Goal: Information Seeking & Learning: Find contact information

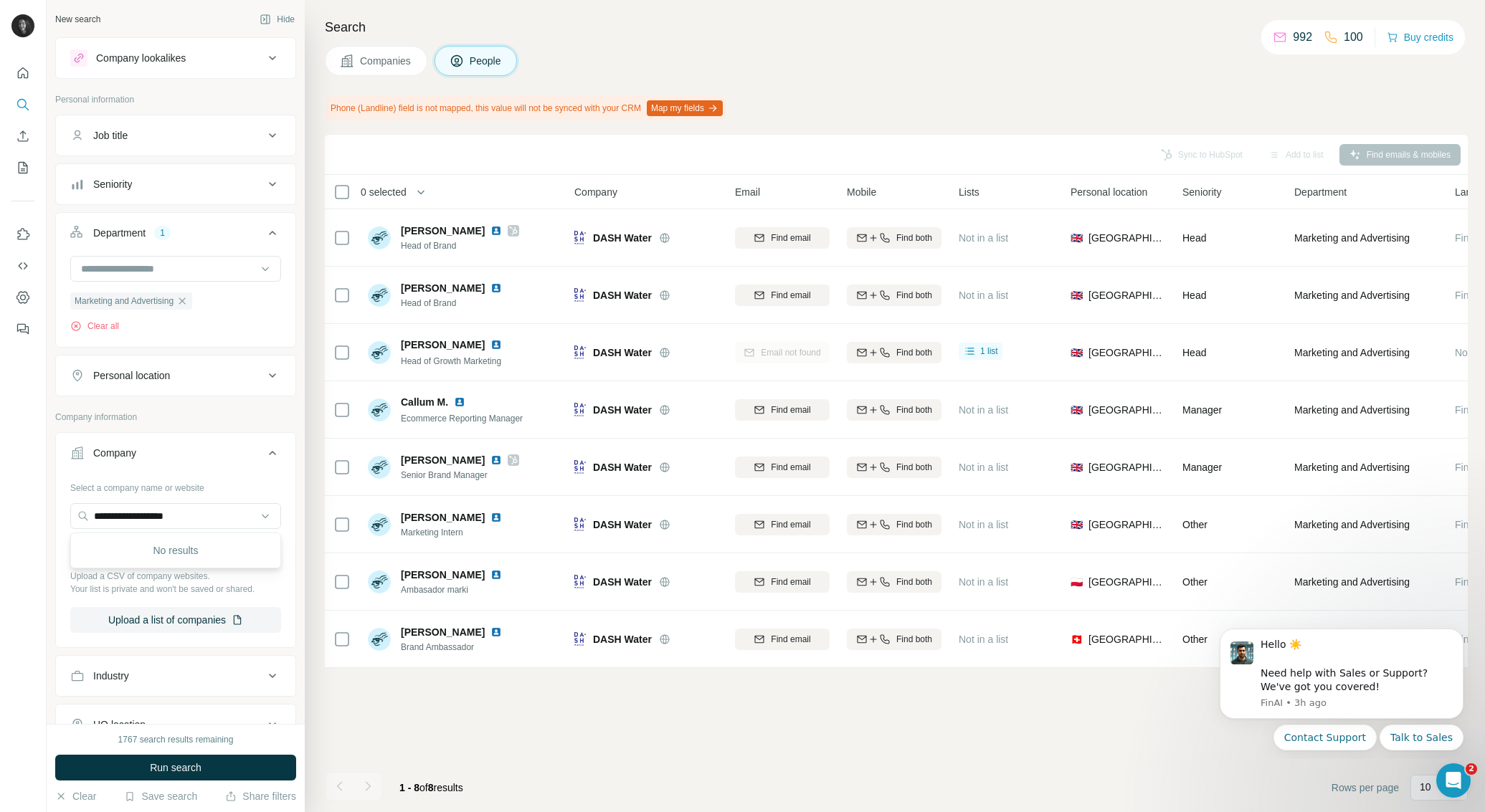
drag, startPoint x: 210, startPoint y: 516, endPoint x: 19, endPoint y: 499, distance: 191.8
click at [20, 500] on div "**********" at bounding box center [742, 406] width 1485 height 812
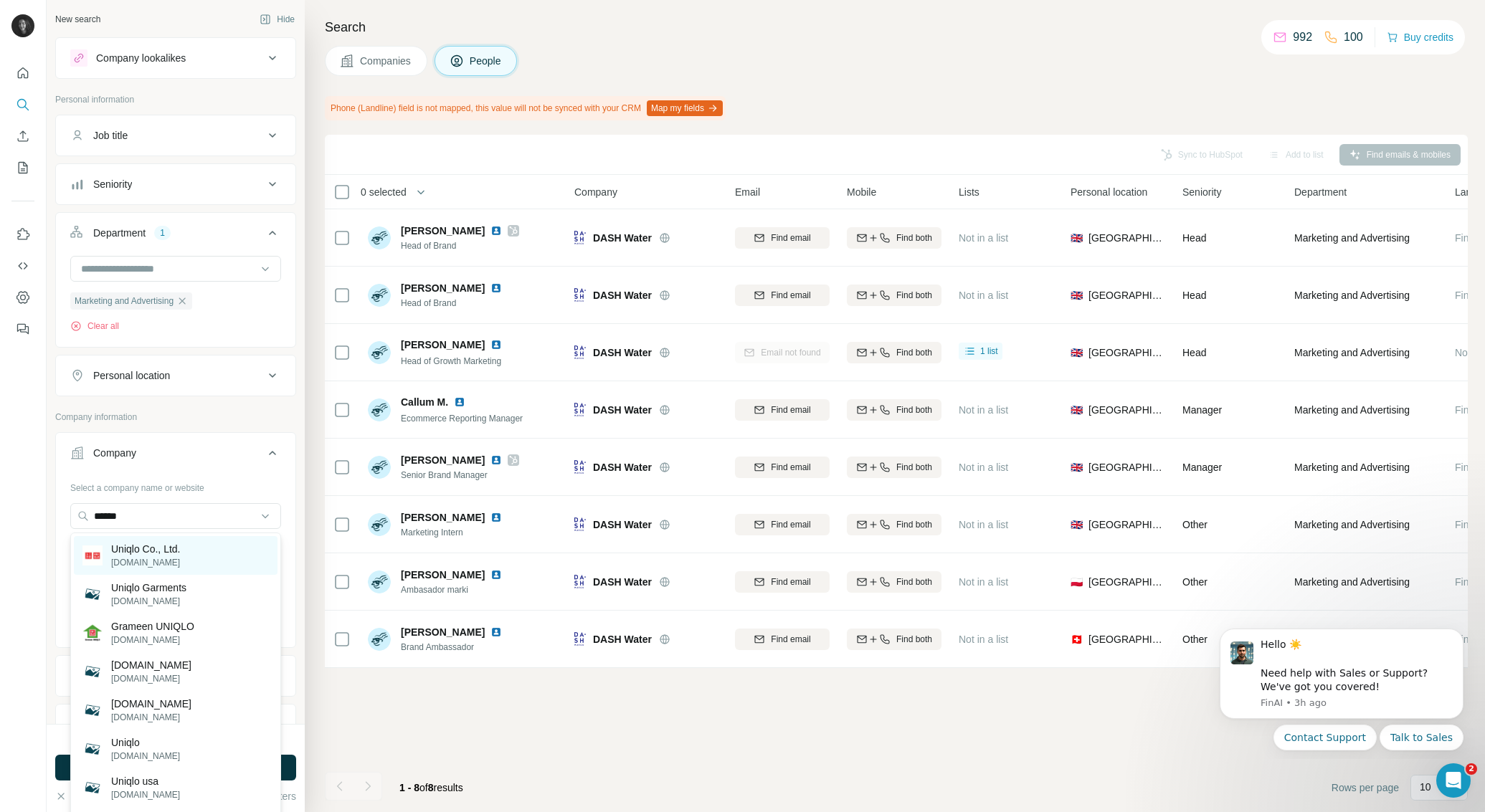
type input "******"
click at [171, 549] on p "Uniqlo Co., Ltd." at bounding box center [145, 548] width 70 height 14
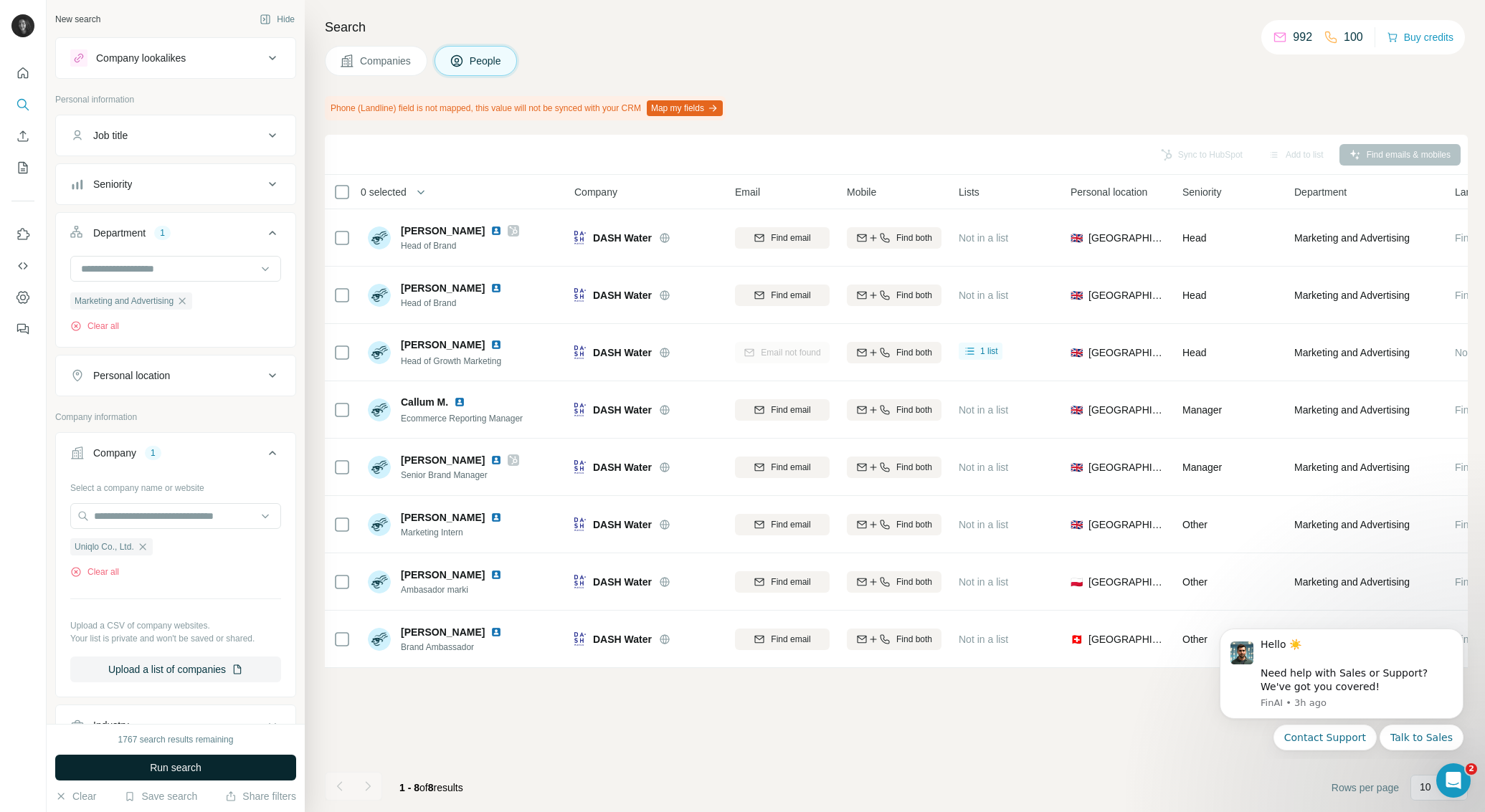
click at [148, 760] on button "Run search" at bounding box center [175, 767] width 241 height 25
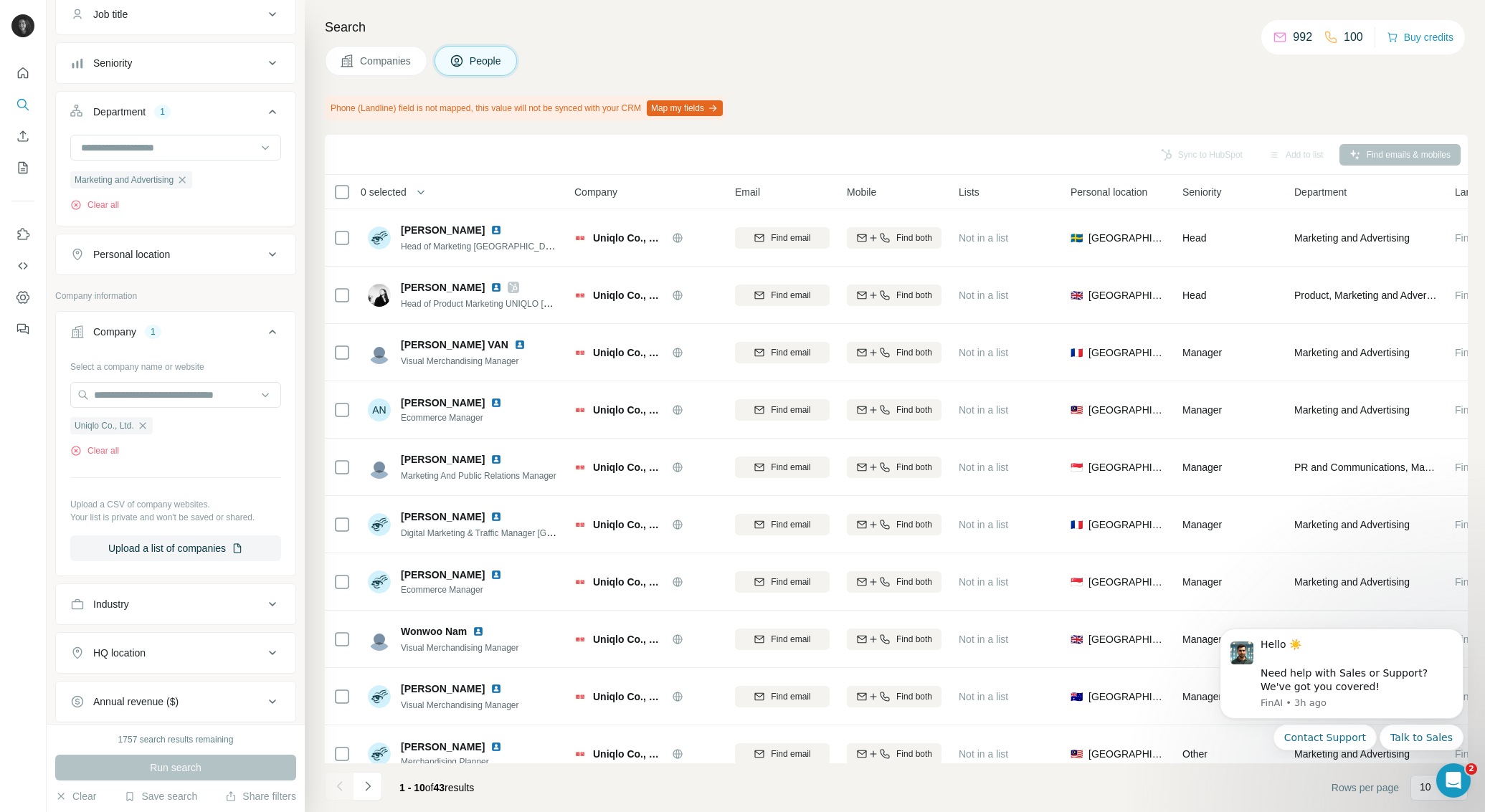
scroll to position [235, 0]
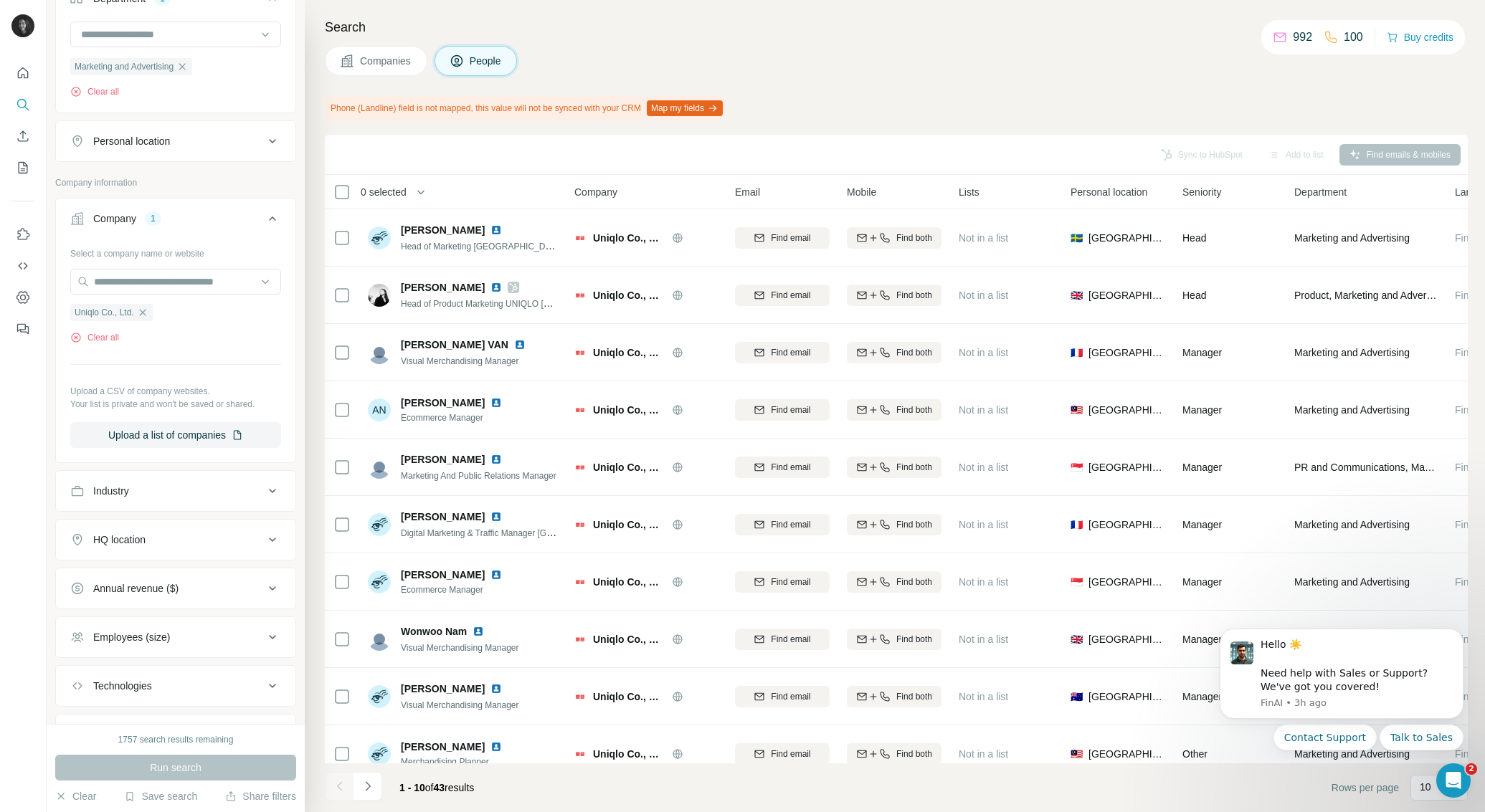
click at [180, 539] on div "HQ location" at bounding box center [168, 539] width 194 height 14
click at [162, 573] on input "text" at bounding box center [176, 575] width 211 height 25
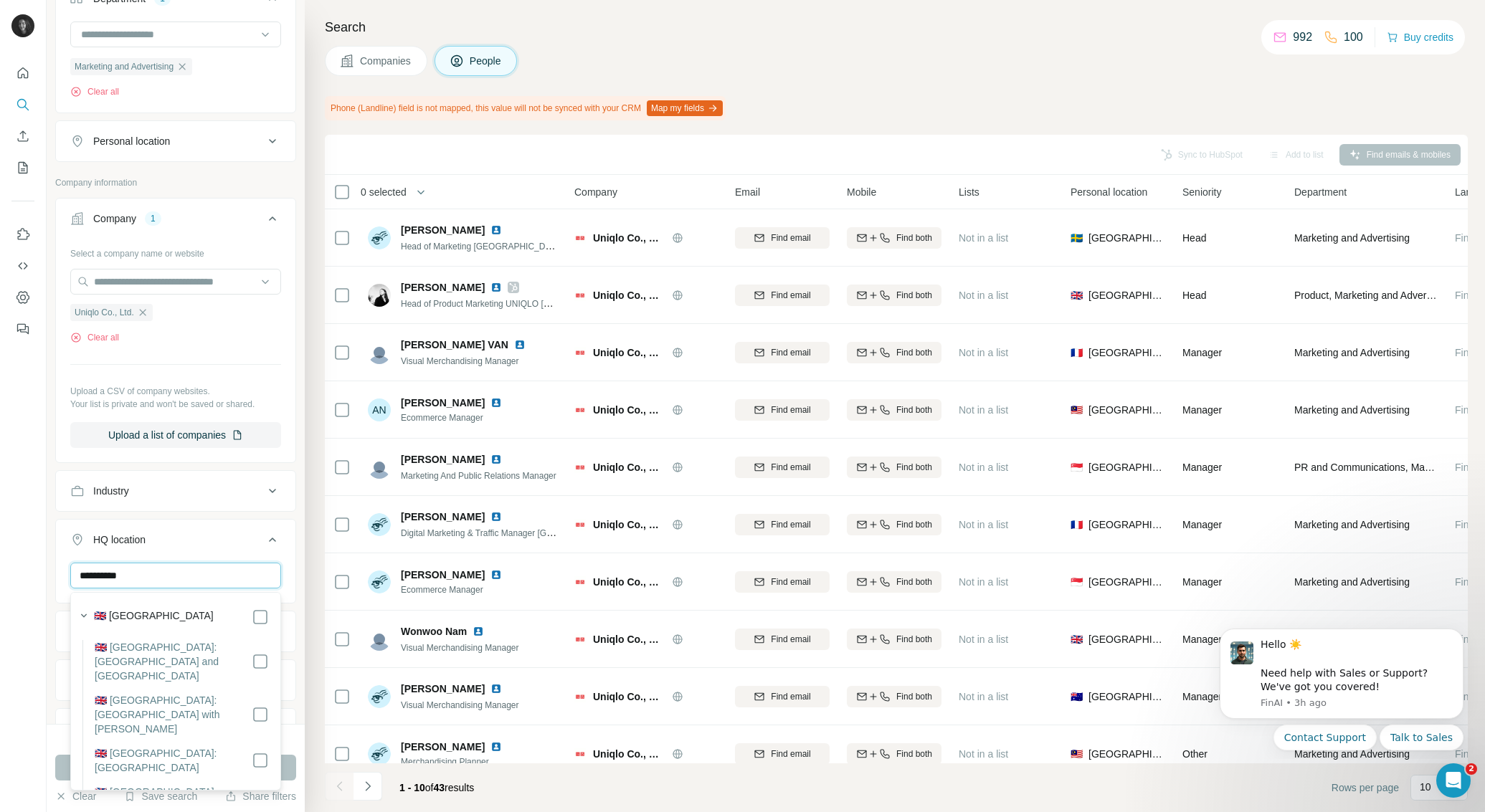
type input "**********"
click at [295, 753] on div "1757 search results remaining Run search Clear Save search Share filters" at bounding box center [176, 768] width 258 height 88
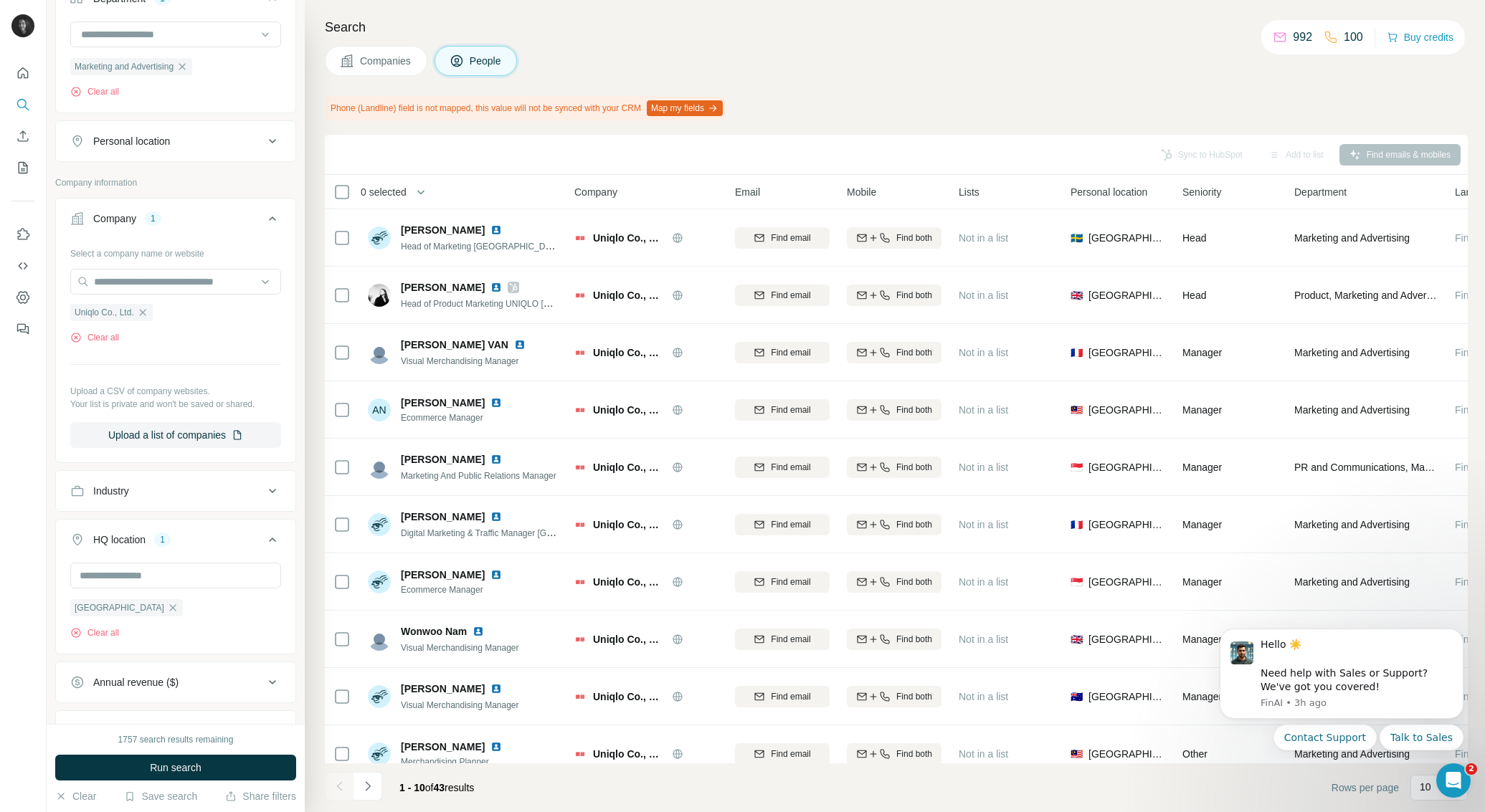
click at [290, 763] on button "Run search" at bounding box center [175, 767] width 241 height 25
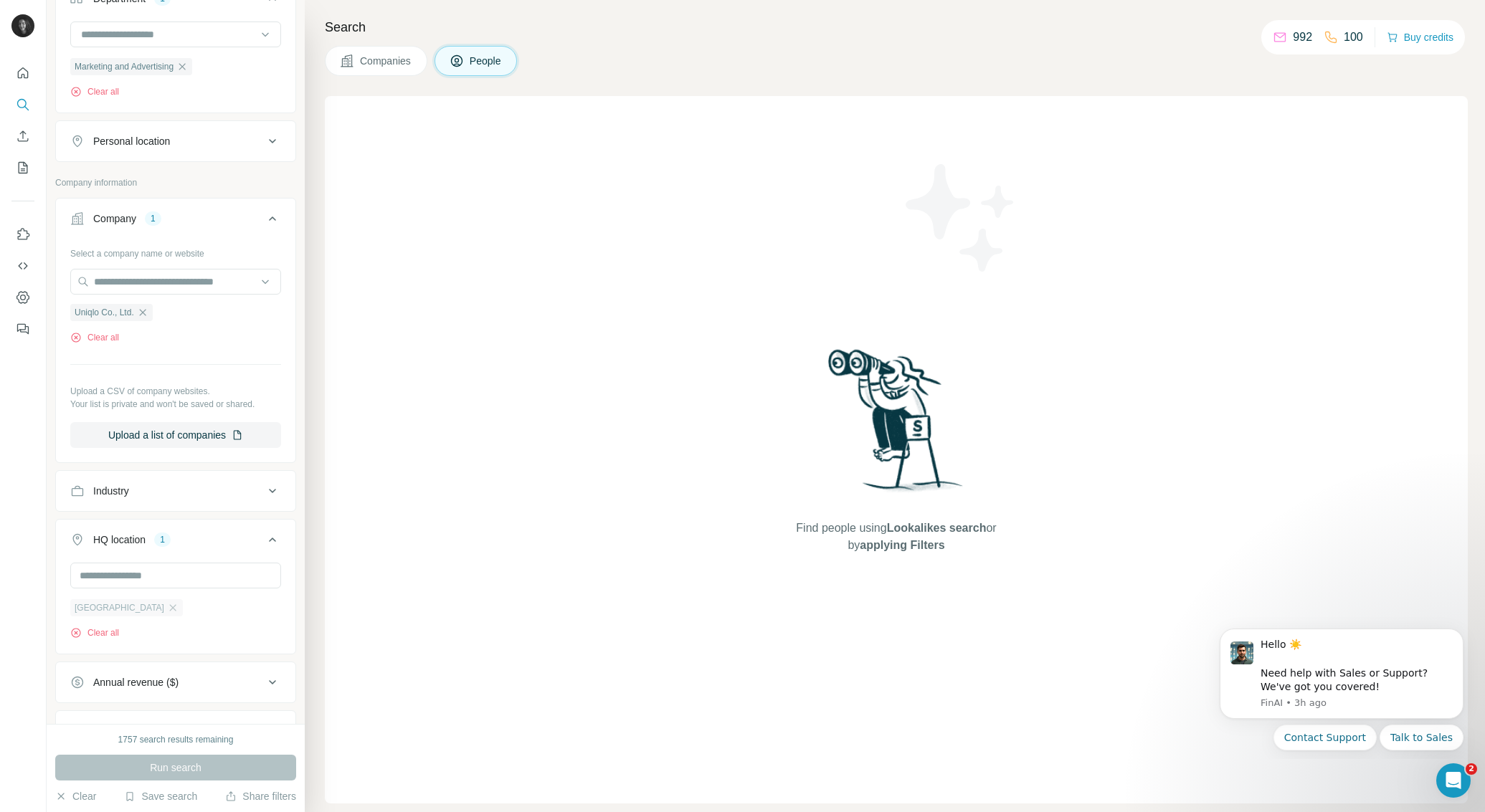
click at [142, 603] on div "[GEOGRAPHIC_DATA]" at bounding box center [126, 608] width 113 height 17
click at [170, 611] on icon "button" at bounding box center [173, 608] width 7 height 7
click at [184, 764] on span "Run search" at bounding box center [176, 767] width 52 height 14
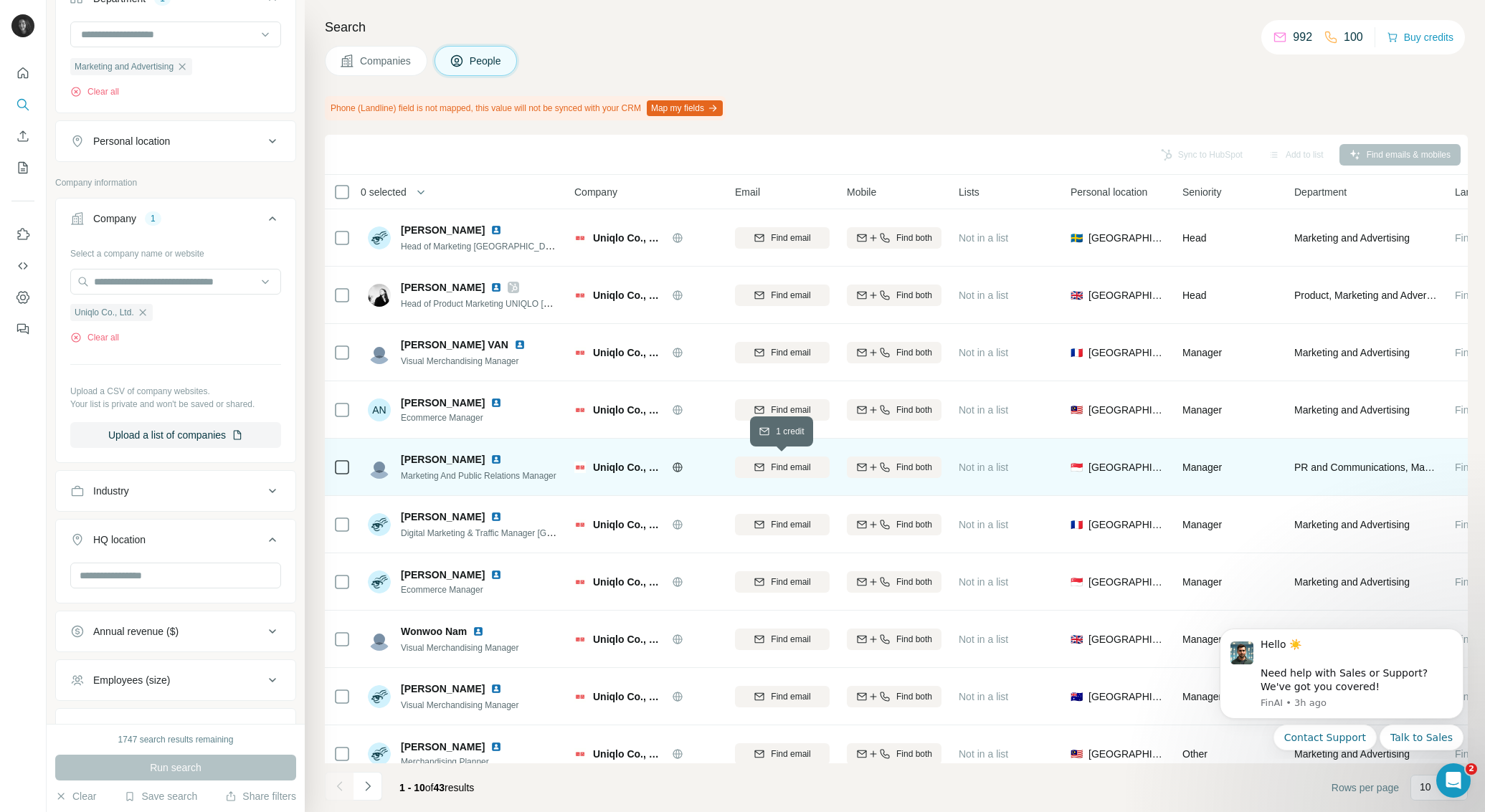
click at [771, 470] on span "Find email" at bounding box center [791, 467] width 39 height 13
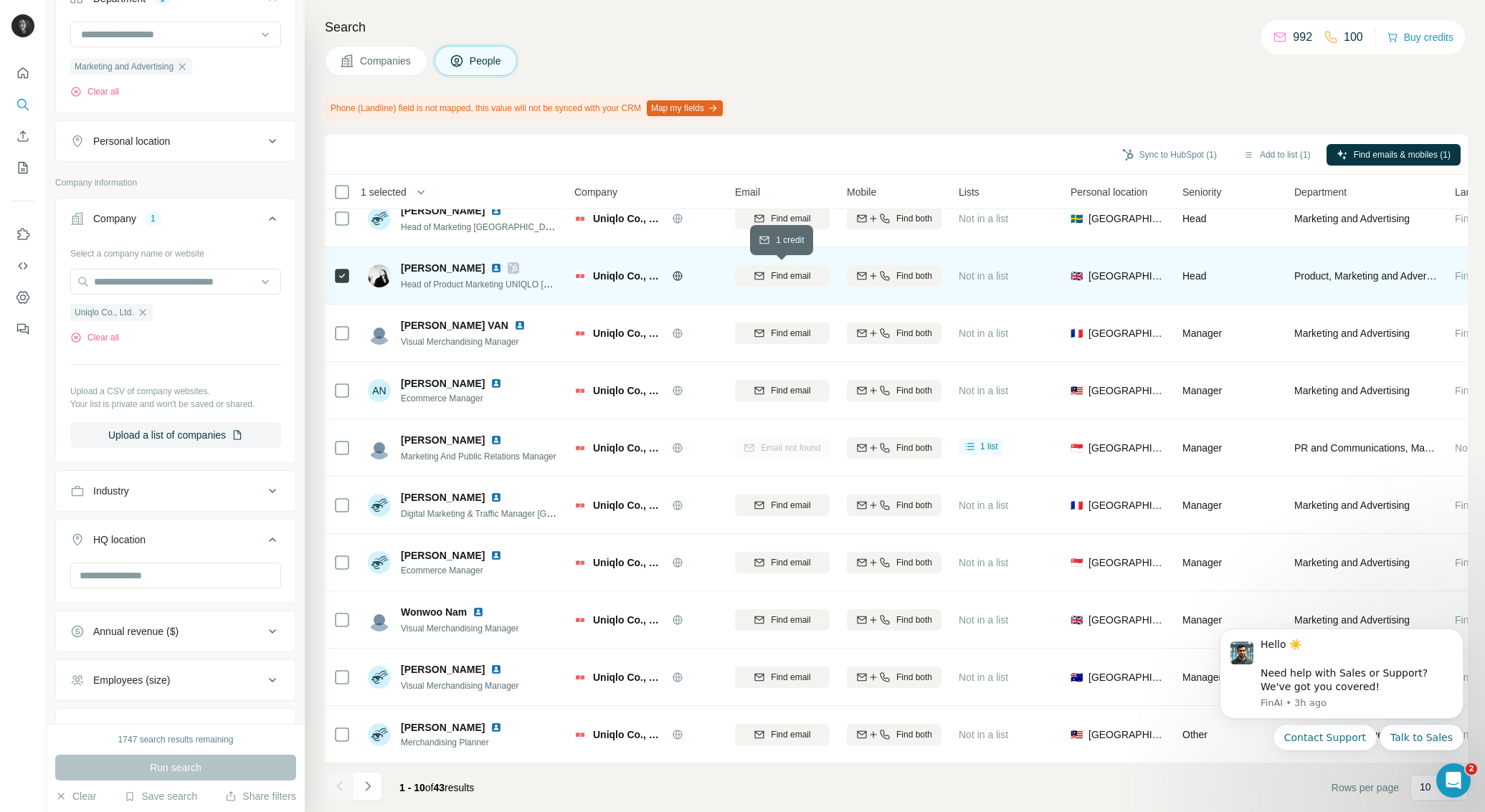
click at [784, 277] on span "Find email" at bounding box center [791, 276] width 39 height 13
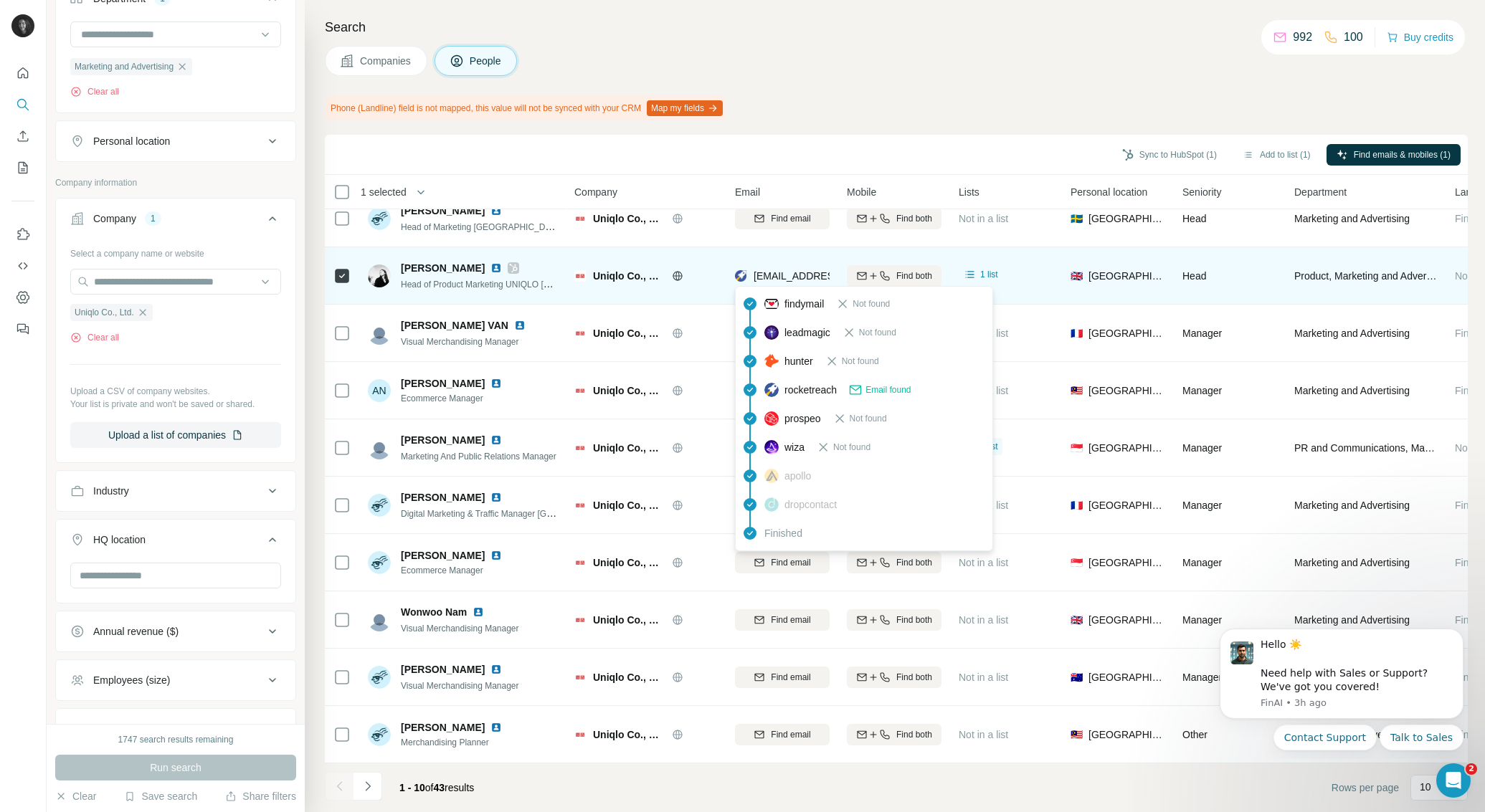
click at [784, 273] on span "[EMAIL_ADDRESS][DOMAIN_NAME]" at bounding box center [839, 276] width 170 height 11
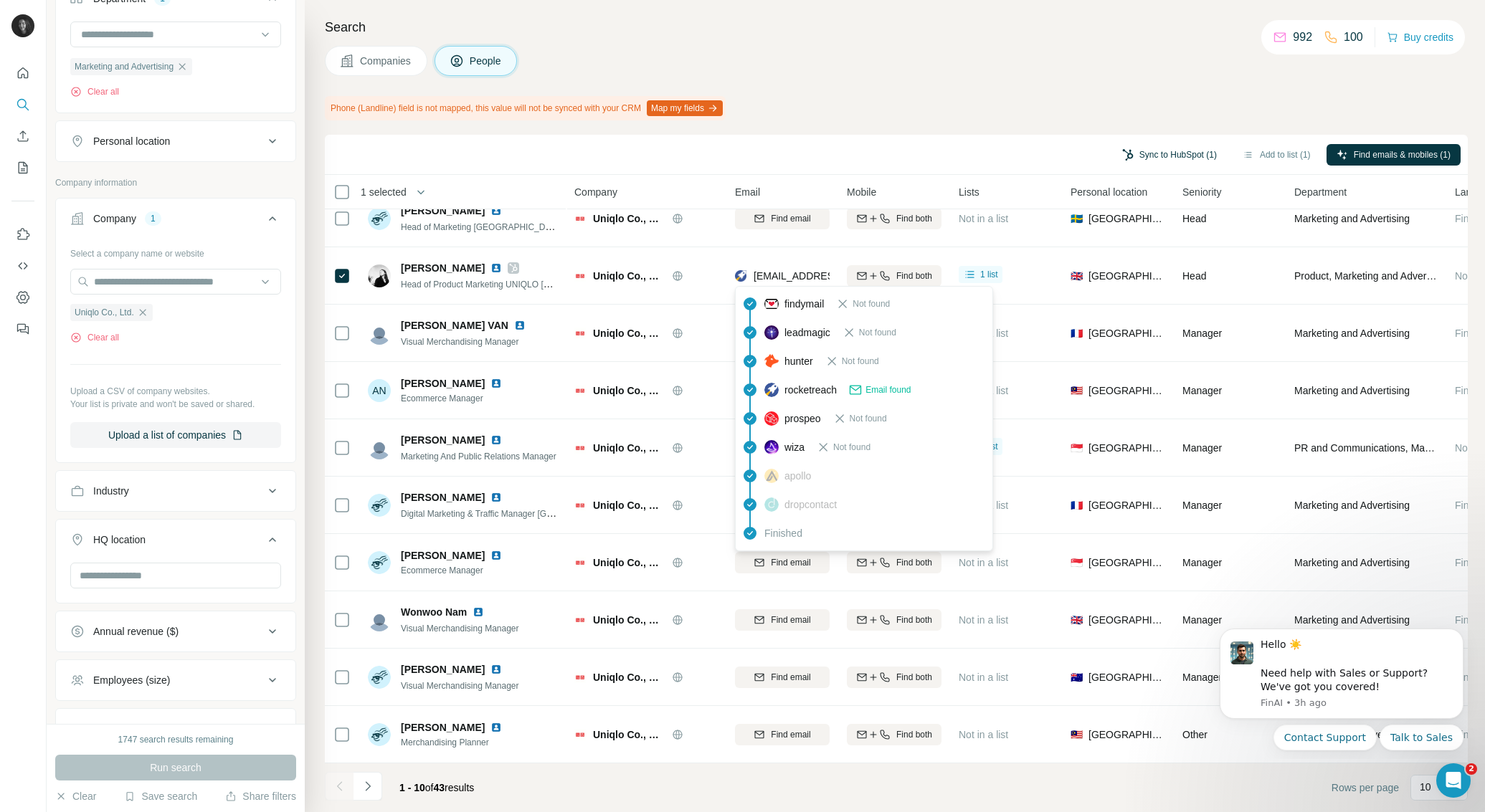
click at [1152, 150] on button "Sync to HubSpot (1)" at bounding box center [1170, 155] width 115 height 21
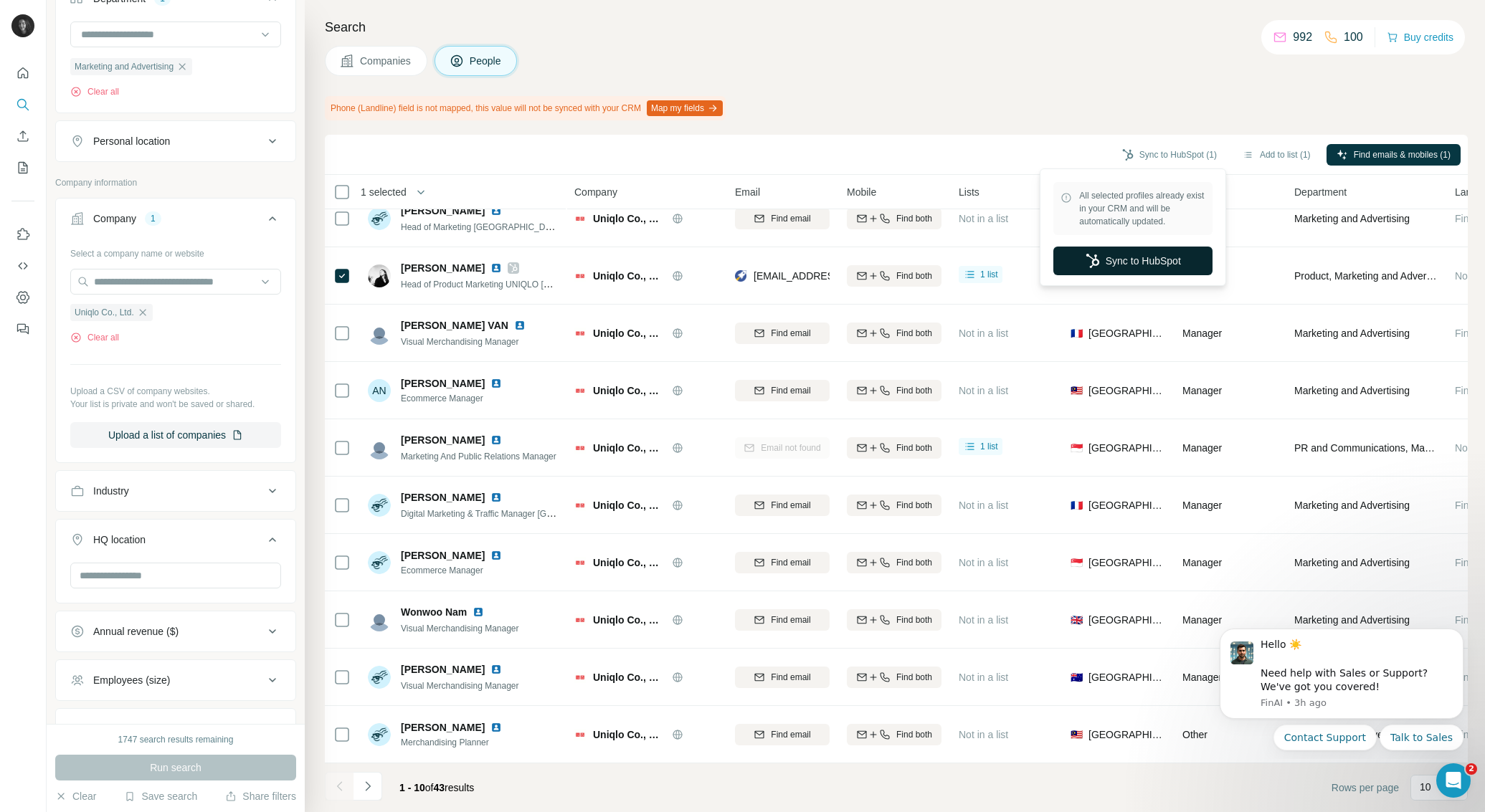
click at [1157, 257] on button "Sync to HubSpot" at bounding box center [1133, 260] width 159 height 29
click at [113, 337] on button "Clear all" at bounding box center [94, 337] width 48 height 13
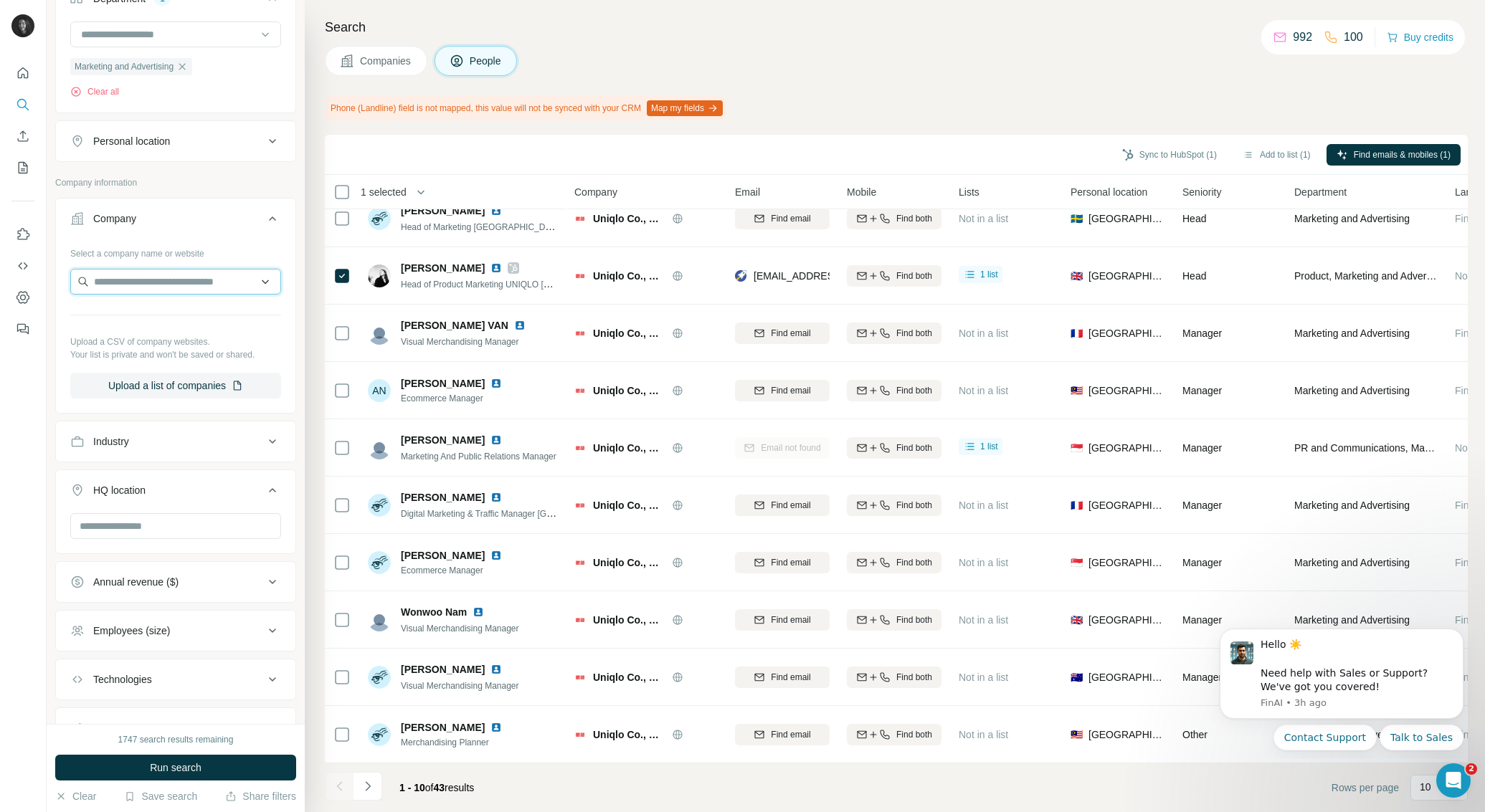
click at [163, 287] on input "text" at bounding box center [176, 281] width 211 height 25
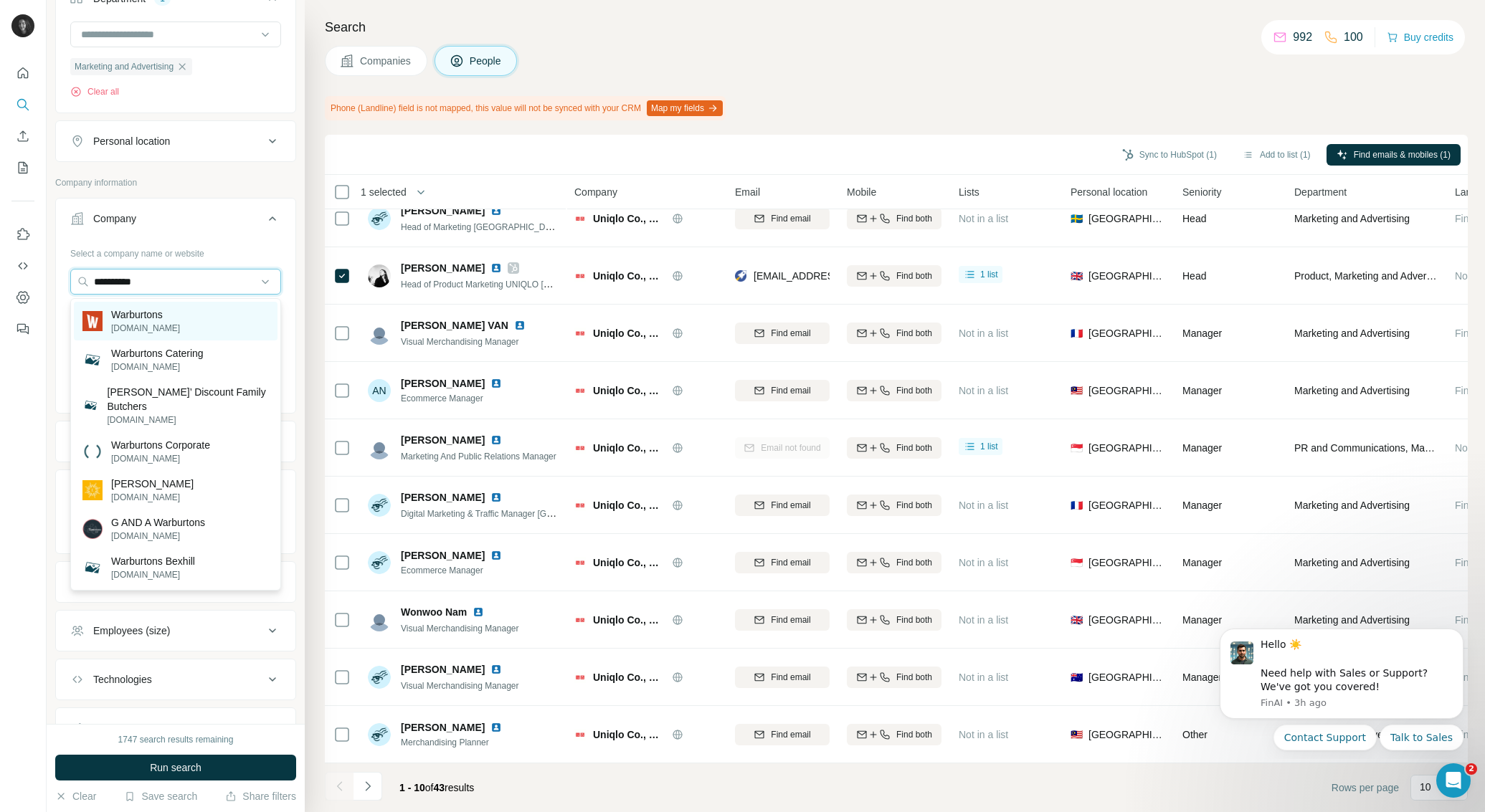
type input "**********"
click at [138, 313] on p "Warburtons" at bounding box center [145, 314] width 69 height 14
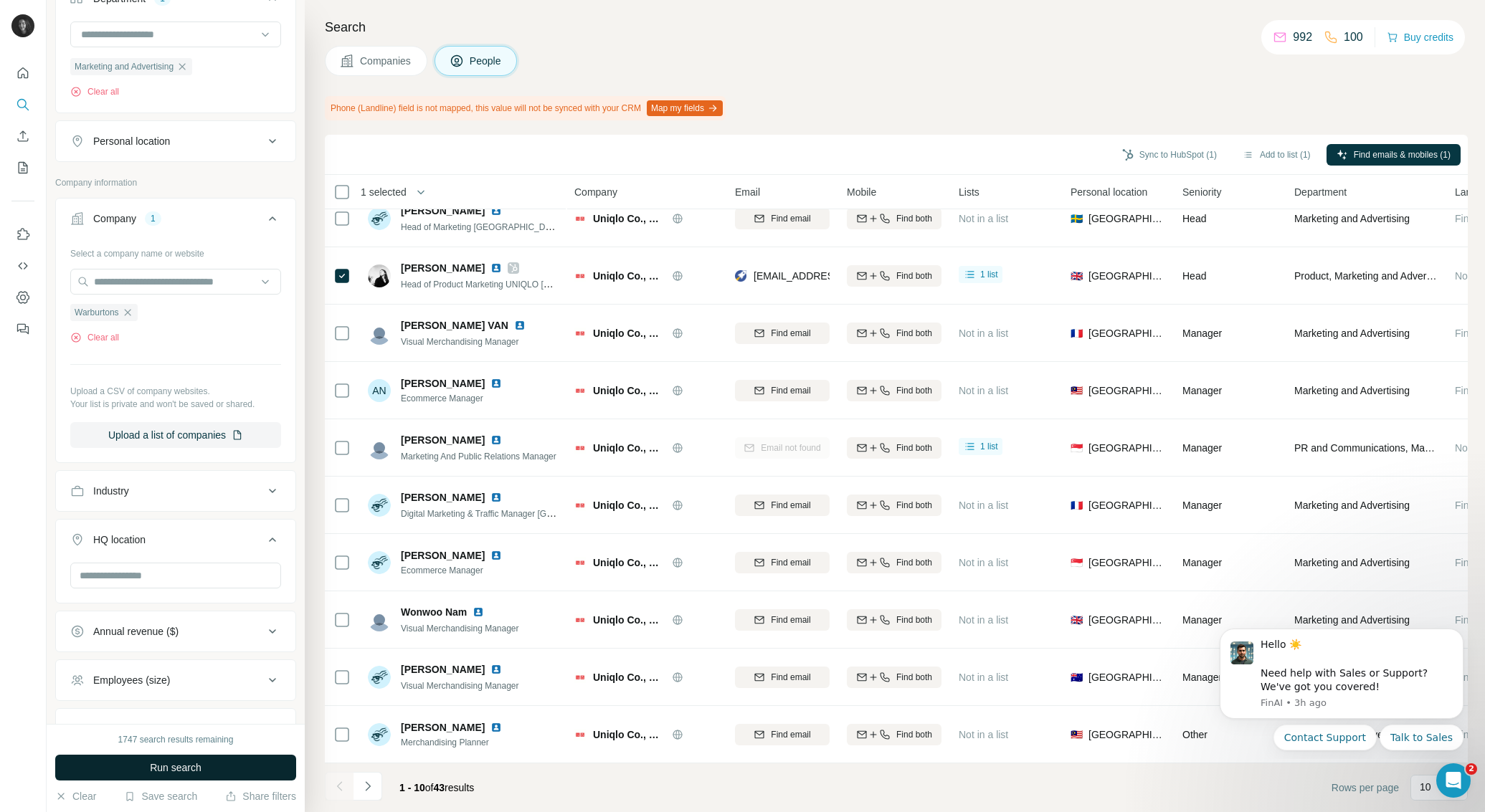
click at [191, 772] on span "Run search" at bounding box center [176, 767] width 52 height 14
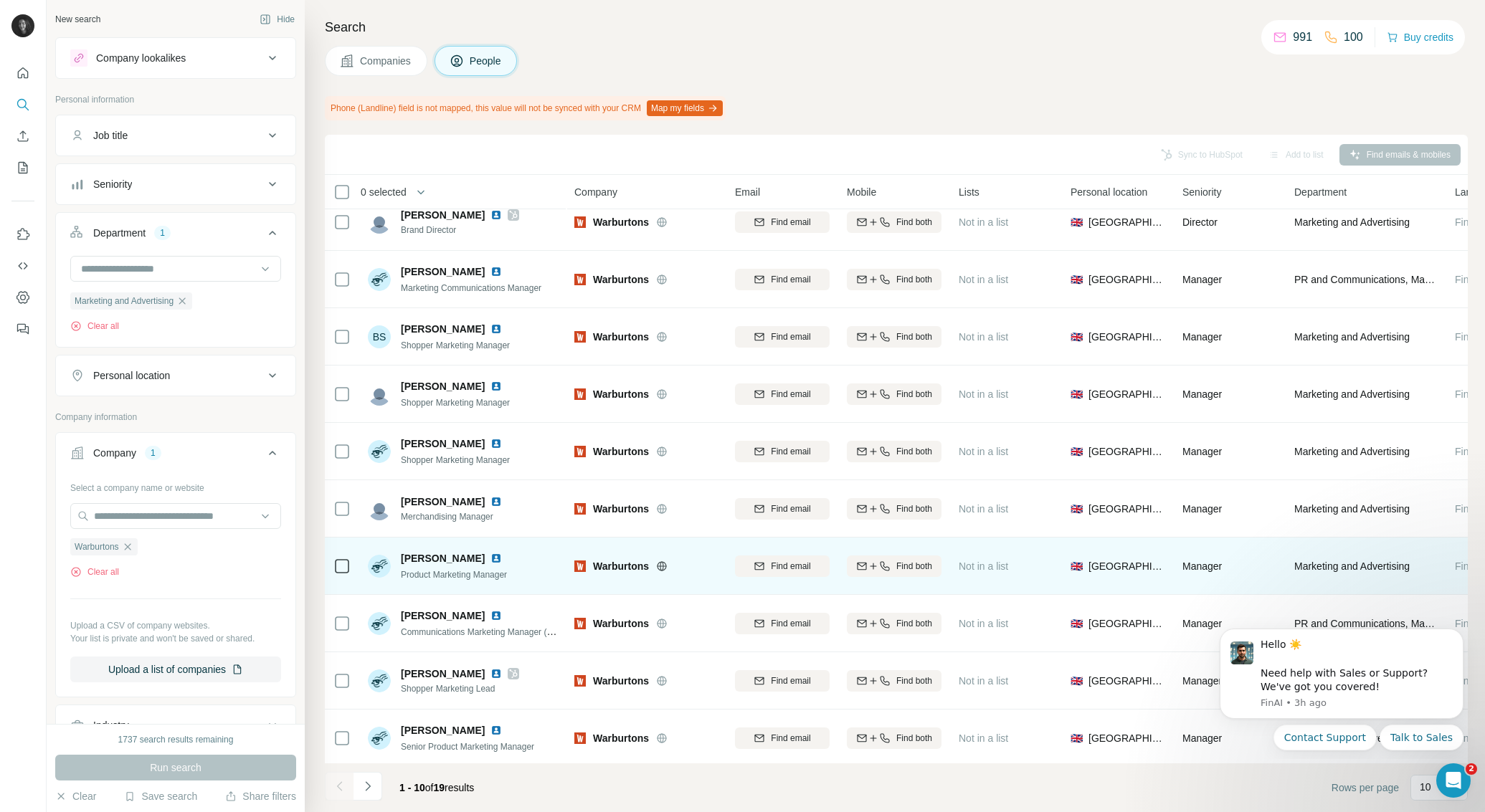
scroll to position [20, 0]
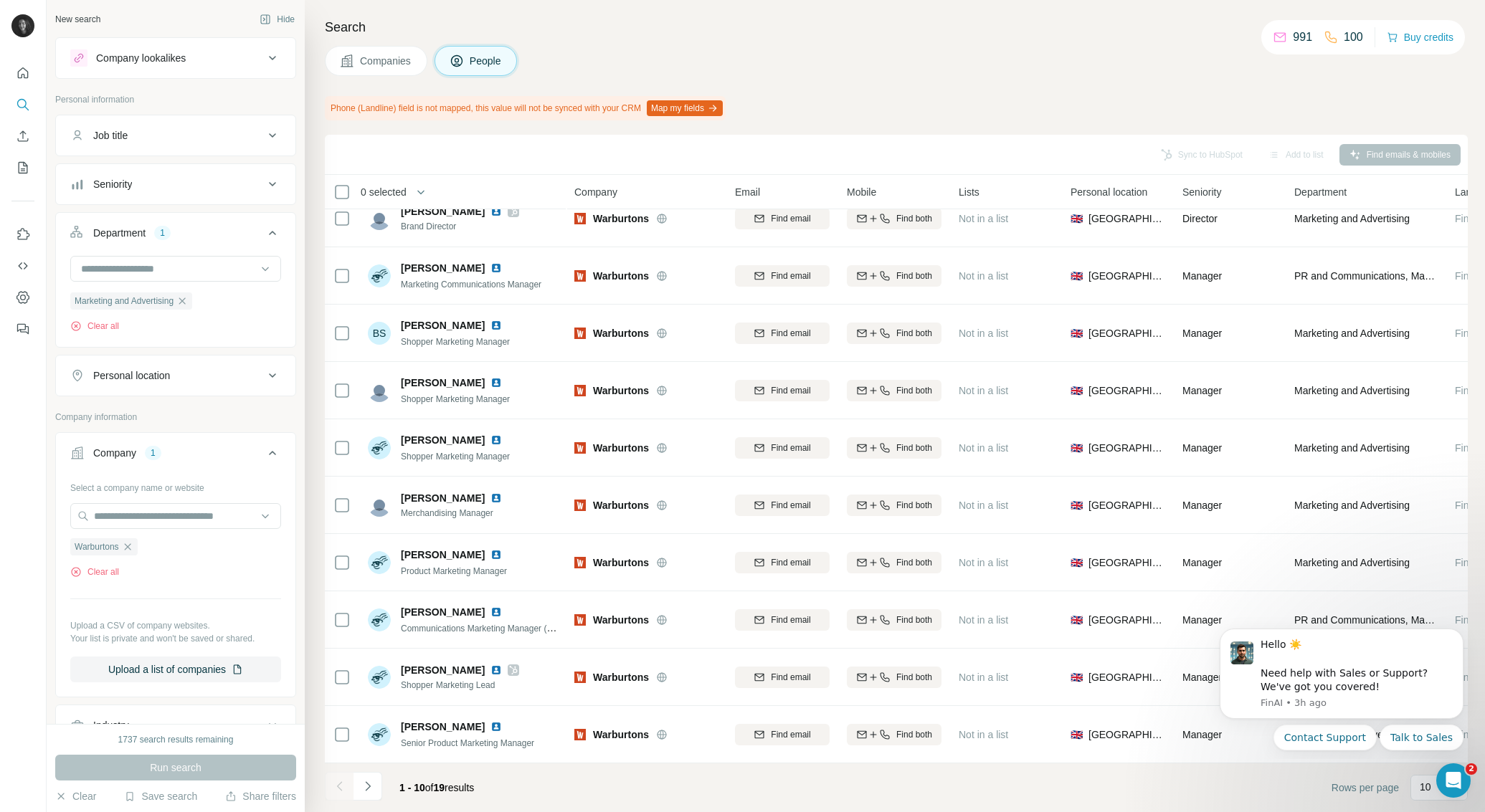
click at [370, 784] on icon "Navigate to next page" at bounding box center [367, 786] width 14 height 14
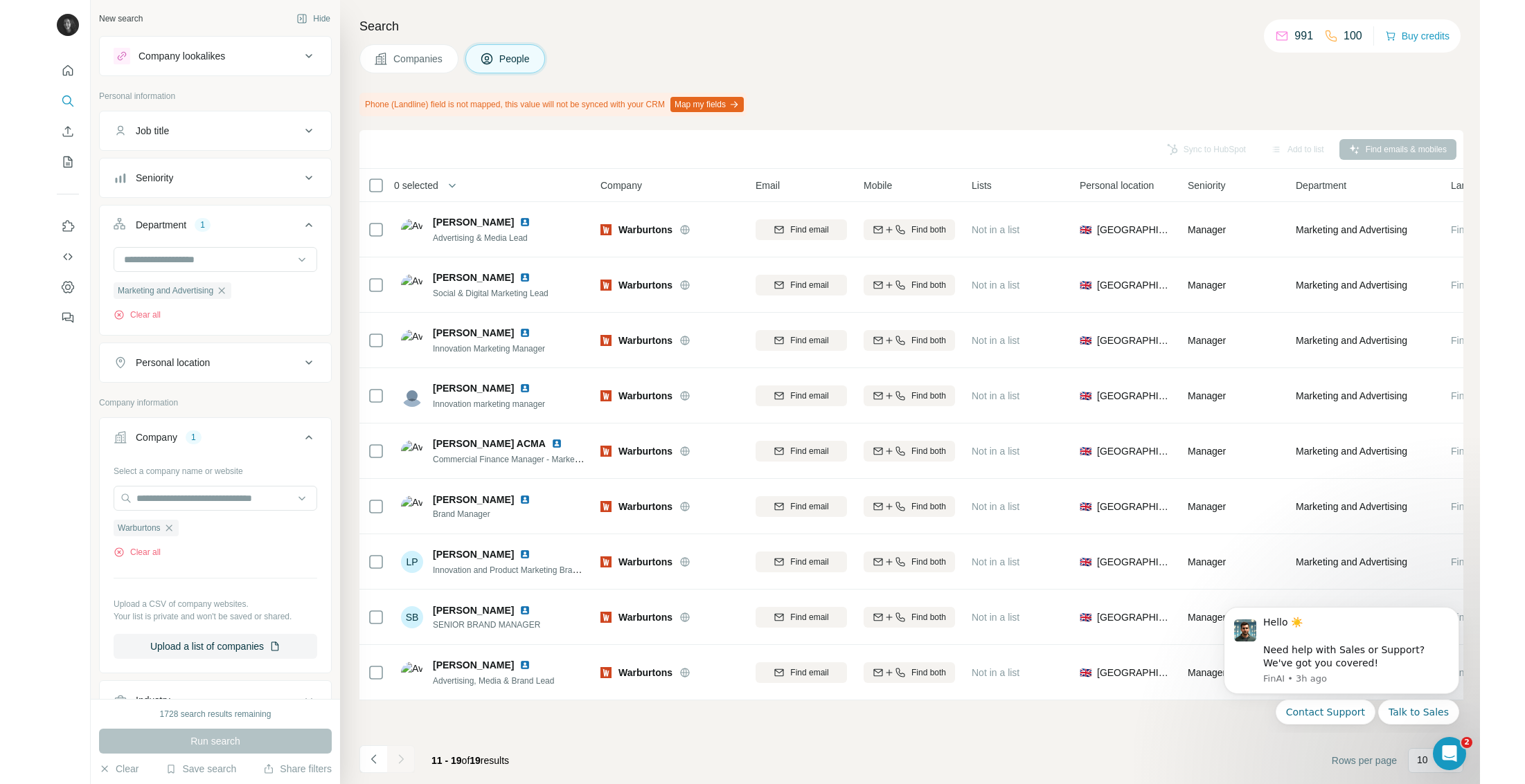
scroll to position [0, 0]
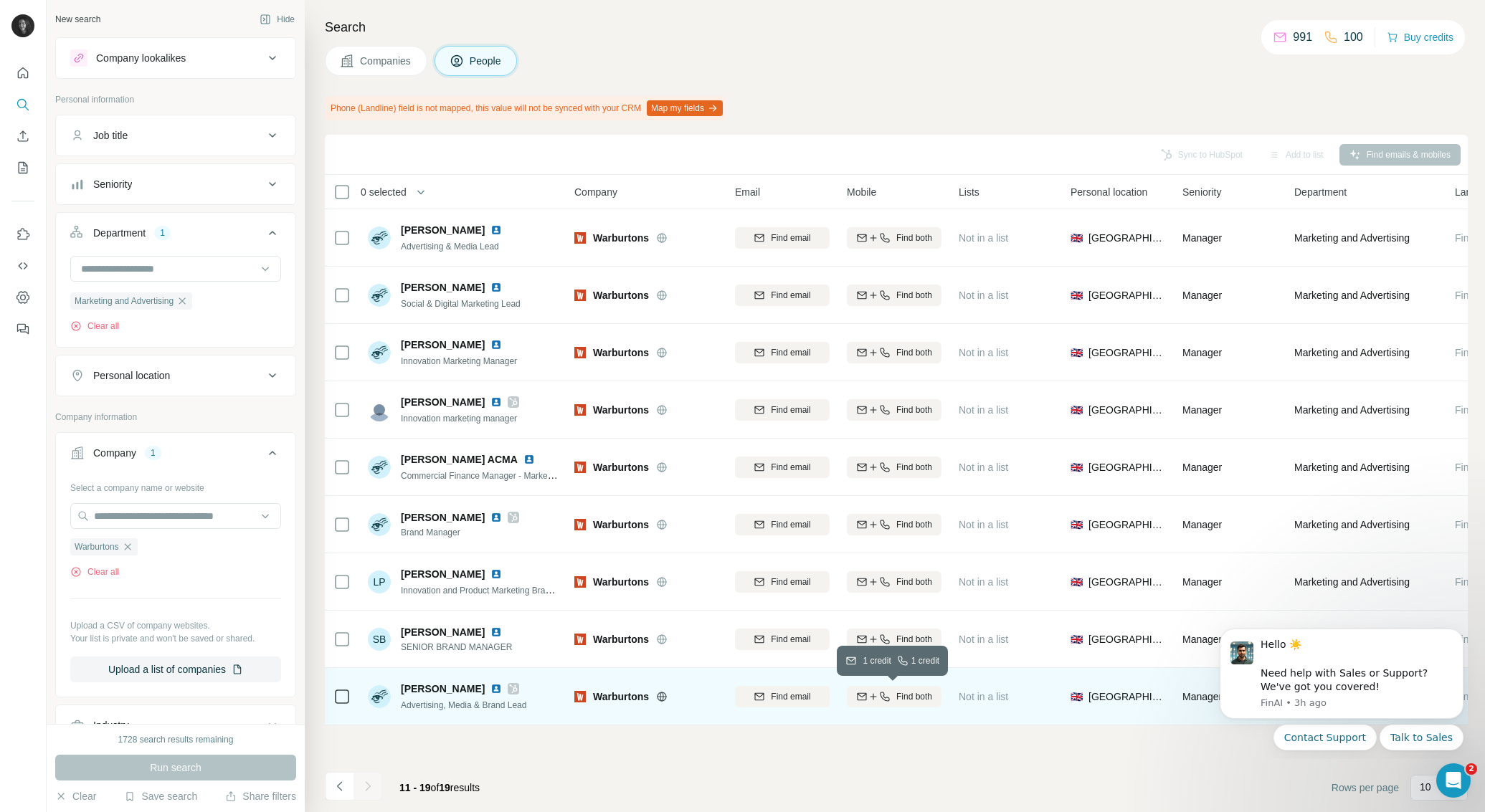
click at [897, 695] on span "Find both" at bounding box center [915, 697] width 36 height 13
click at [1465, 632] on button "Dismiss notification" at bounding box center [1460, 633] width 19 height 19
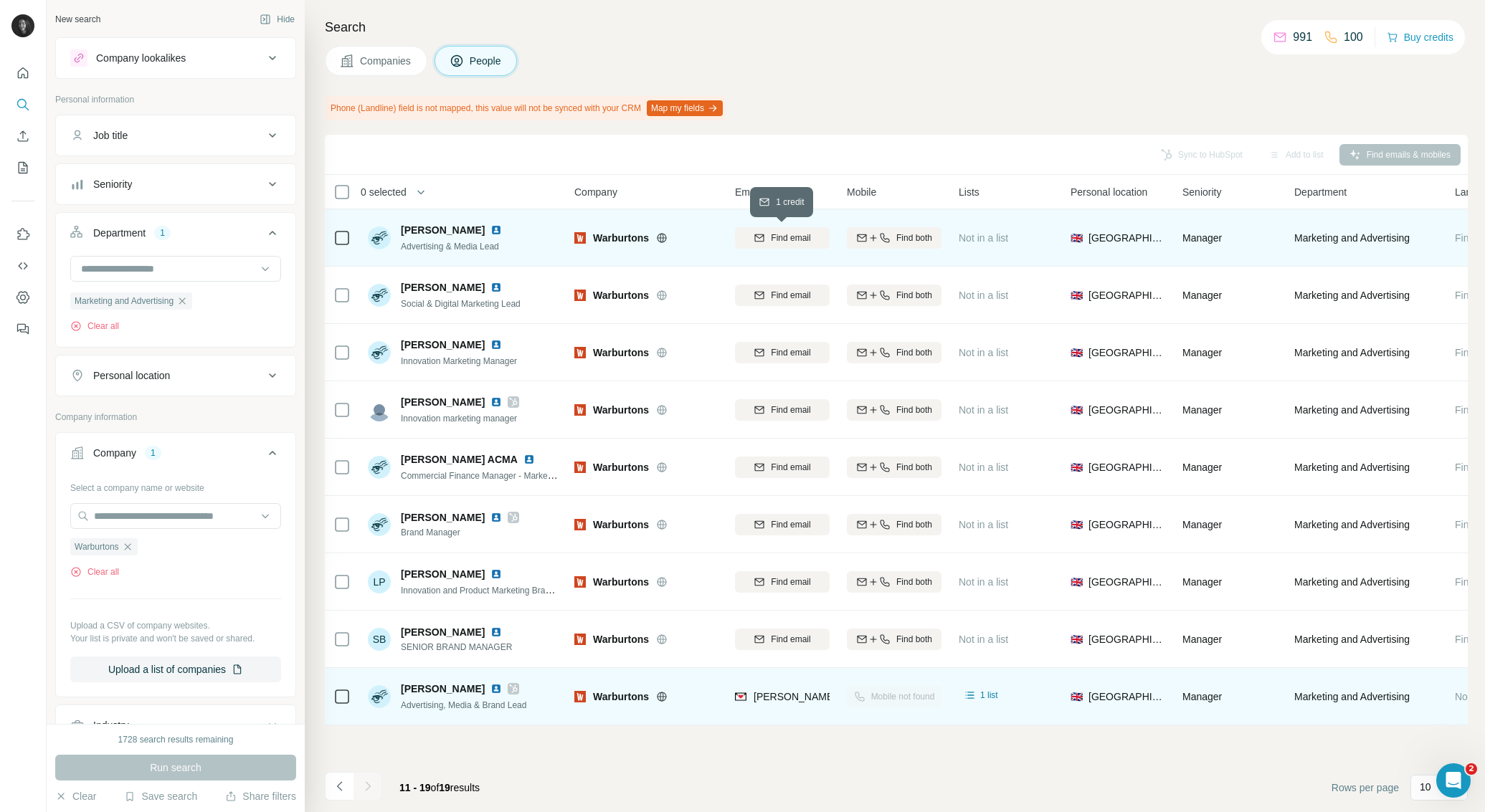
click at [763, 236] on icon "button" at bounding box center [760, 238] width 11 height 11
click at [917, 241] on span "Find both" at bounding box center [915, 238] width 36 height 13
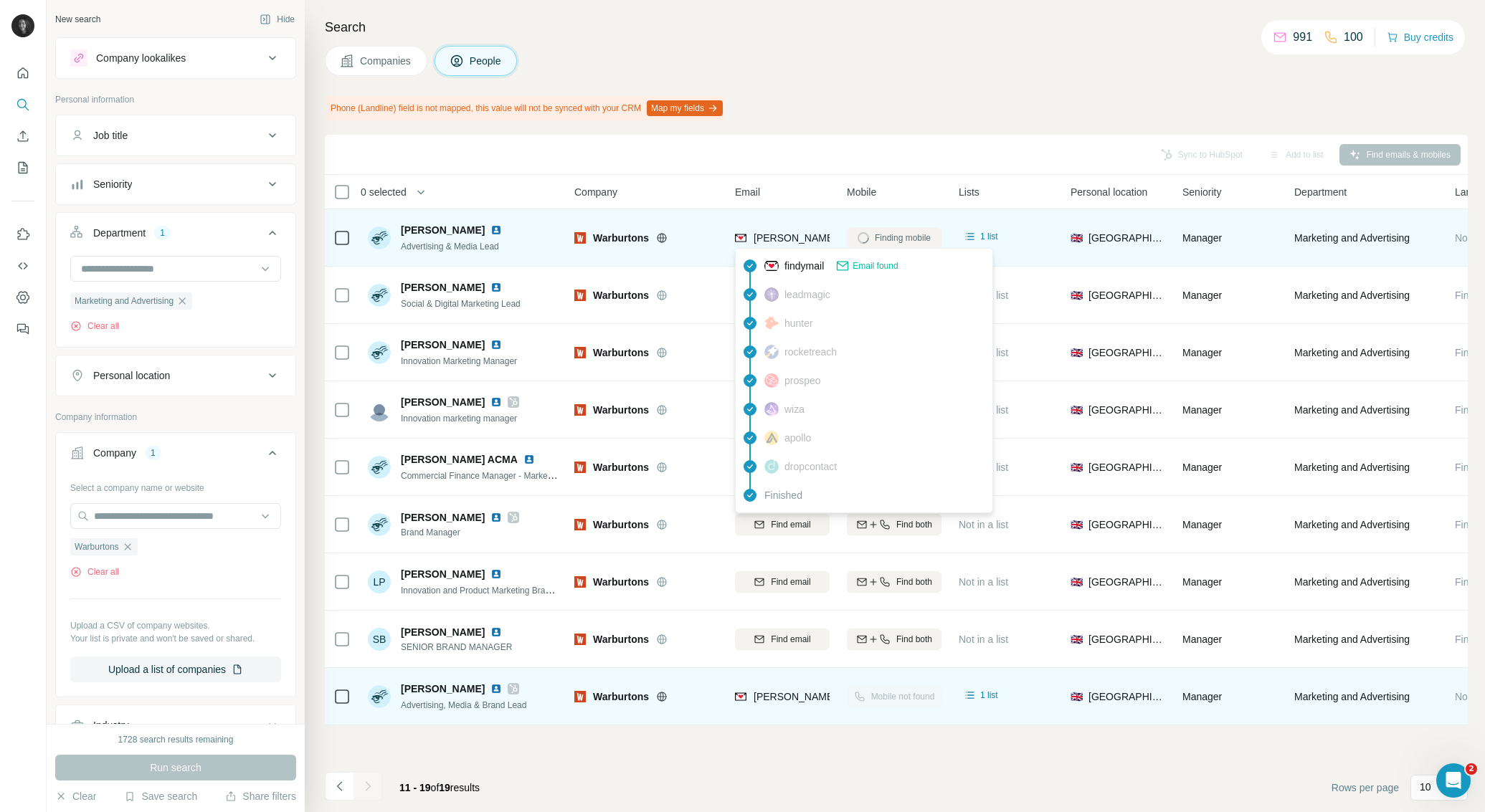
click at [827, 240] on span "[PERSON_NAME][EMAIL_ADDRESS][PERSON_NAME][DOMAIN_NAME]" at bounding box center [922, 238] width 336 height 11
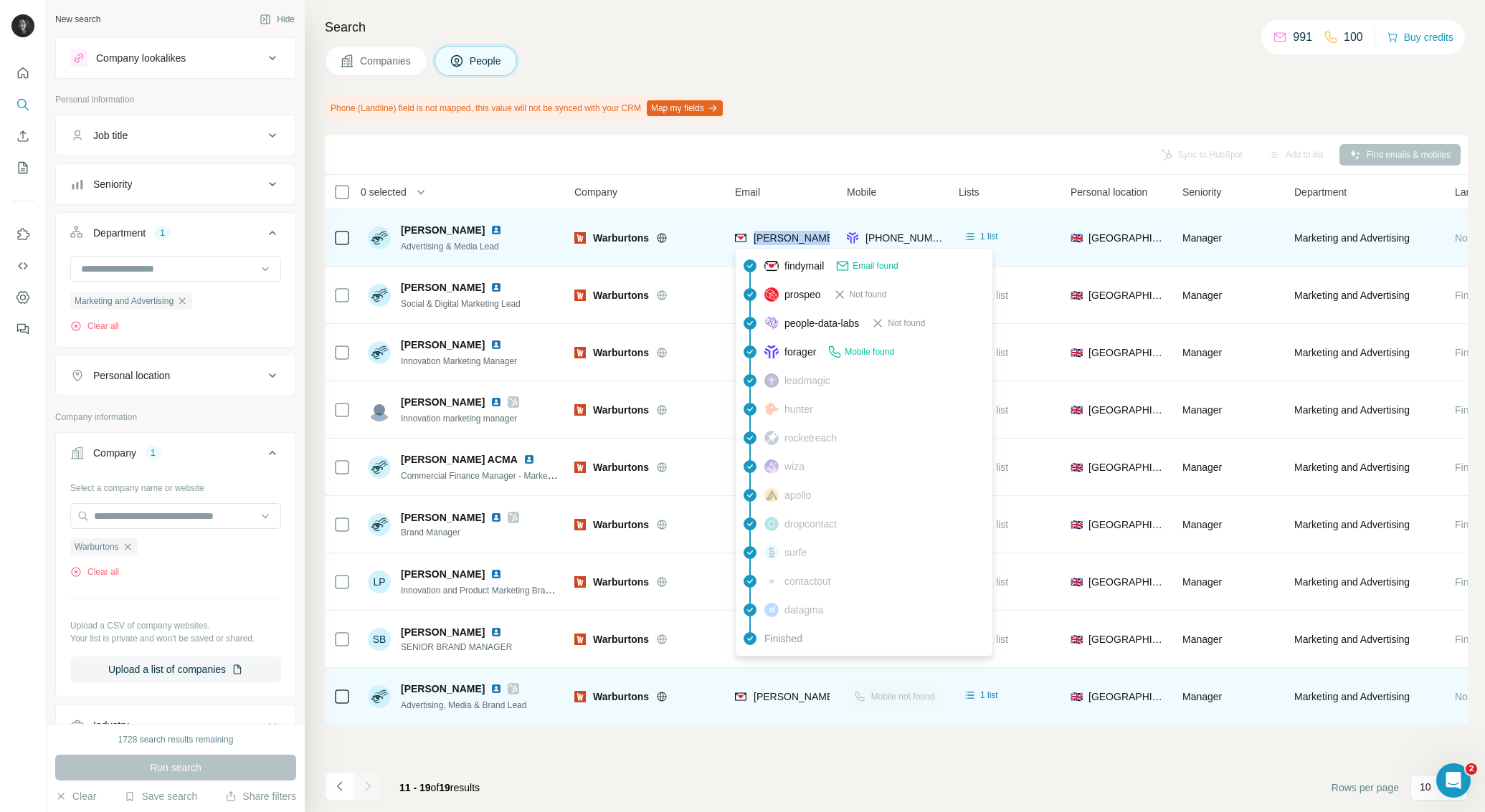
copy tr "[PERSON_NAME][EMAIL_ADDRESS][PERSON_NAME][DOMAIN_NAME]"
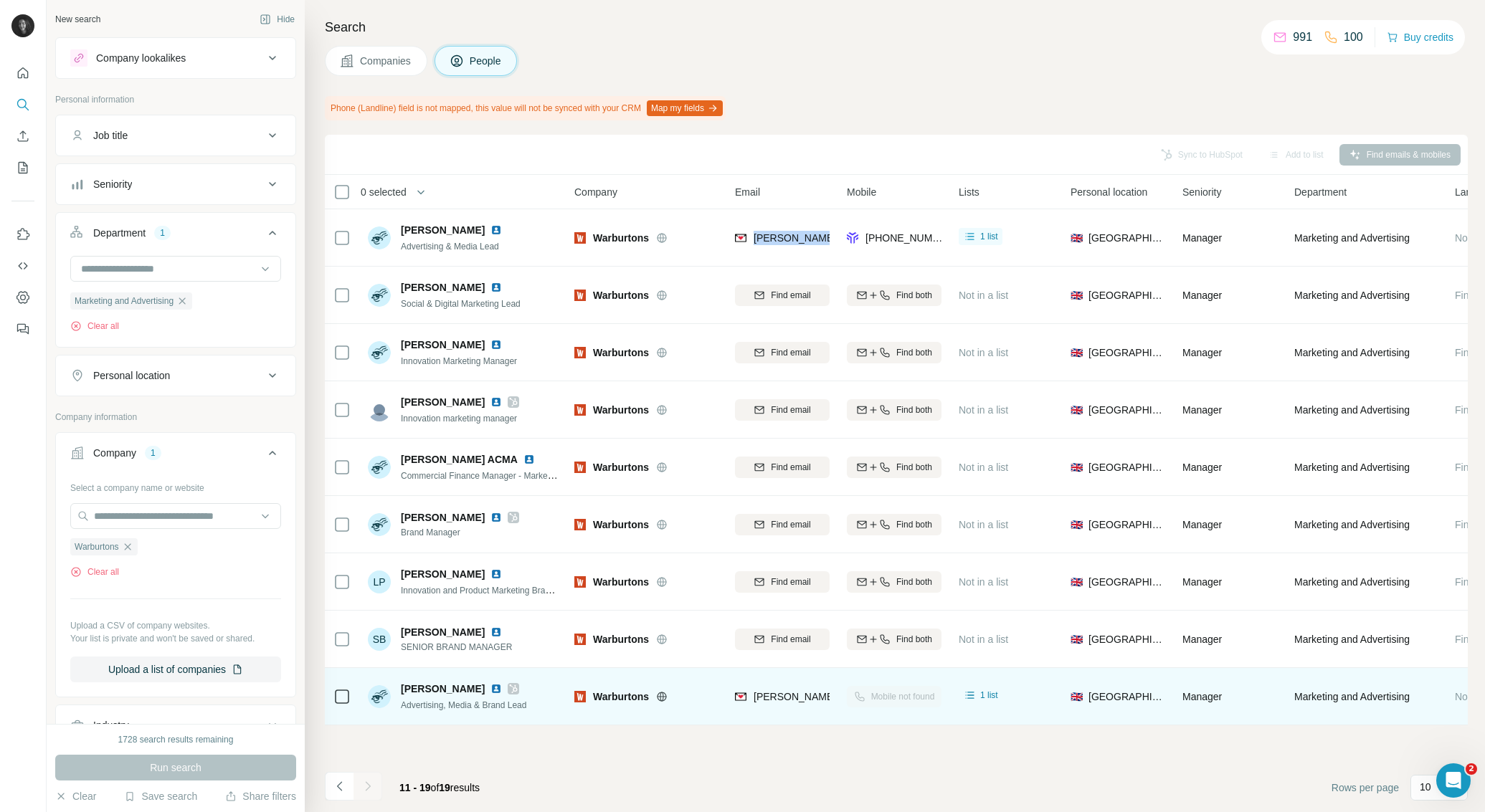
drag, startPoint x: 128, startPoint y: 546, endPoint x: 138, endPoint y: 540, distance: 11.7
click at [128, 546] on icon "button" at bounding box center [127, 547] width 11 height 11
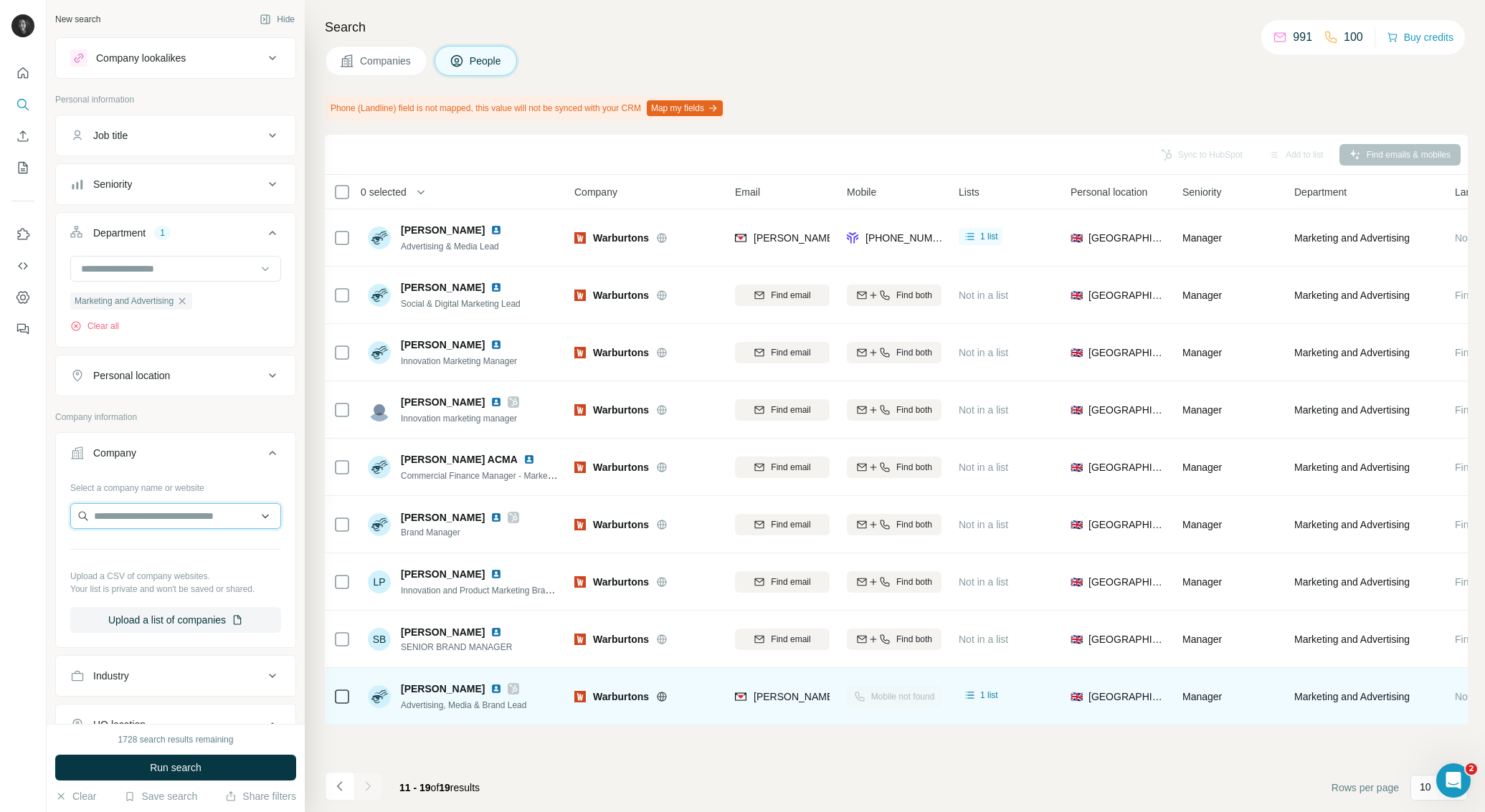
click at [142, 521] on input "text" at bounding box center [176, 516] width 211 height 25
type input "**********"
click at [174, 518] on input "**********" at bounding box center [176, 516] width 211 height 25
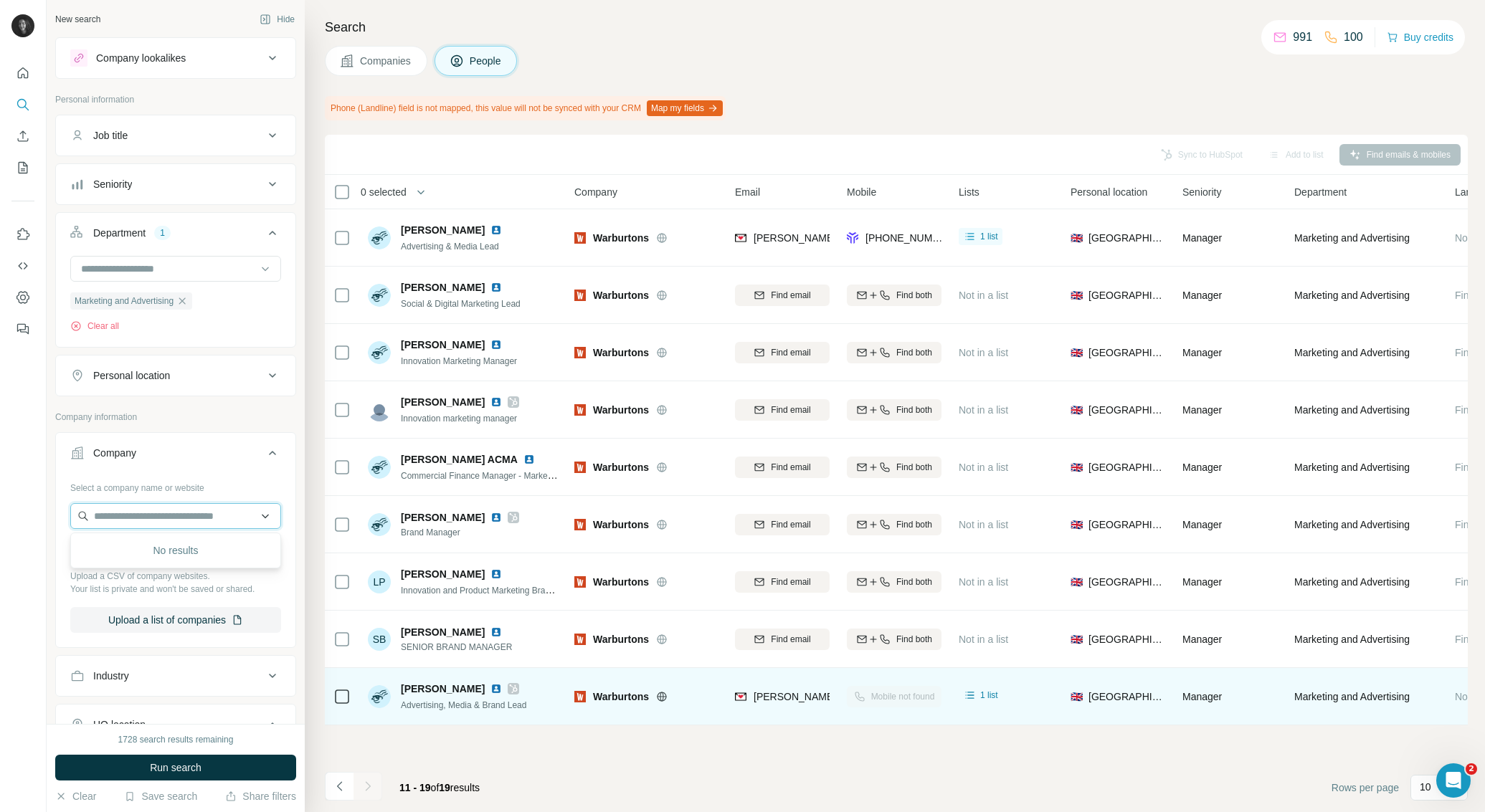
paste input "**********"
type input "**********"
click at [147, 558] on p "[DOMAIN_NAME]" at bounding box center [152, 563] width 82 height 13
click at [184, 768] on span "Run search" at bounding box center [176, 767] width 52 height 14
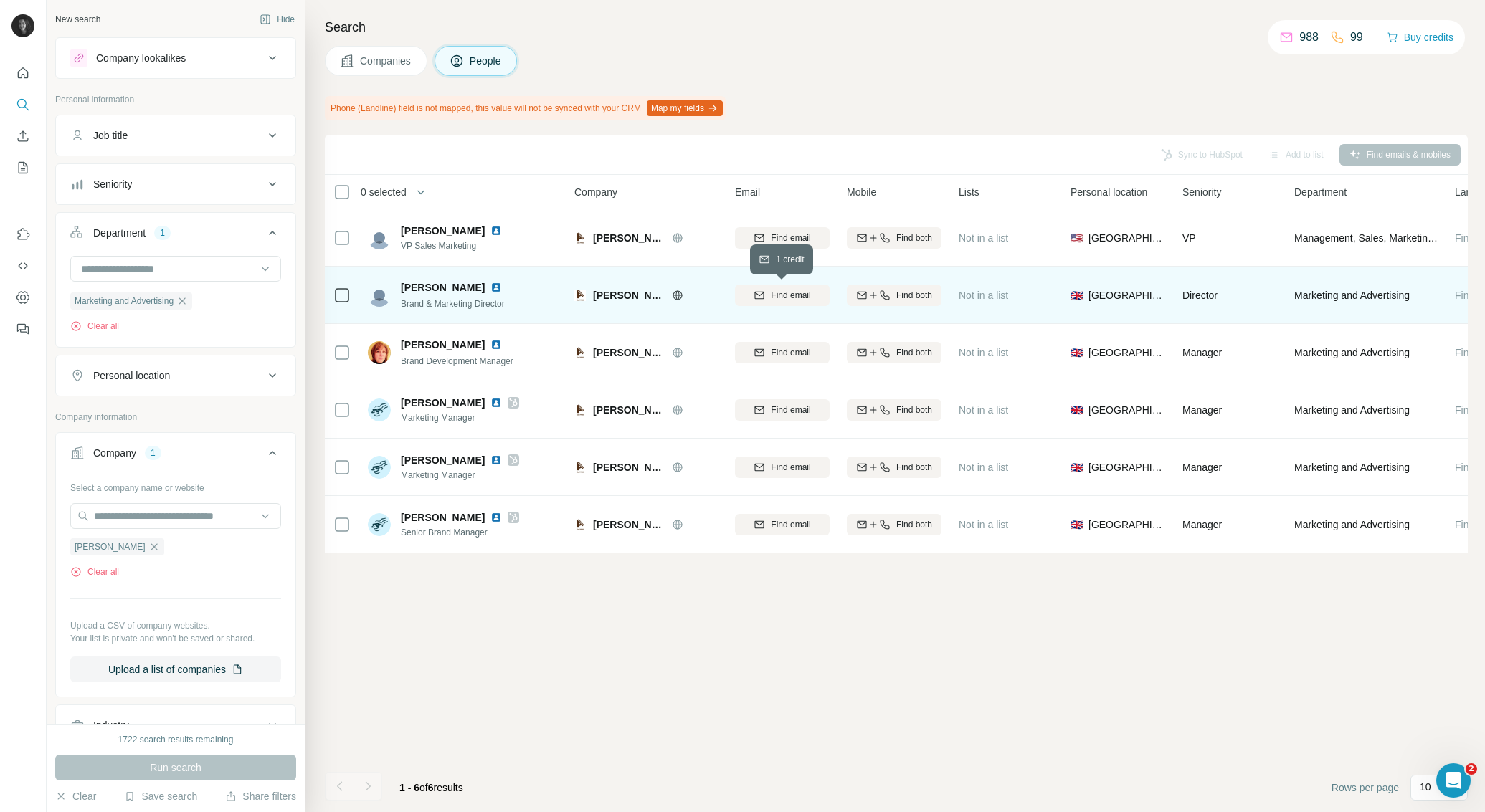
click at [765, 287] on button "Find email" at bounding box center [782, 296] width 94 height 21
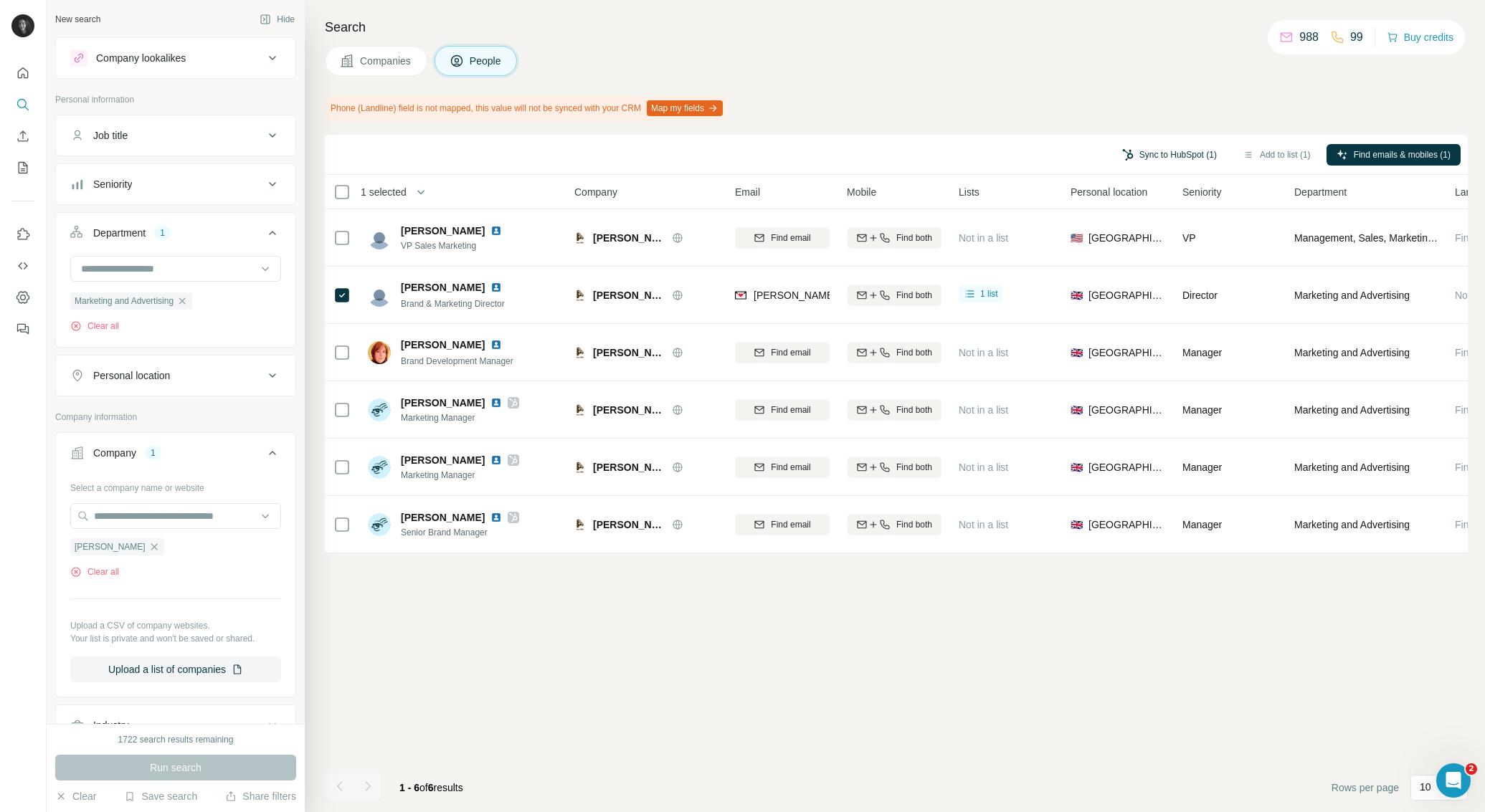
click at [1157, 155] on button "Sync to HubSpot (1)" at bounding box center [1170, 155] width 115 height 21
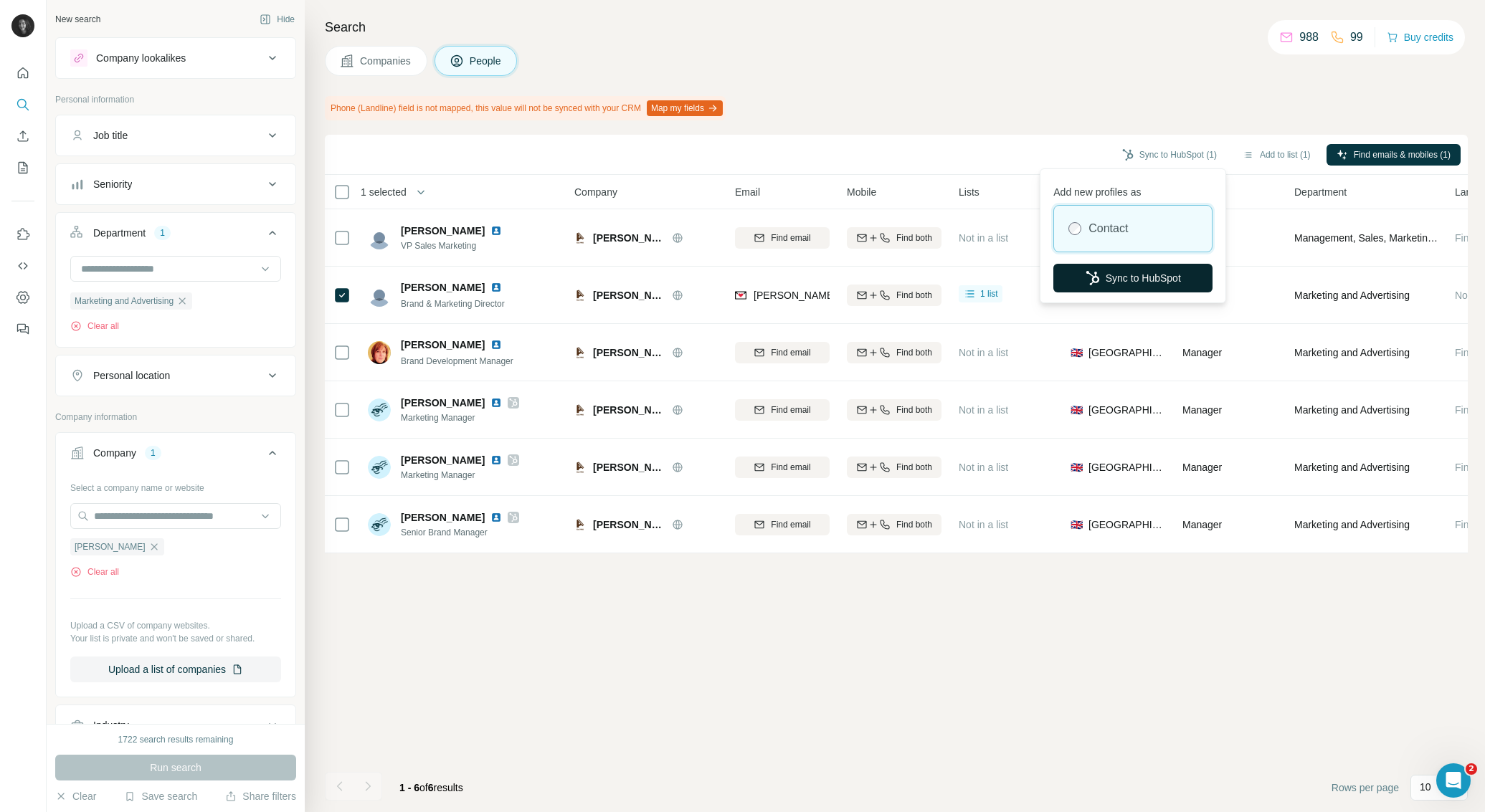
click at [1138, 279] on button "Sync to HubSpot" at bounding box center [1133, 278] width 159 height 29
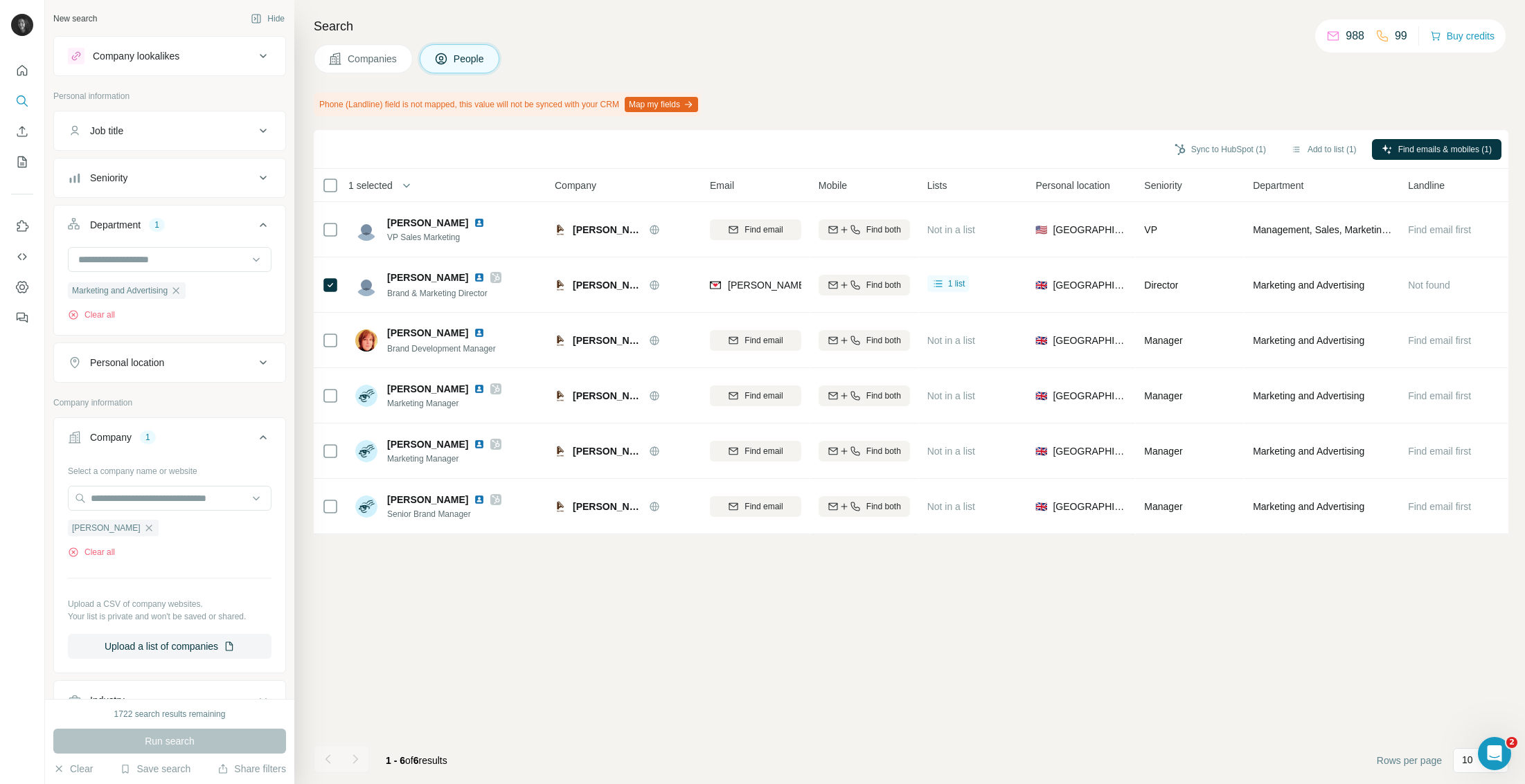
click at [144, 526] on icon "button" at bounding box center [149, 528] width 11 height 11
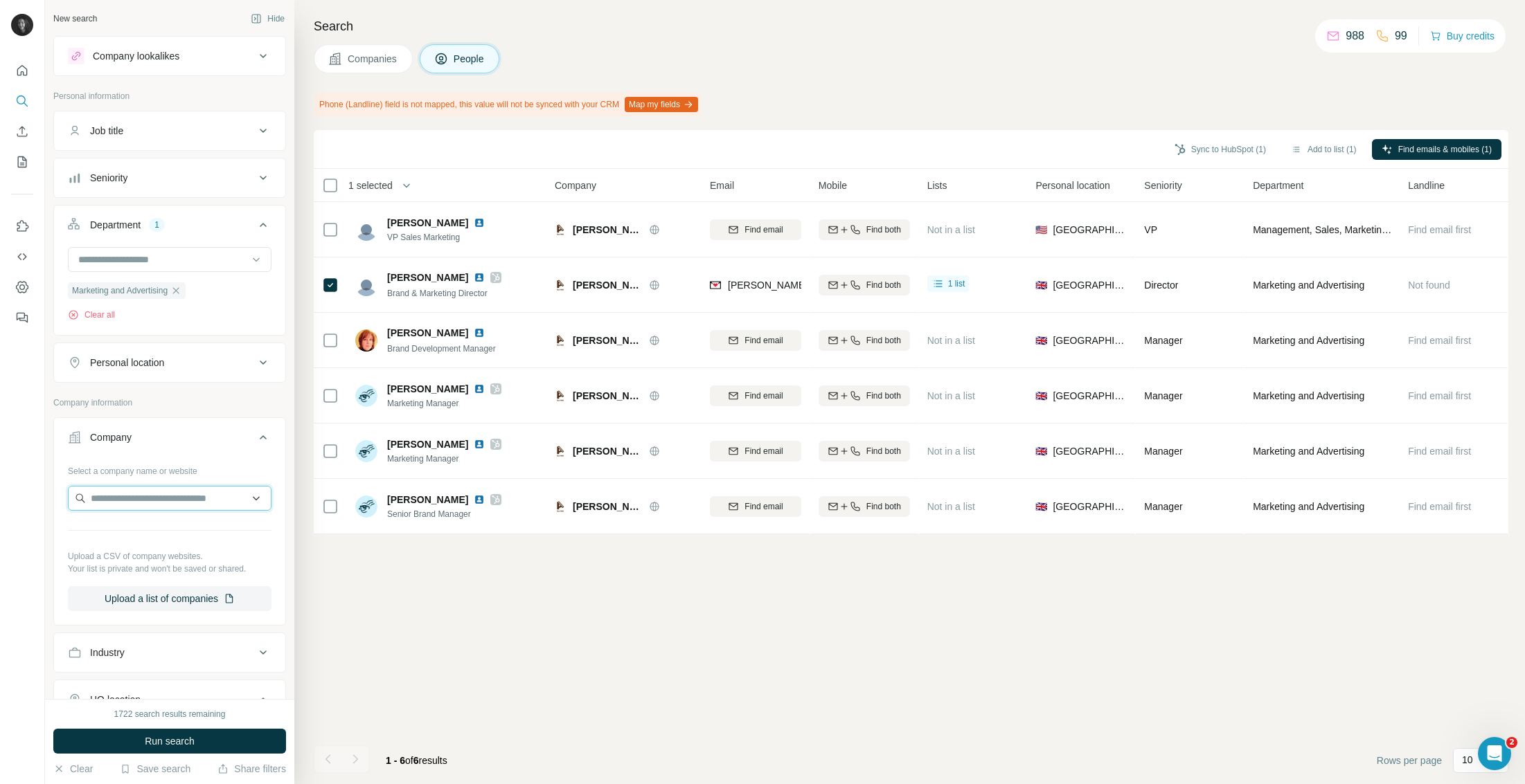
click at [137, 502] on input "text" at bounding box center [170, 498] width 204 height 25
paste input "**********"
type input "**********"
click at [136, 538] on p "[DOMAIN_NAME]" at bounding box center [140, 544] width 67 height 13
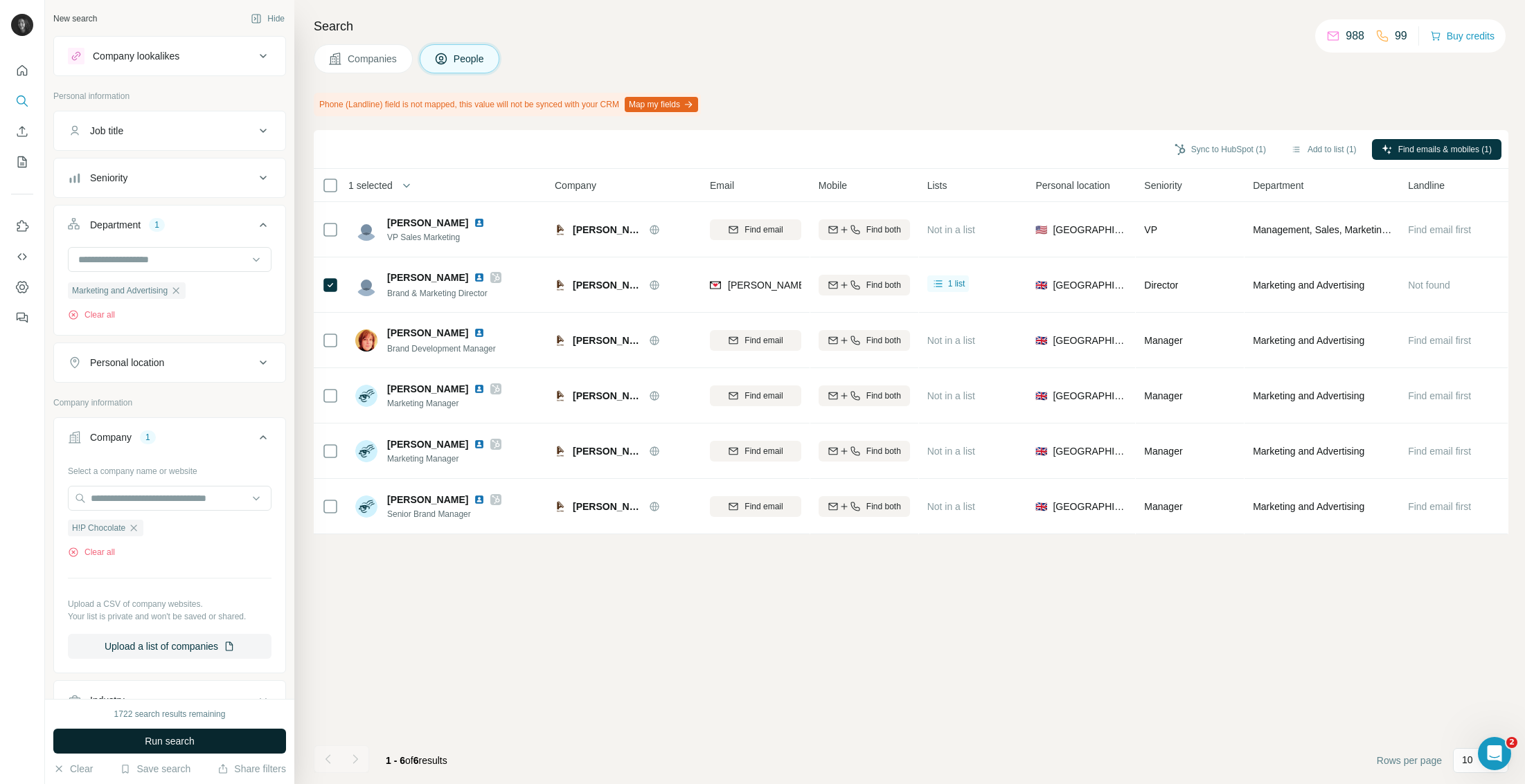
click at [146, 744] on span "Run search" at bounding box center [170, 740] width 50 height 13
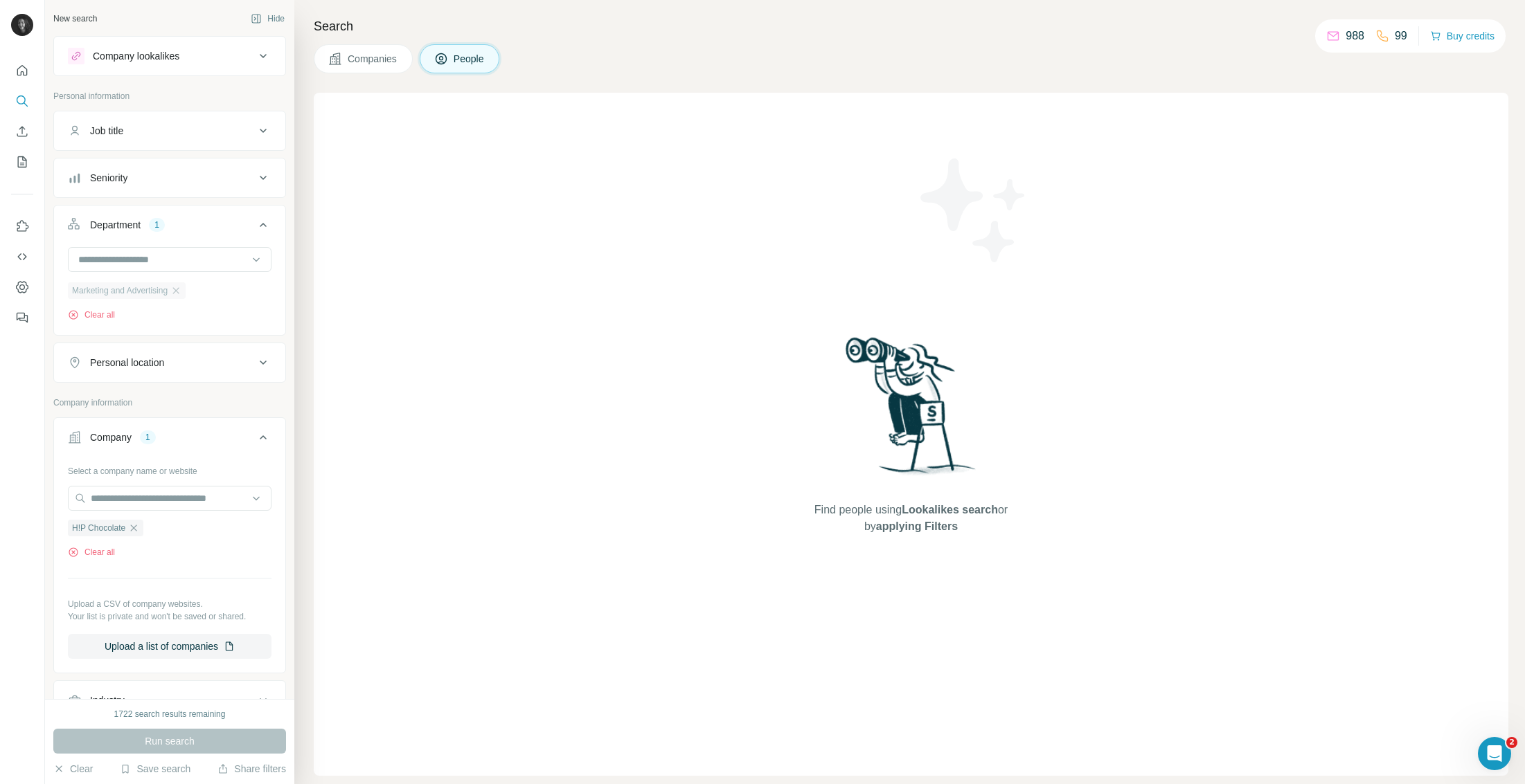
click at [186, 296] on div "Marketing and Advertising" at bounding box center [127, 290] width 117 height 17
click at [179, 292] on icon "button" at bounding box center [176, 290] width 6 height 6
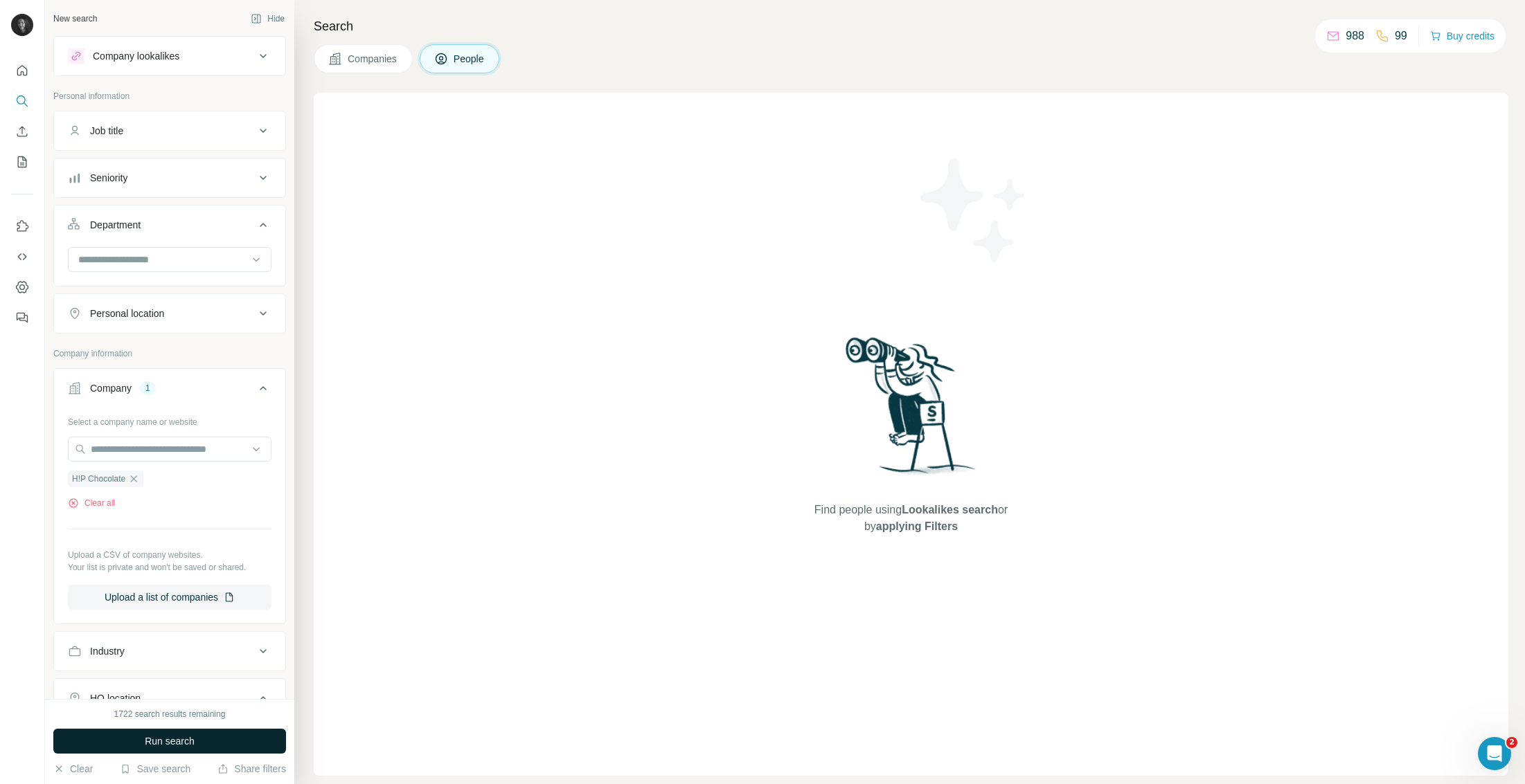
click at [174, 741] on span "Run search" at bounding box center [170, 740] width 50 height 13
click at [345, 58] on button "Companies" at bounding box center [363, 59] width 99 height 29
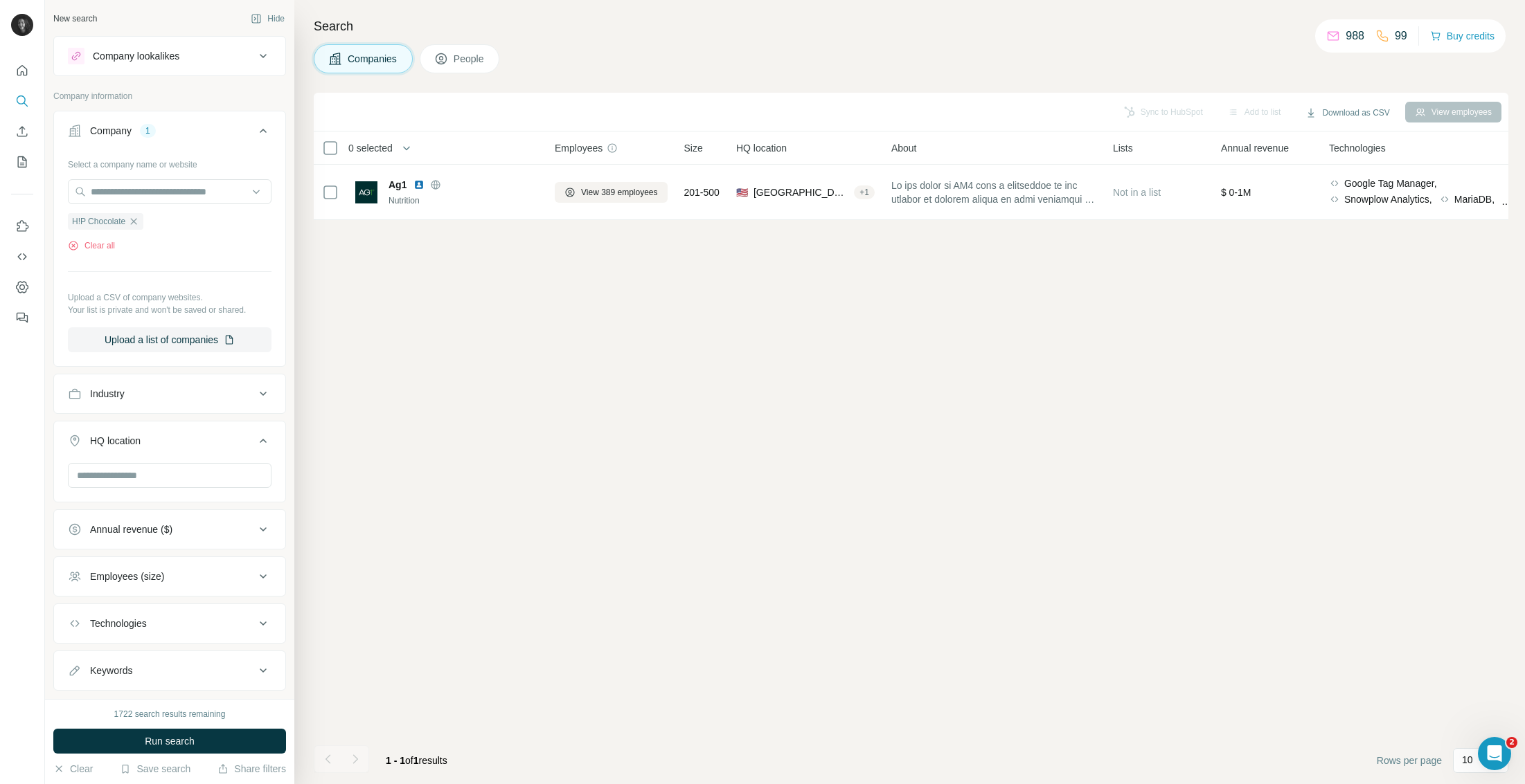
click at [150, 73] on div "Company lookalikes" at bounding box center [169, 55] width 232 height 40
click at [140, 194] on input "text" at bounding box center [170, 191] width 204 height 25
click at [113, 741] on button "Run search" at bounding box center [169, 740] width 232 height 25
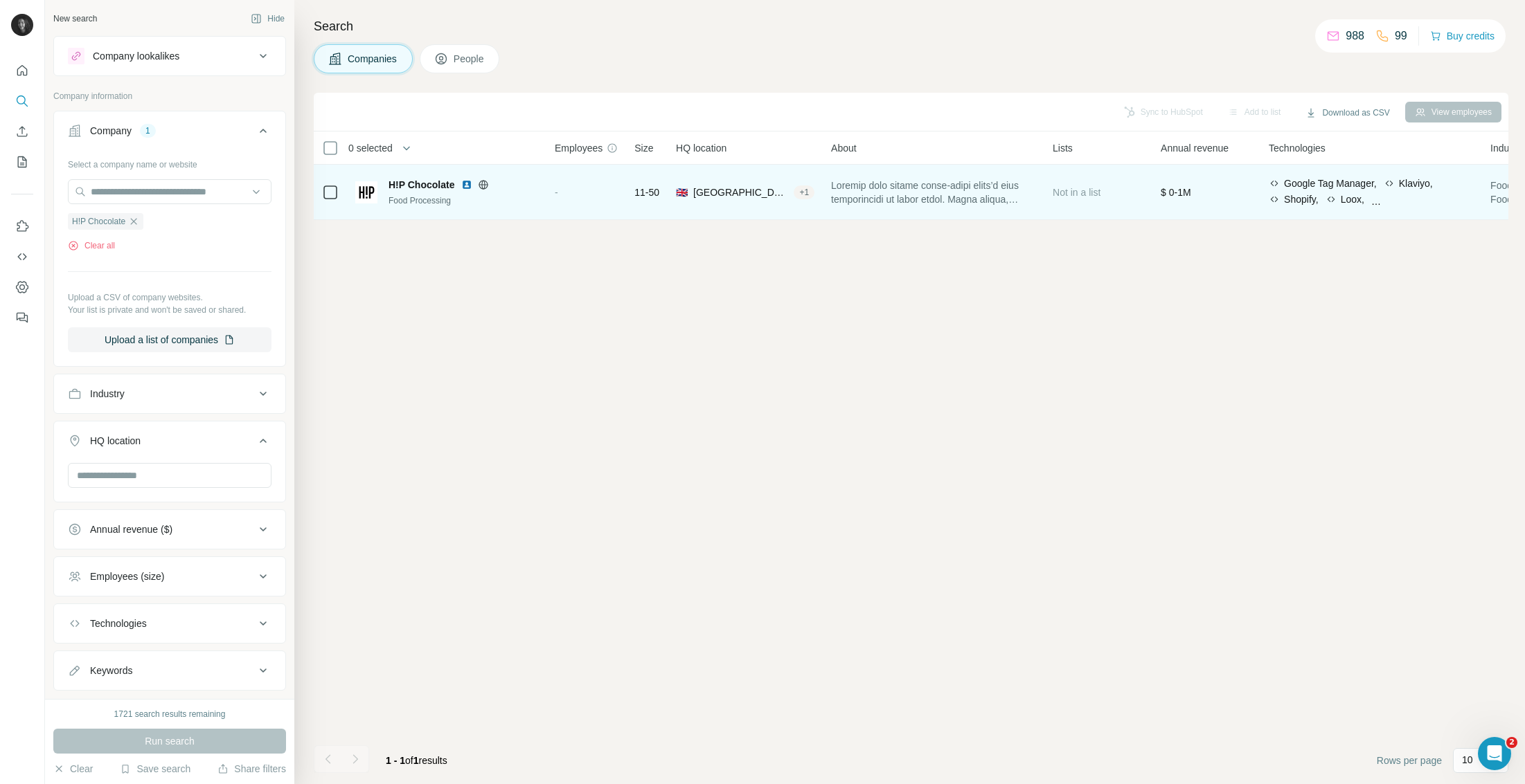
click at [407, 183] on span "H!P Chocolate" at bounding box center [421, 184] width 66 height 13
click at [439, 187] on span "H!P Chocolate" at bounding box center [421, 184] width 66 height 13
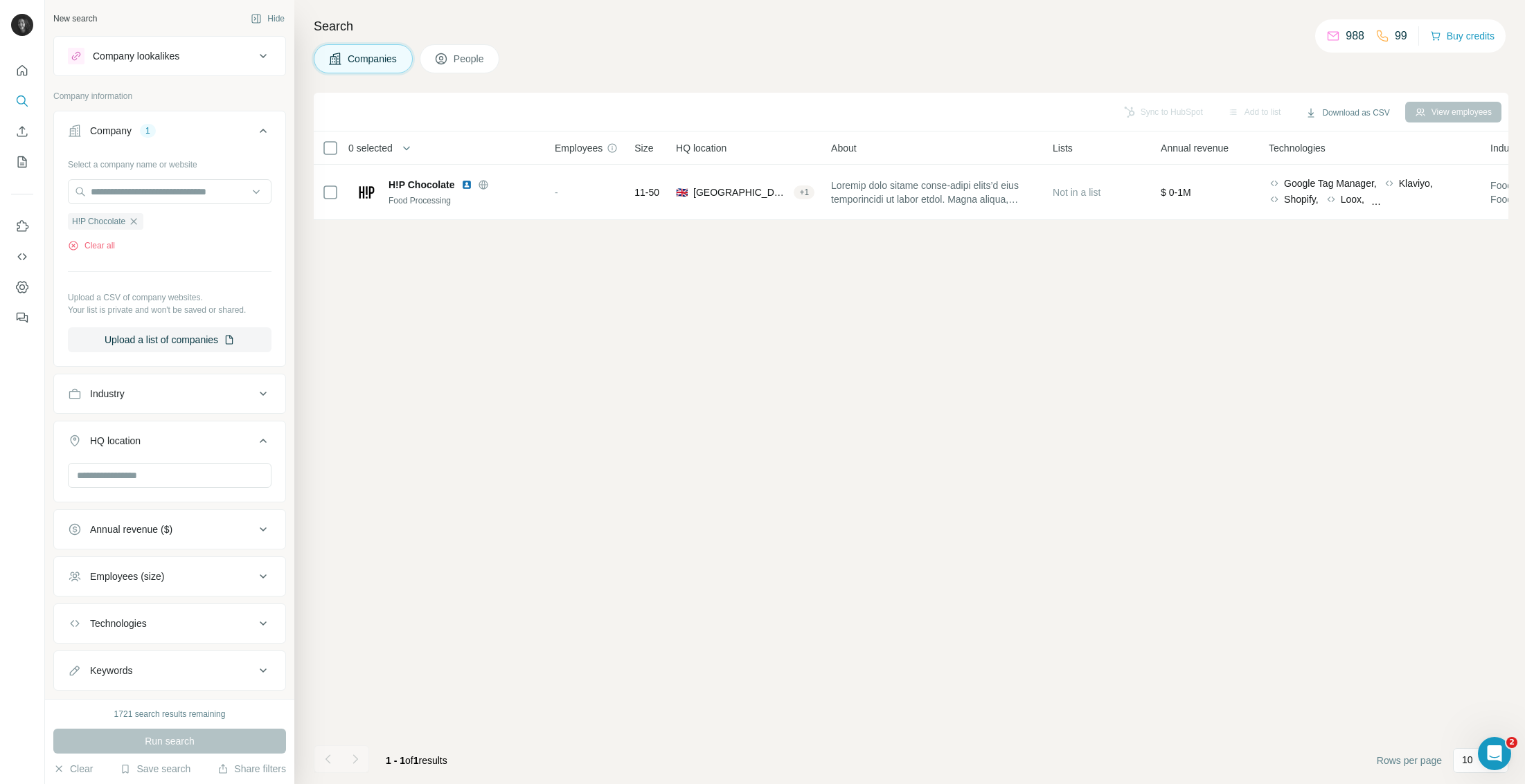
click at [460, 42] on div "Search Companies People Sync to HubSpot Add to list Download as CSV View employ…" at bounding box center [910, 392] width 1231 height 784
click at [465, 53] on span "People" at bounding box center [469, 58] width 32 height 13
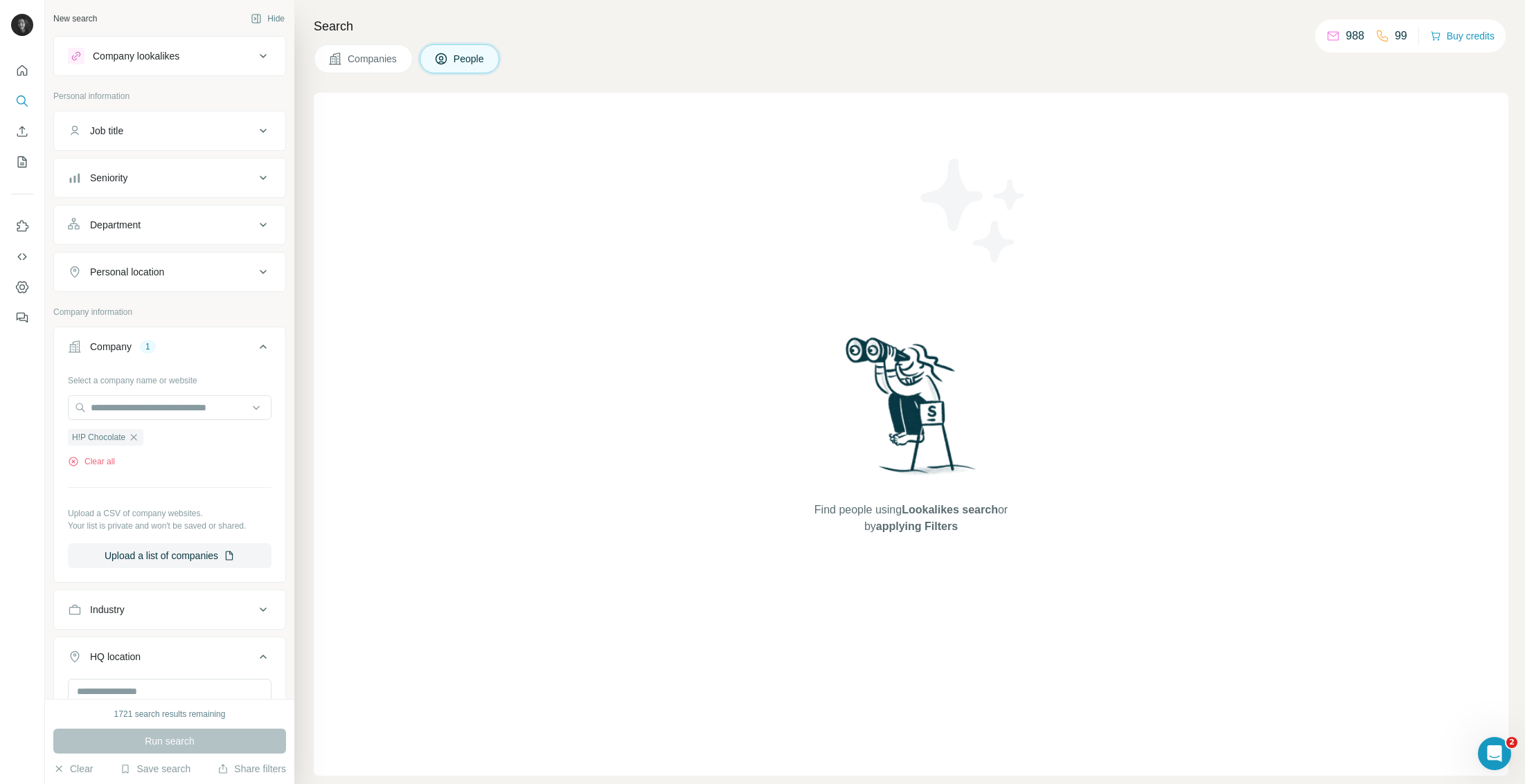
drag, startPoint x: 356, startPoint y: 64, endPoint x: 356, endPoint y: 90, distance: 26.0
click at [355, 64] on span "Companies" at bounding box center [373, 58] width 51 height 13
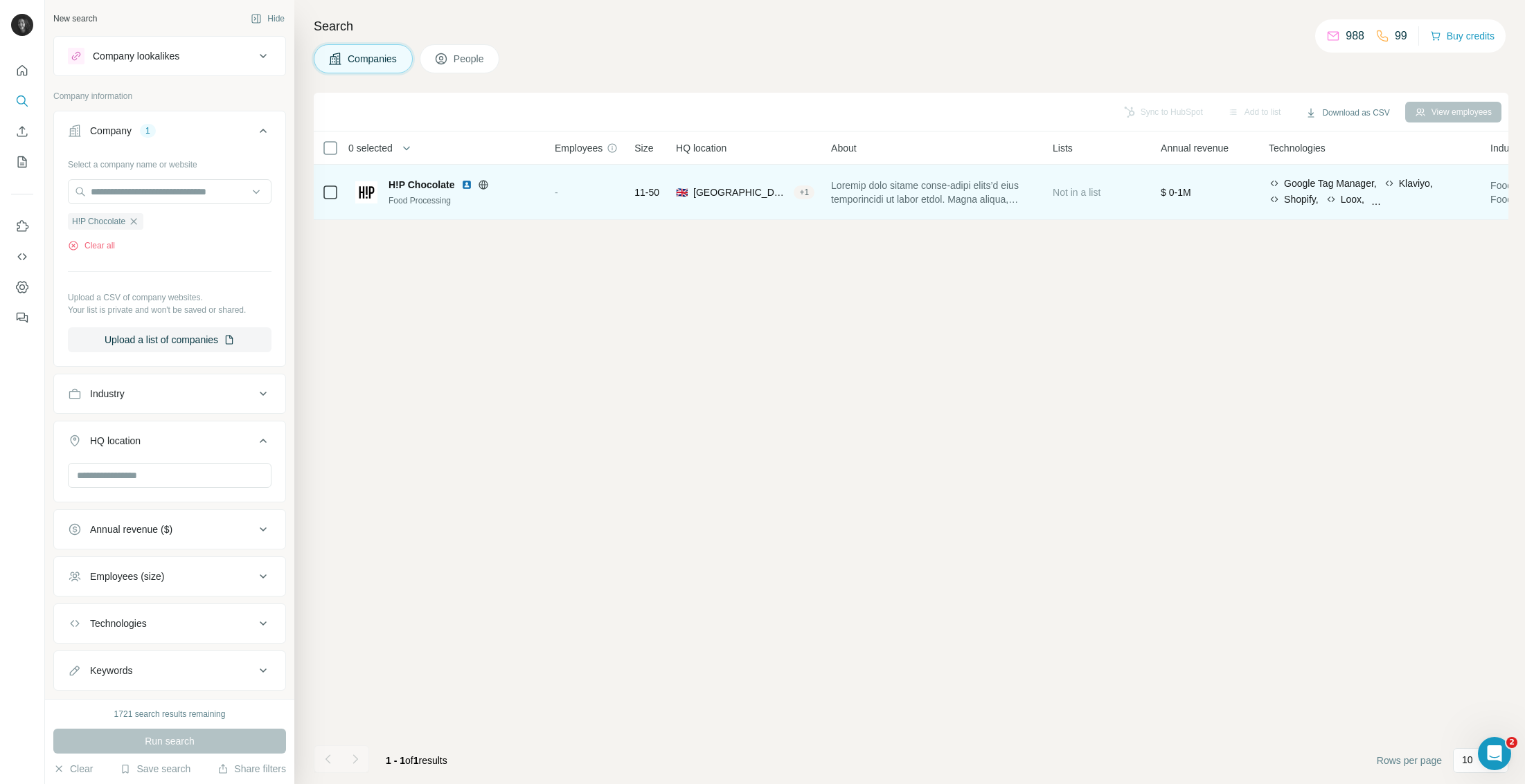
click at [388, 194] on div "H!P Chocolate Food Processing" at bounding box center [446, 192] width 183 height 29
click at [367, 192] on img at bounding box center [366, 193] width 22 height 22
click at [472, 179] on img at bounding box center [467, 185] width 11 height 11
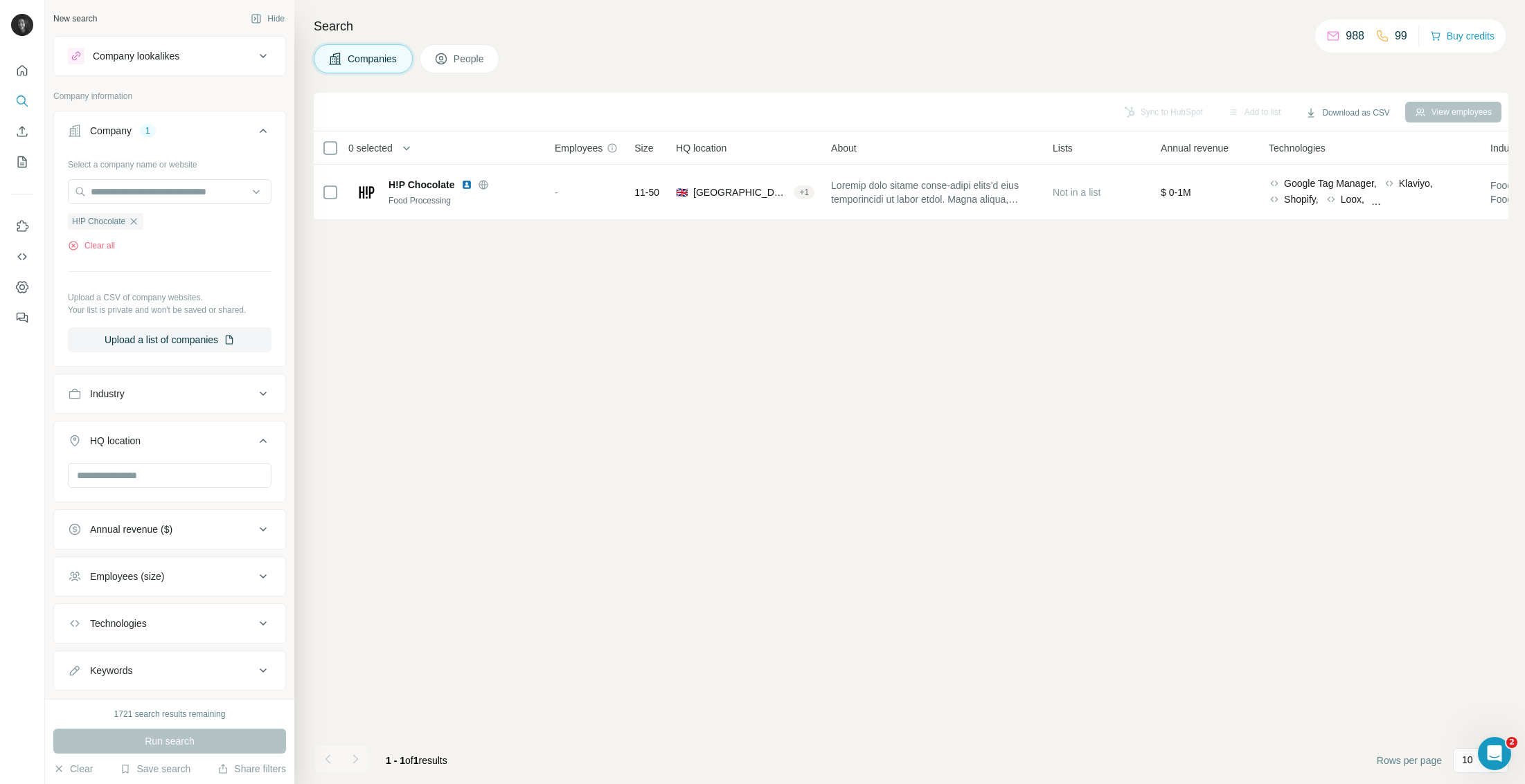
click at [135, 224] on icon "button" at bounding box center [134, 221] width 11 height 11
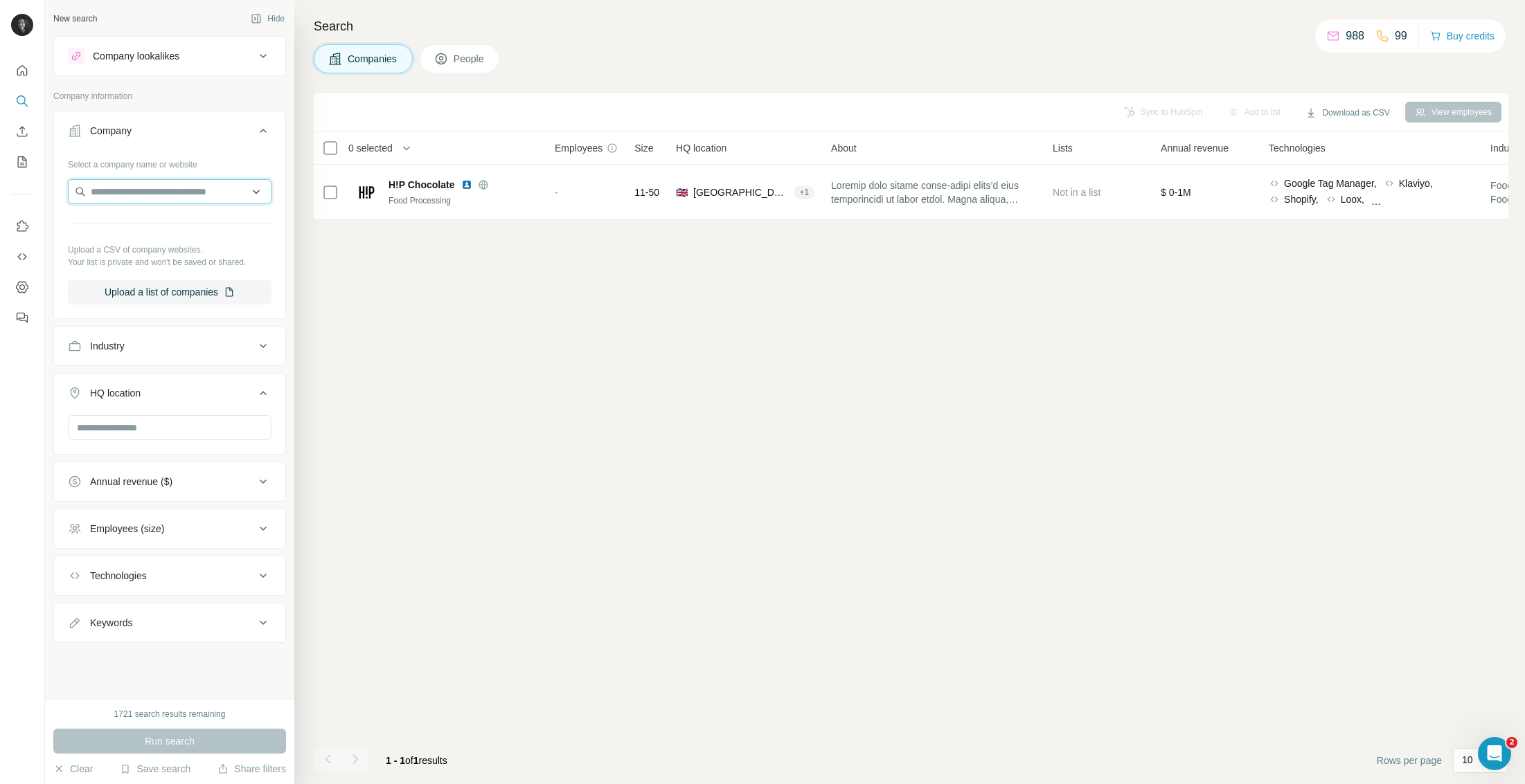
click at [141, 196] on input "text" at bounding box center [170, 191] width 204 height 25
type input "**********"
drag, startPoint x: 167, startPoint y: 191, endPoint x: 80, endPoint y: 190, distance: 87.0
click at [80, 190] on input "**********" at bounding box center [170, 191] width 204 height 25
paste input "**********"
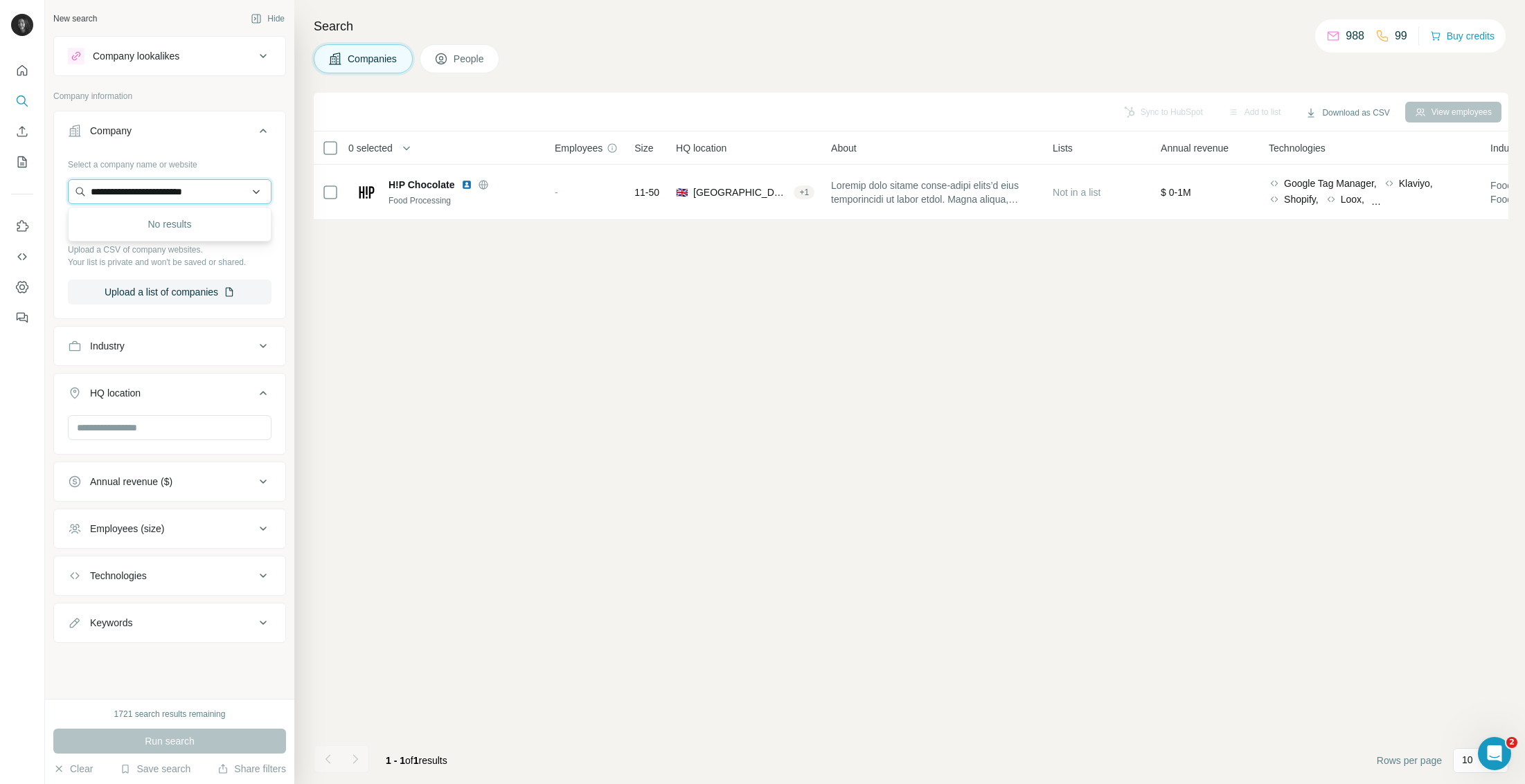
type input "**********"
click at [109, 230] on p "[DOMAIN_NAME]" at bounding box center [140, 236] width 67 height 13
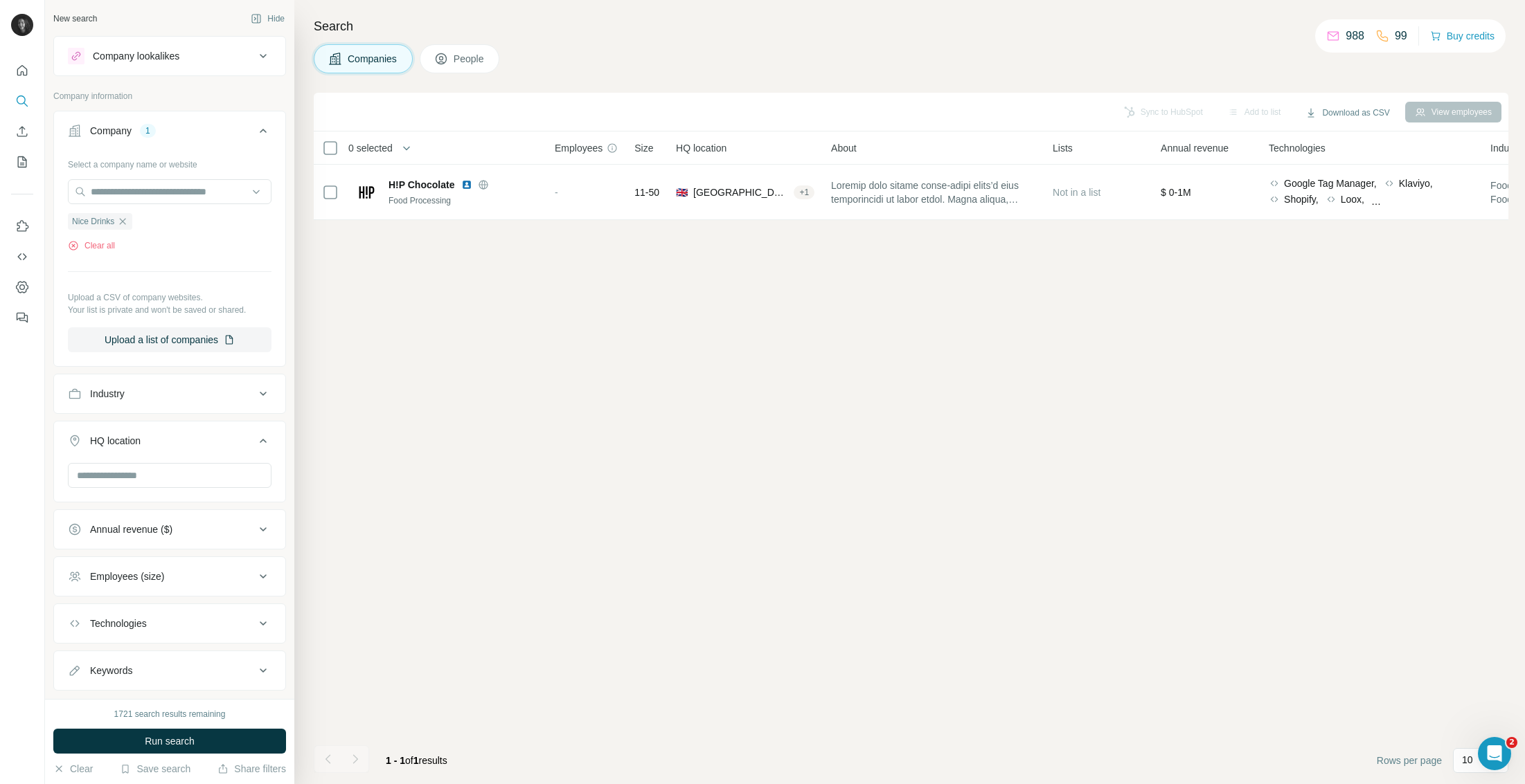
click at [158, 741] on span "Run search" at bounding box center [170, 740] width 50 height 13
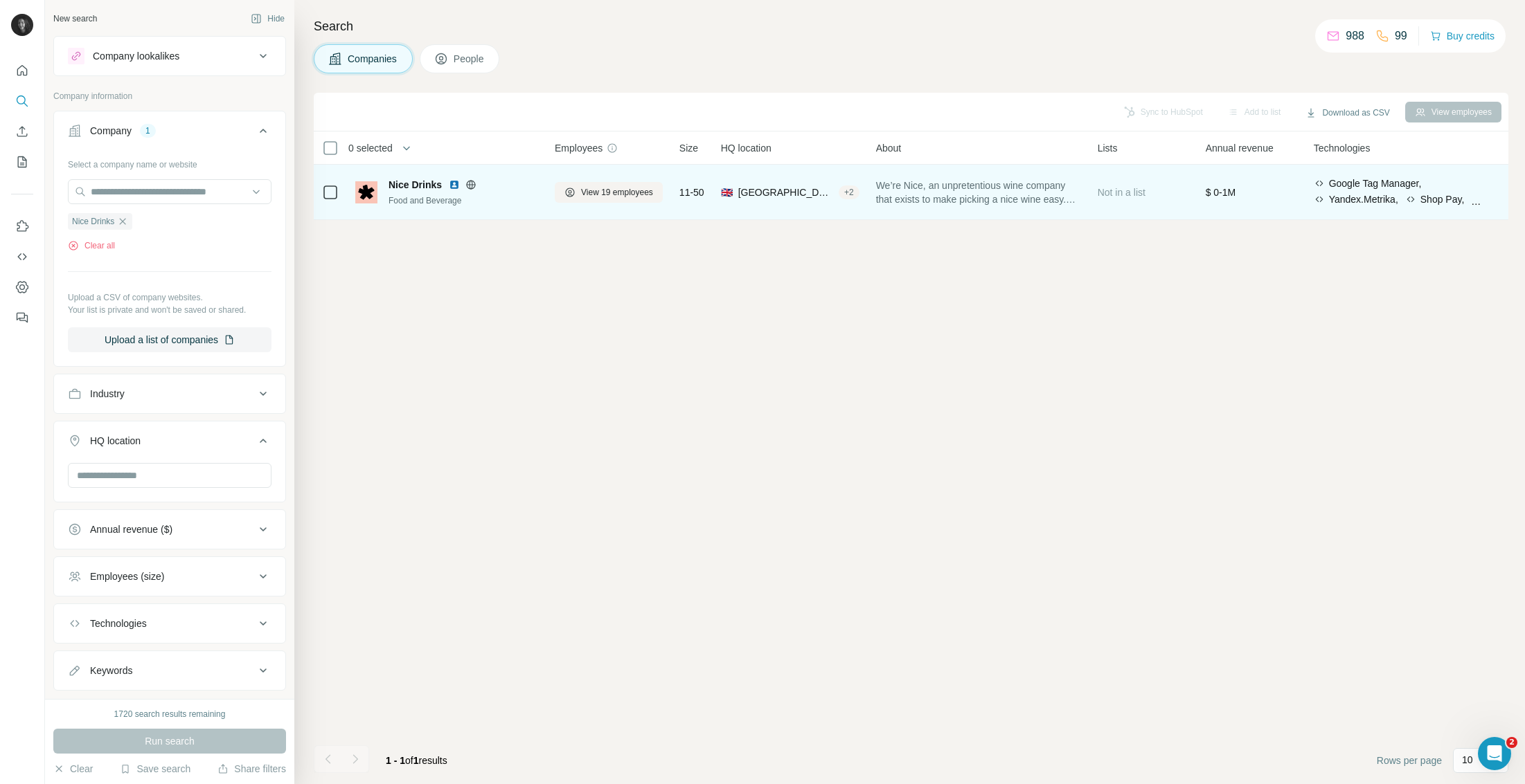
click at [409, 183] on span "Nice Drinks" at bounding box center [415, 184] width 53 height 13
click at [577, 184] on button "View 19 employees" at bounding box center [608, 193] width 108 height 21
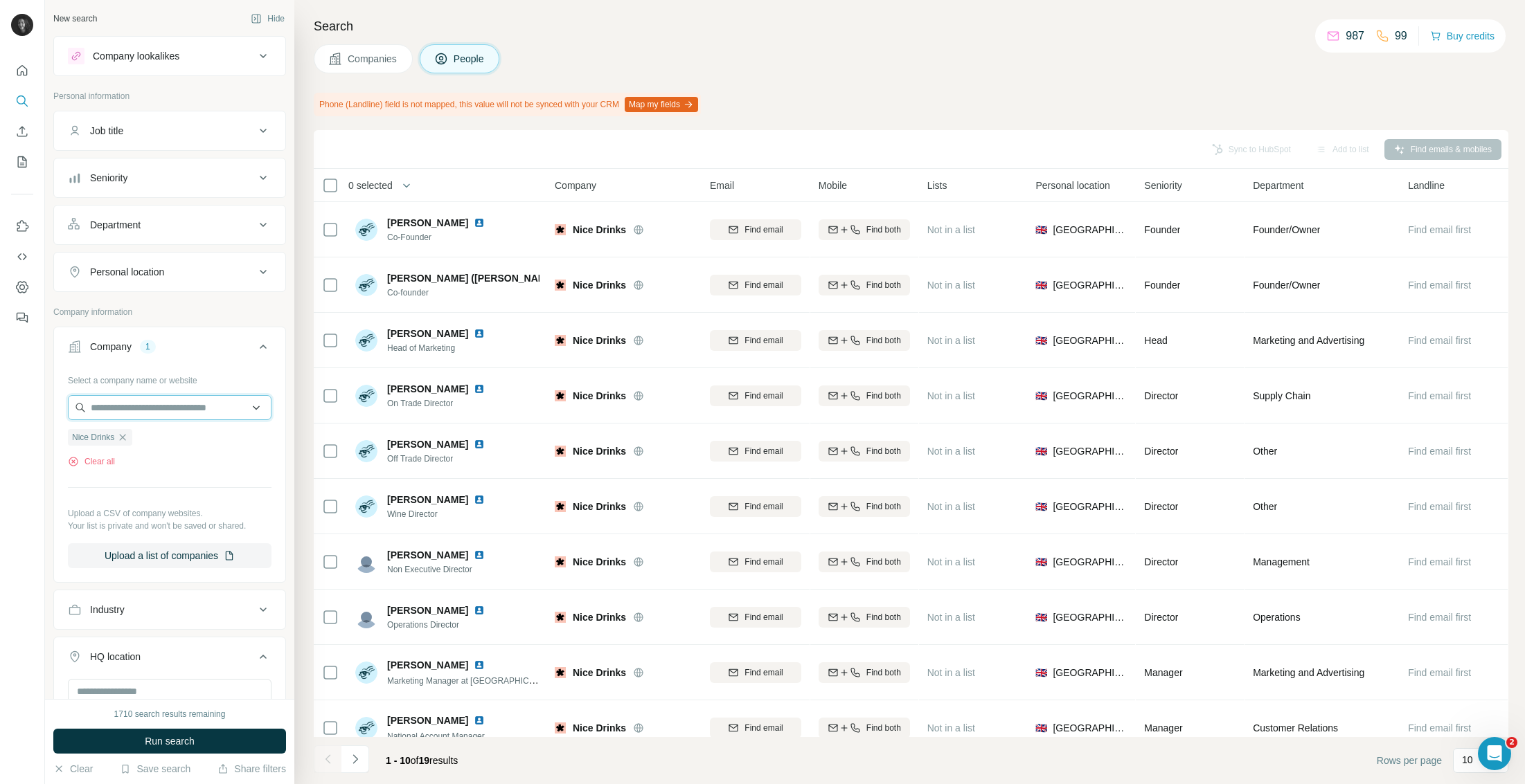
click at [161, 401] on input "text" at bounding box center [170, 407] width 204 height 25
click at [93, 461] on button "Clear all" at bounding box center [91, 462] width 47 height 13
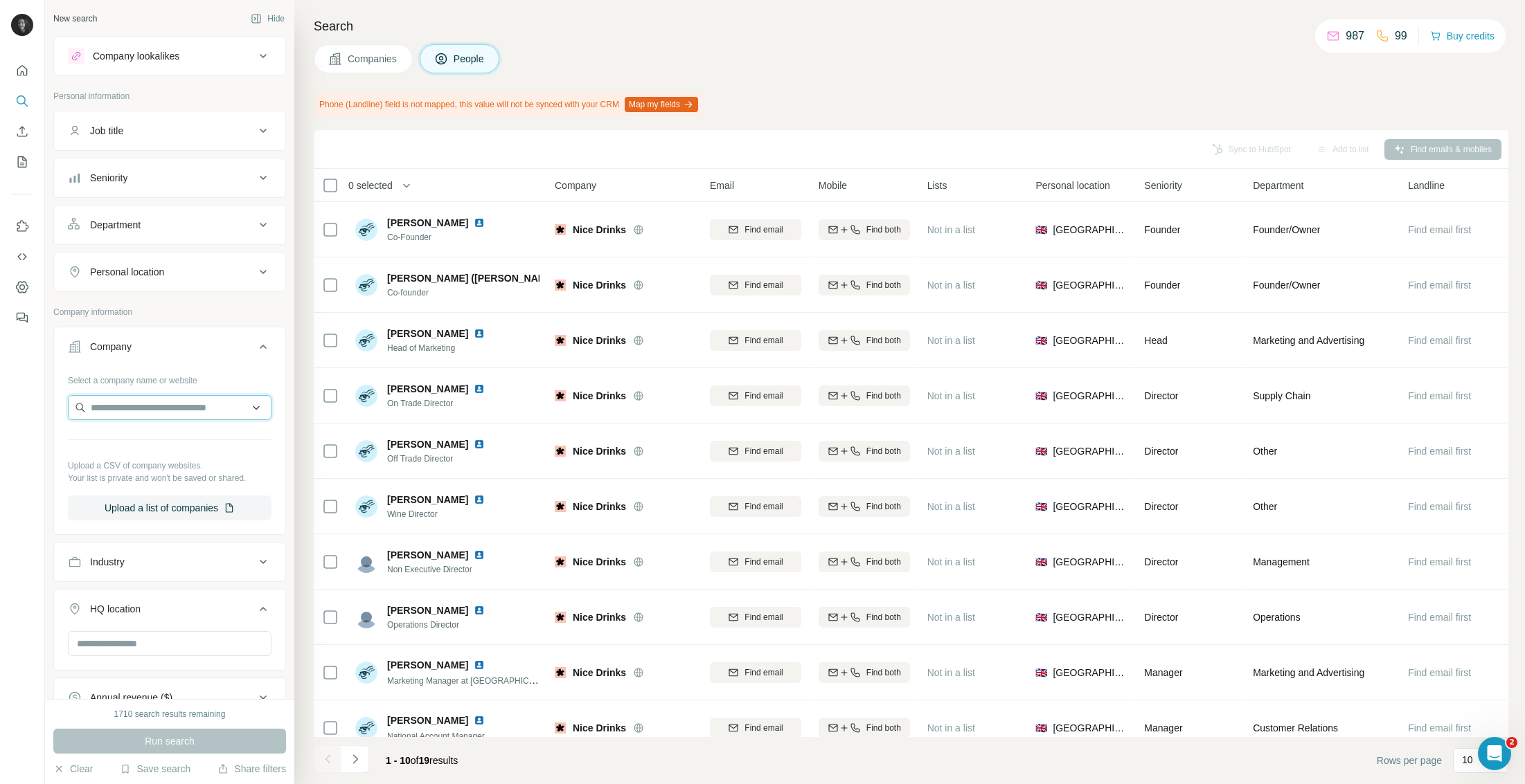
click at [163, 407] on input "text" at bounding box center [170, 407] width 204 height 25
paste input "**********"
type input "**********"
click at [148, 450] on p "[DOMAIN_NAME]" at bounding box center [161, 452] width 109 height 13
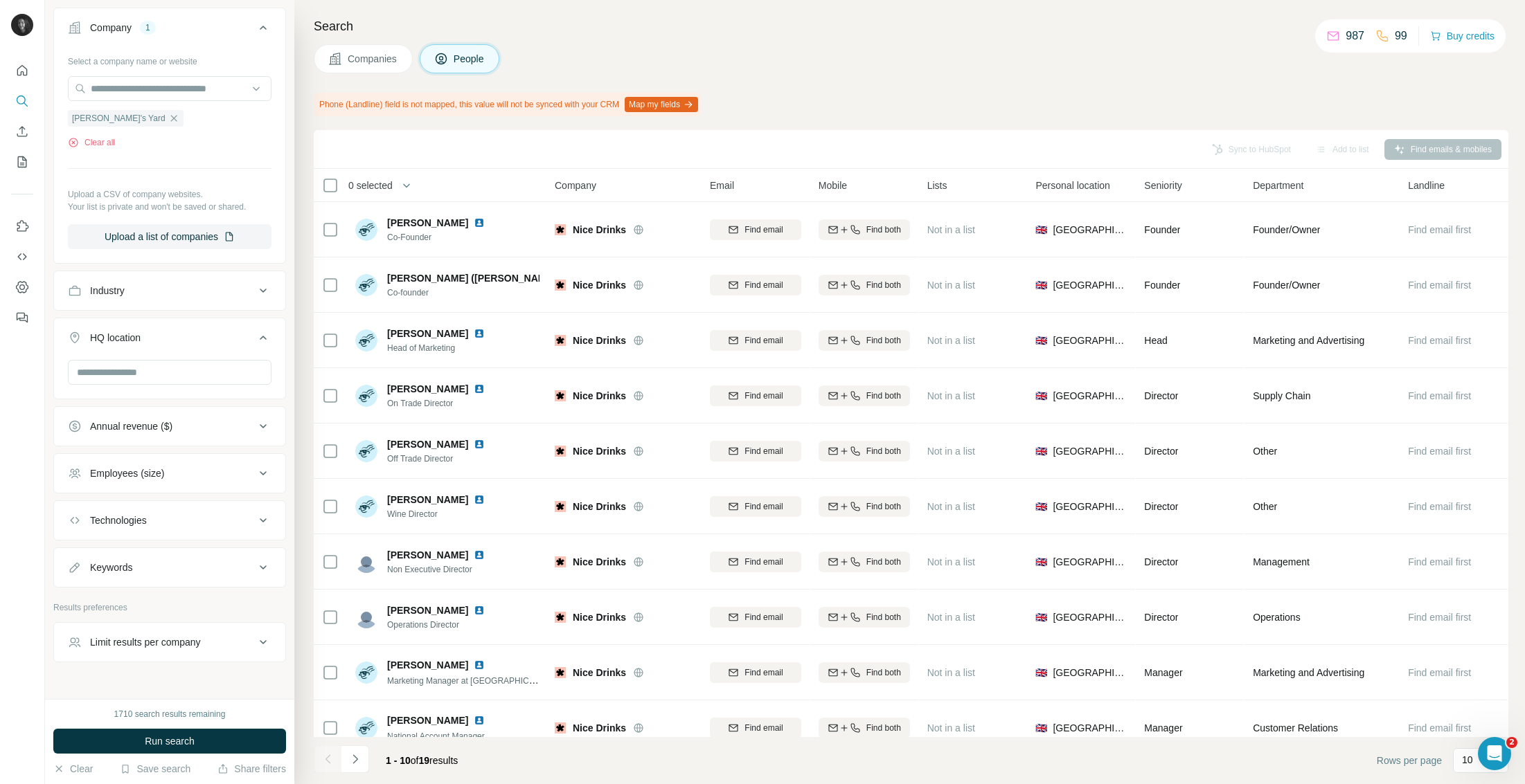
scroll to position [322, 0]
click at [145, 745] on span "Run search" at bounding box center [170, 740] width 50 height 13
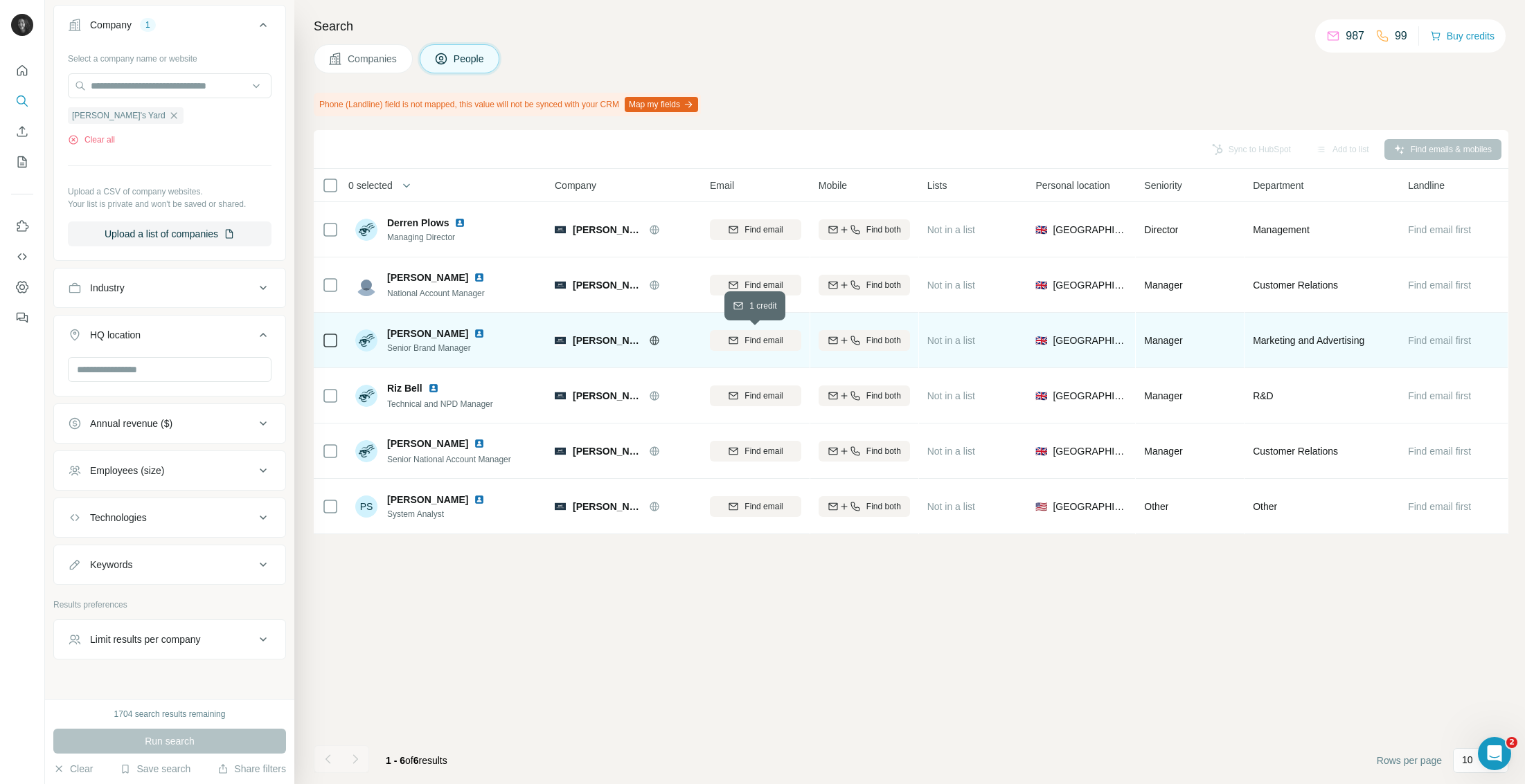
click at [743, 343] on div "Find email" at bounding box center [755, 341] width 91 height 13
click at [168, 117] on icon "button" at bounding box center [174, 116] width 11 height 11
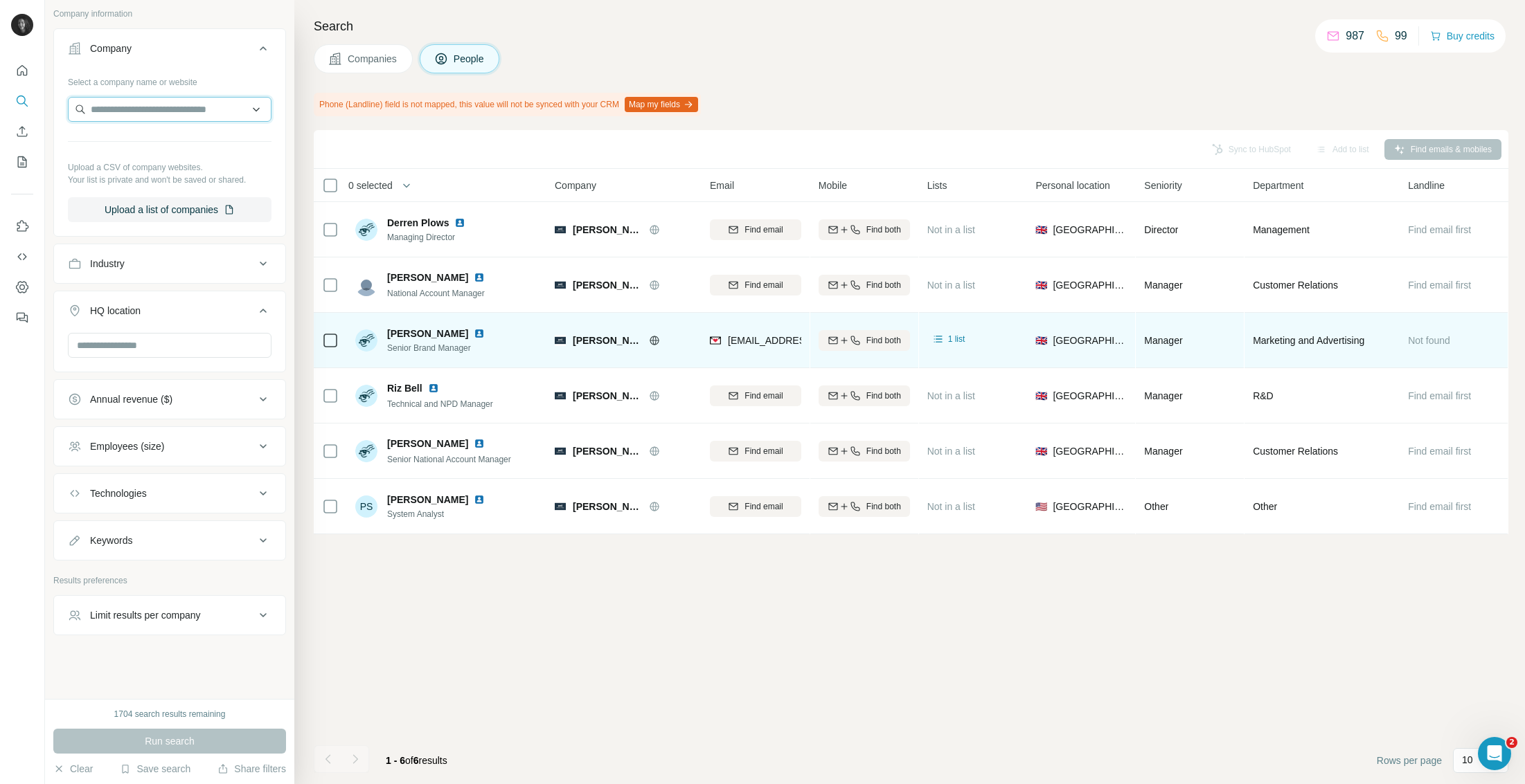
click at [142, 112] on input "text" at bounding box center [170, 109] width 204 height 25
paste input "**********"
type input "**********"
drag, startPoint x: 243, startPoint y: 110, endPoint x: 54, endPoint y: 108, distance: 189.0
click at [54, 108] on div "**********" at bounding box center [170, 151] width 232 height 163
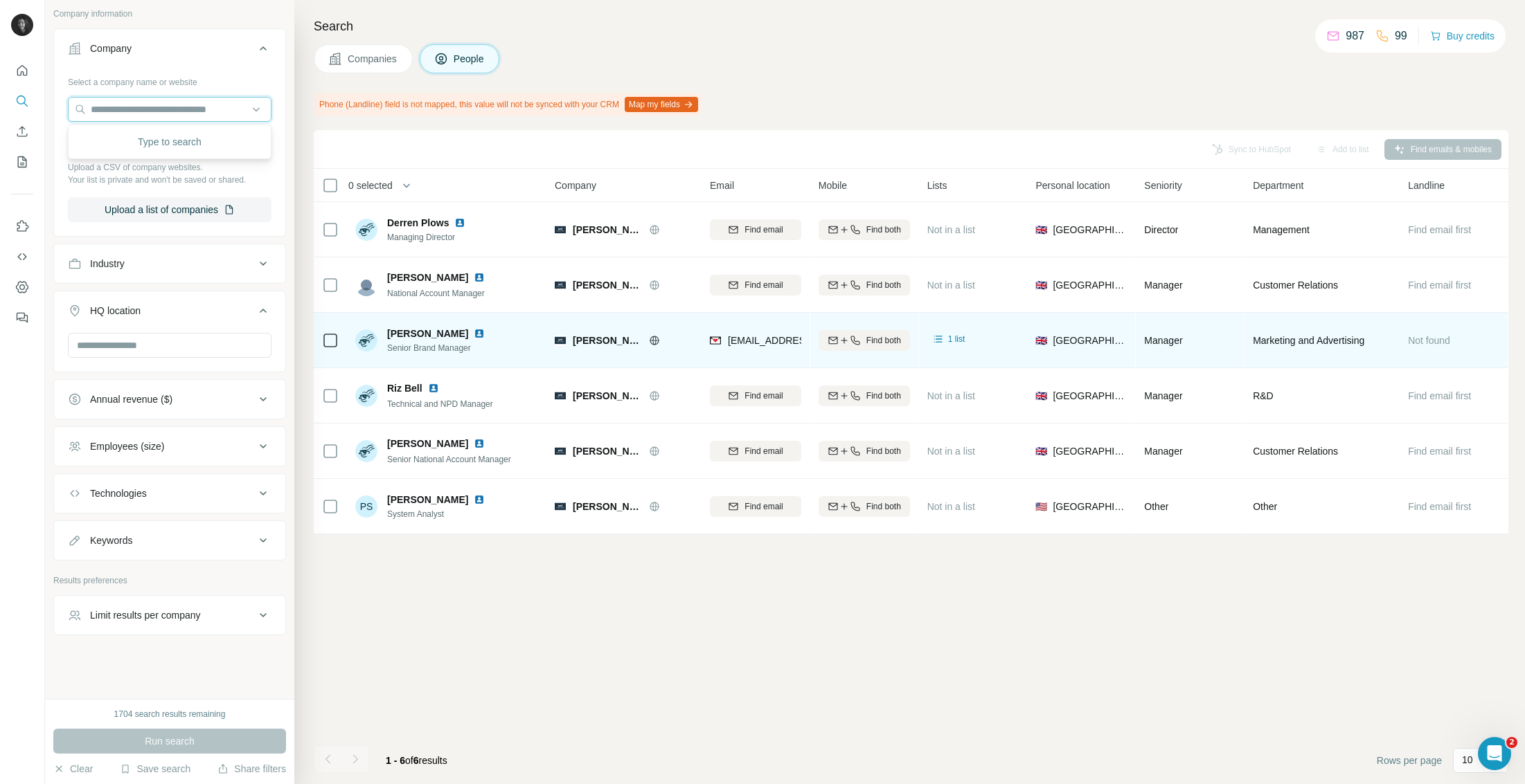
paste input "**********"
type input "**********"
click at [126, 150] on p "[DOMAIN_NAME]" at bounding box center [140, 154] width 67 height 13
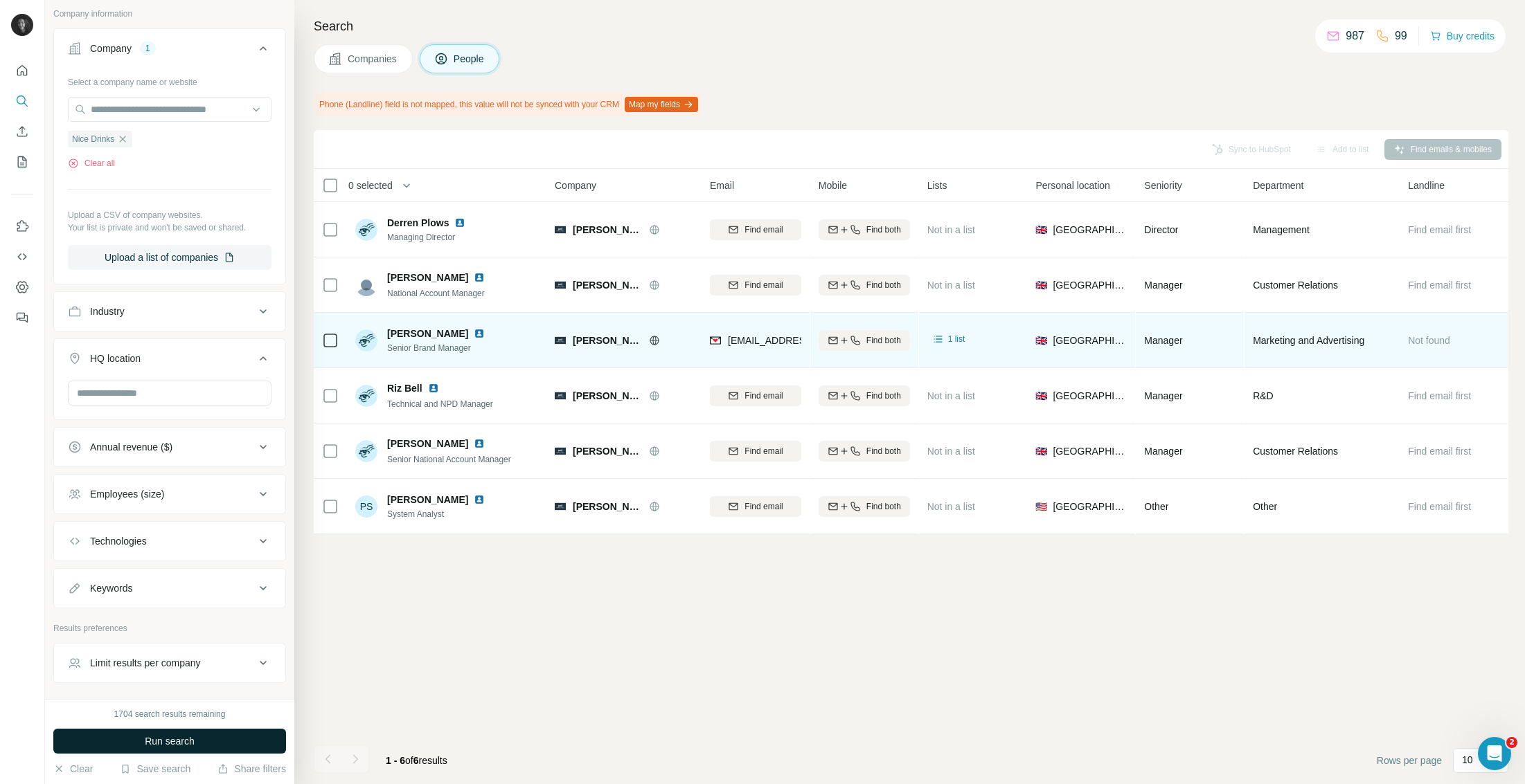
click at [181, 745] on span "Run search" at bounding box center [170, 740] width 50 height 13
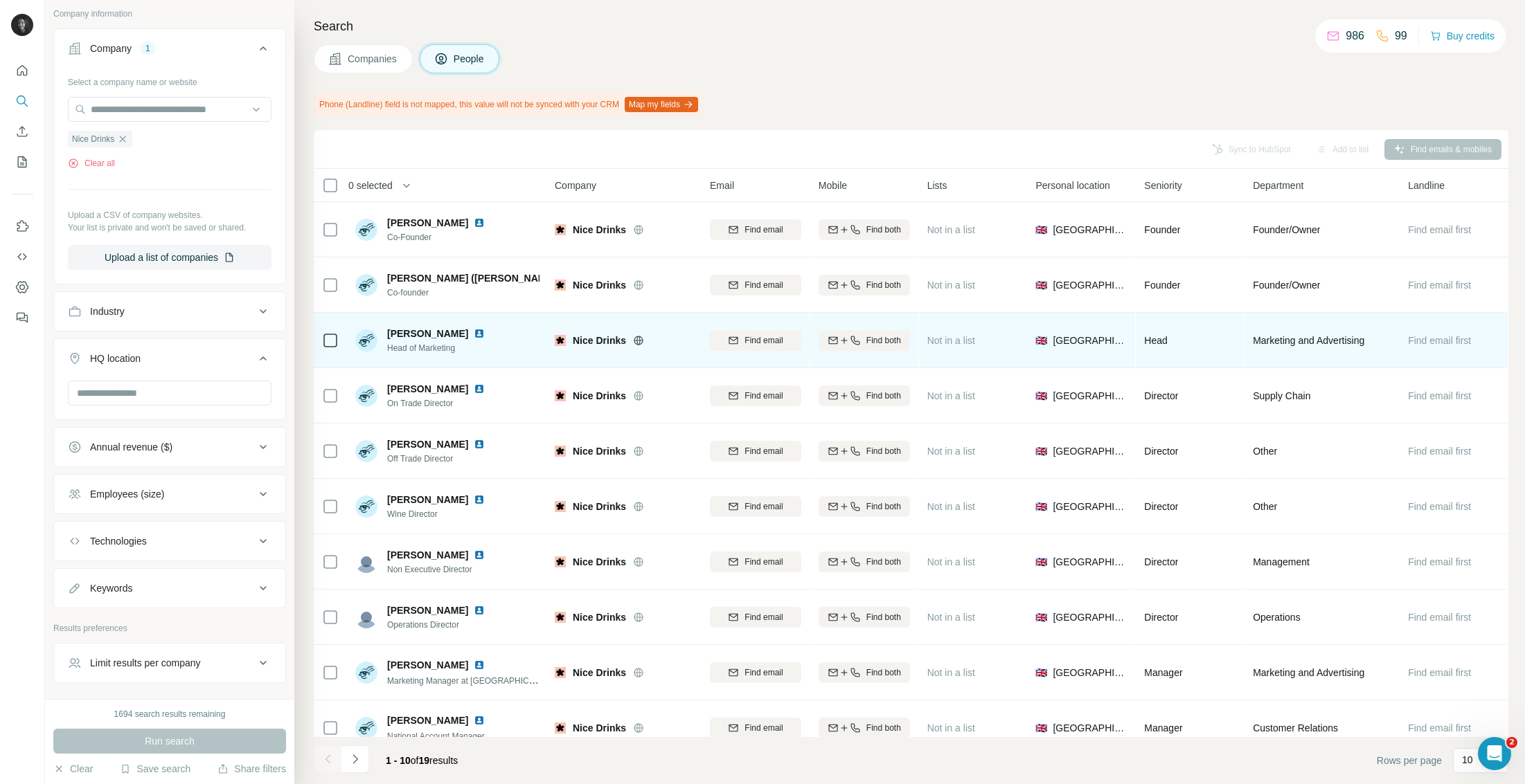
click at [431, 335] on span "[PERSON_NAME]" at bounding box center [427, 333] width 81 height 13
click at [867, 341] on span "Find both" at bounding box center [883, 341] width 35 height 13
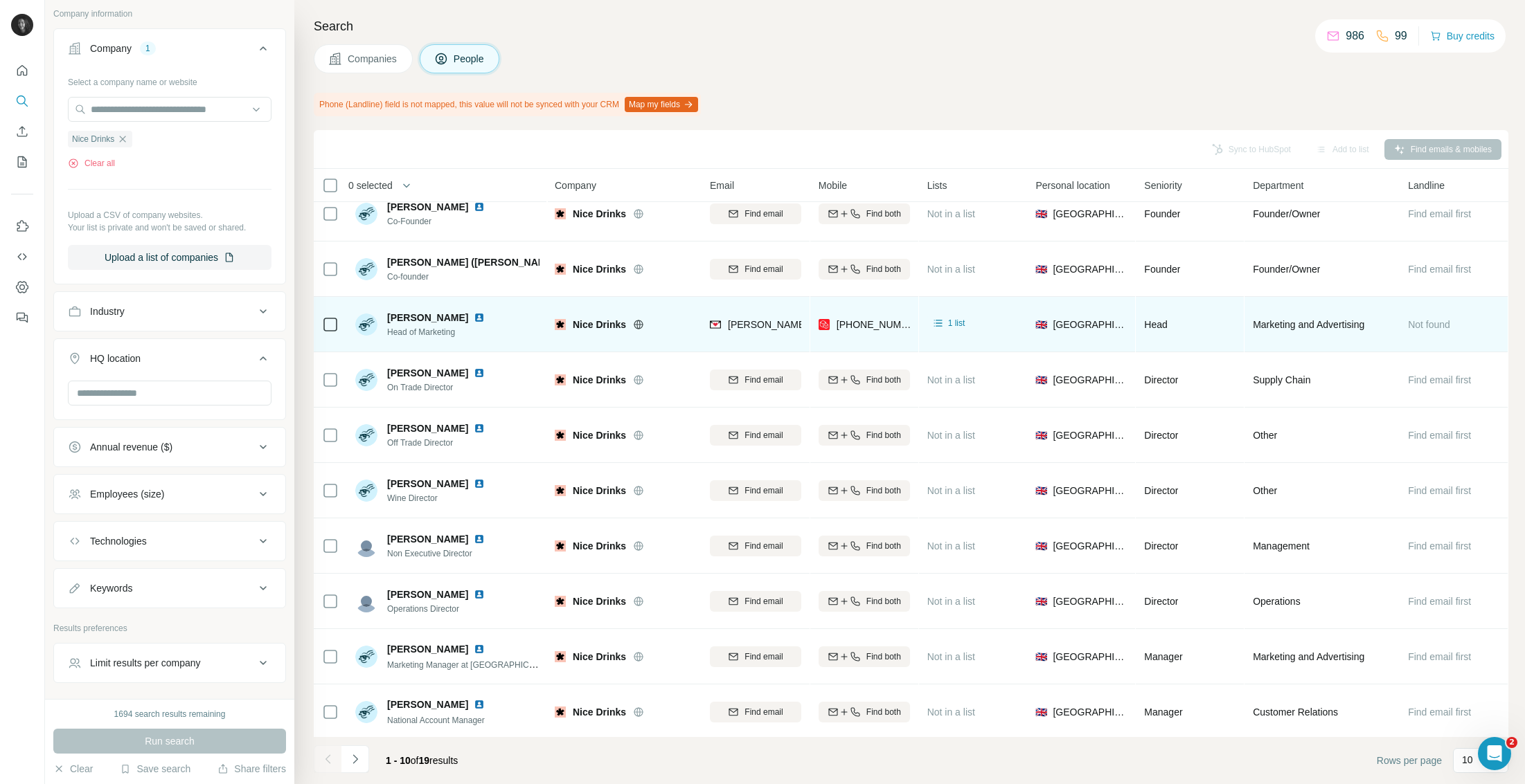
click at [867, 341] on td "[PHONE_NUMBER]" at bounding box center [864, 325] width 108 height 55
click at [867, 341] on div "[PHONE_NUMBER]" at bounding box center [864, 325] width 91 height 38
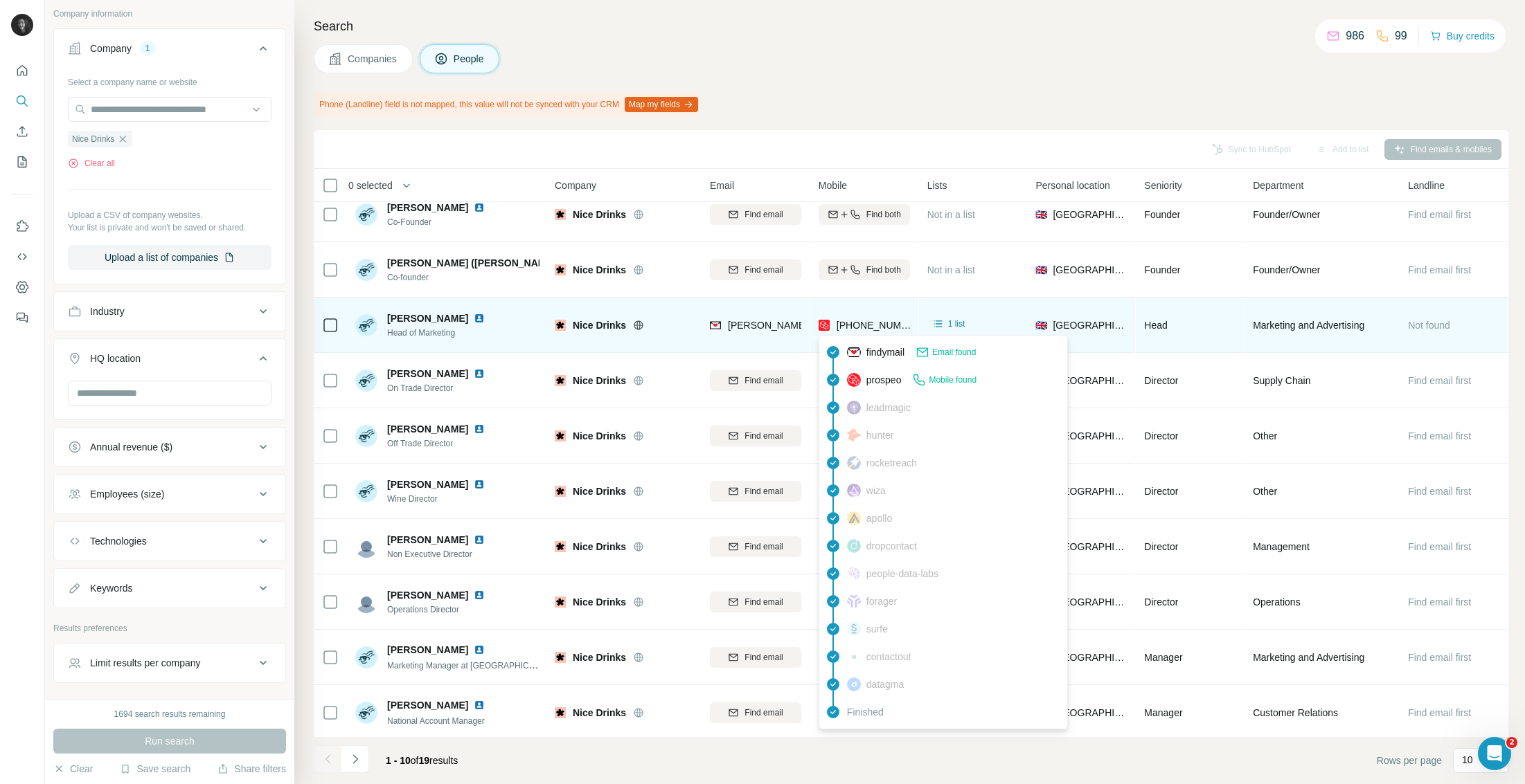
click at [862, 325] on span "[PHONE_NUMBER]" at bounding box center [880, 325] width 87 height 11
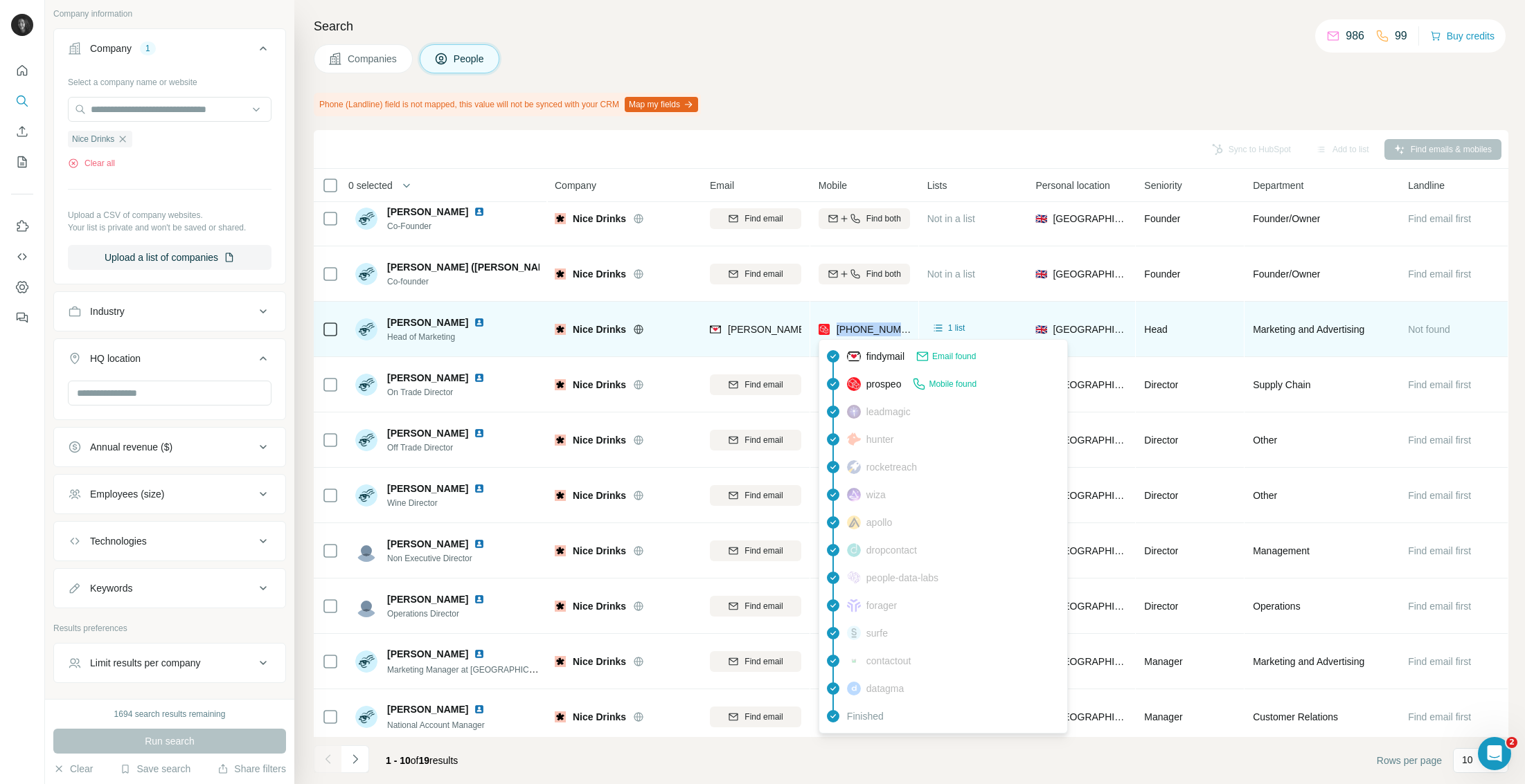
click at [862, 325] on span "[PHONE_NUMBER]" at bounding box center [880, 330] width 87 height 11
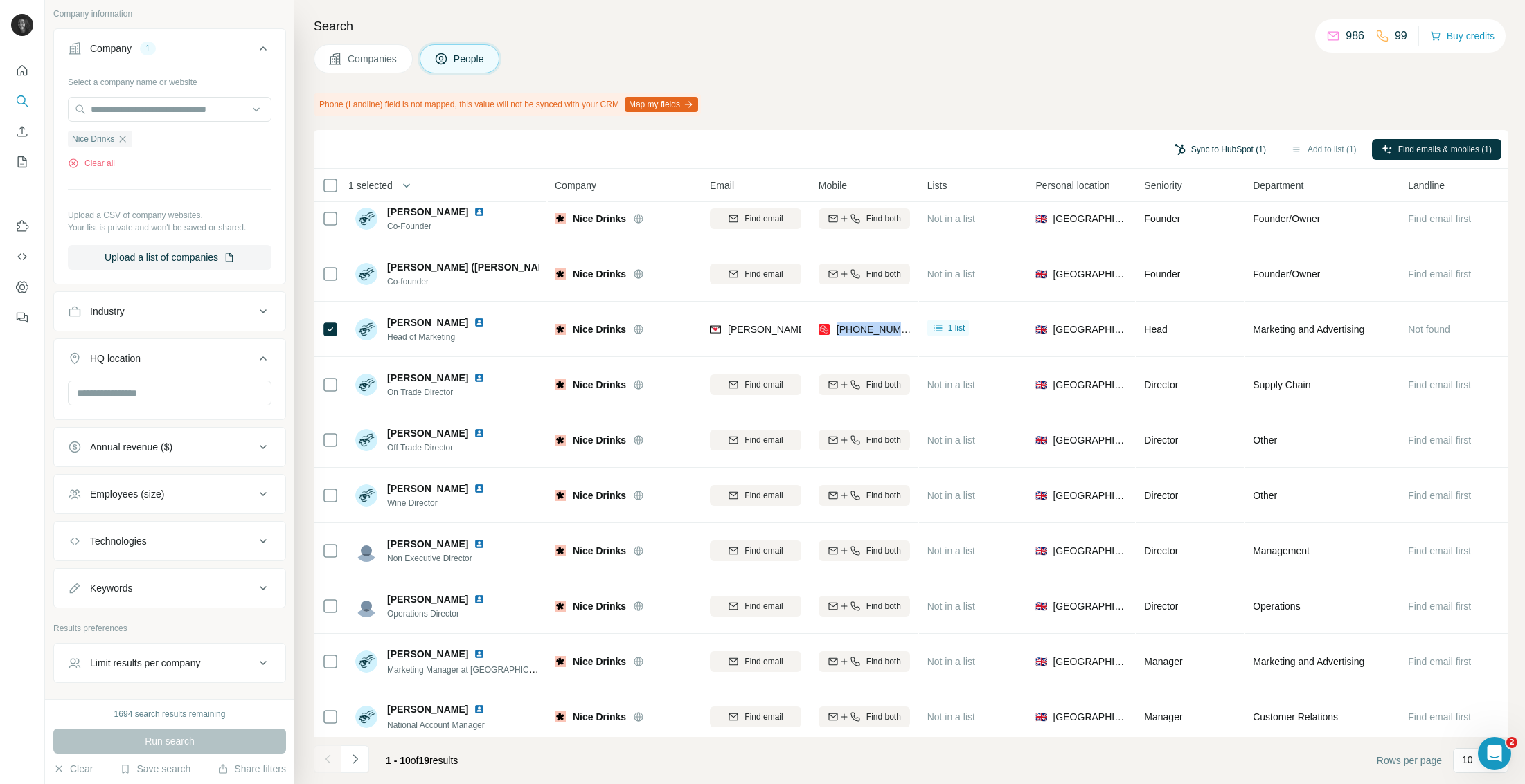
click at [1188, 149] on button "Sync to HubSpot (1)" at bounding box center [1220, 150] width 111 height 21
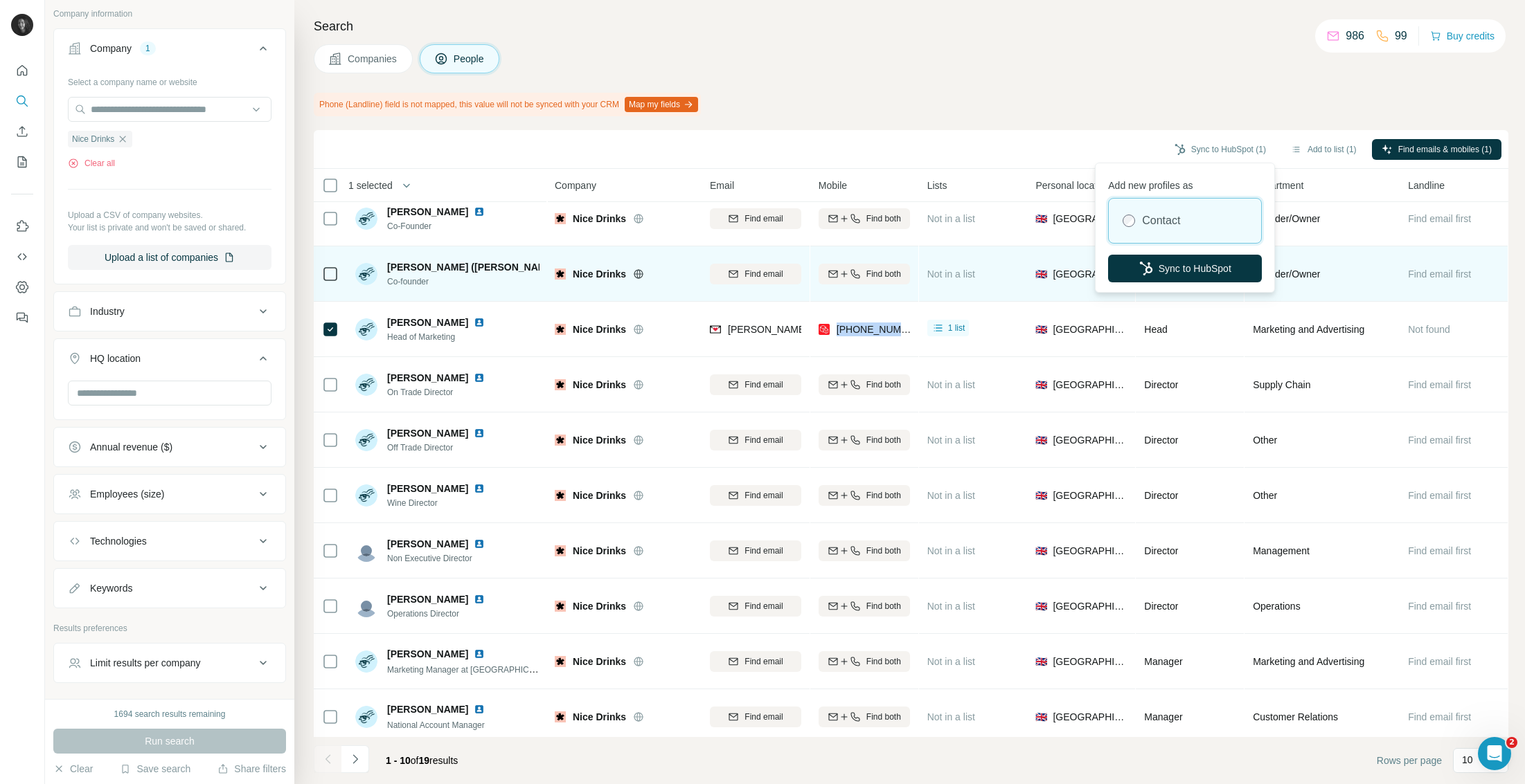
click at [1183, 276] on button "Sync to HubSpot" at bounding box center [1185, 268] width 154 height 28
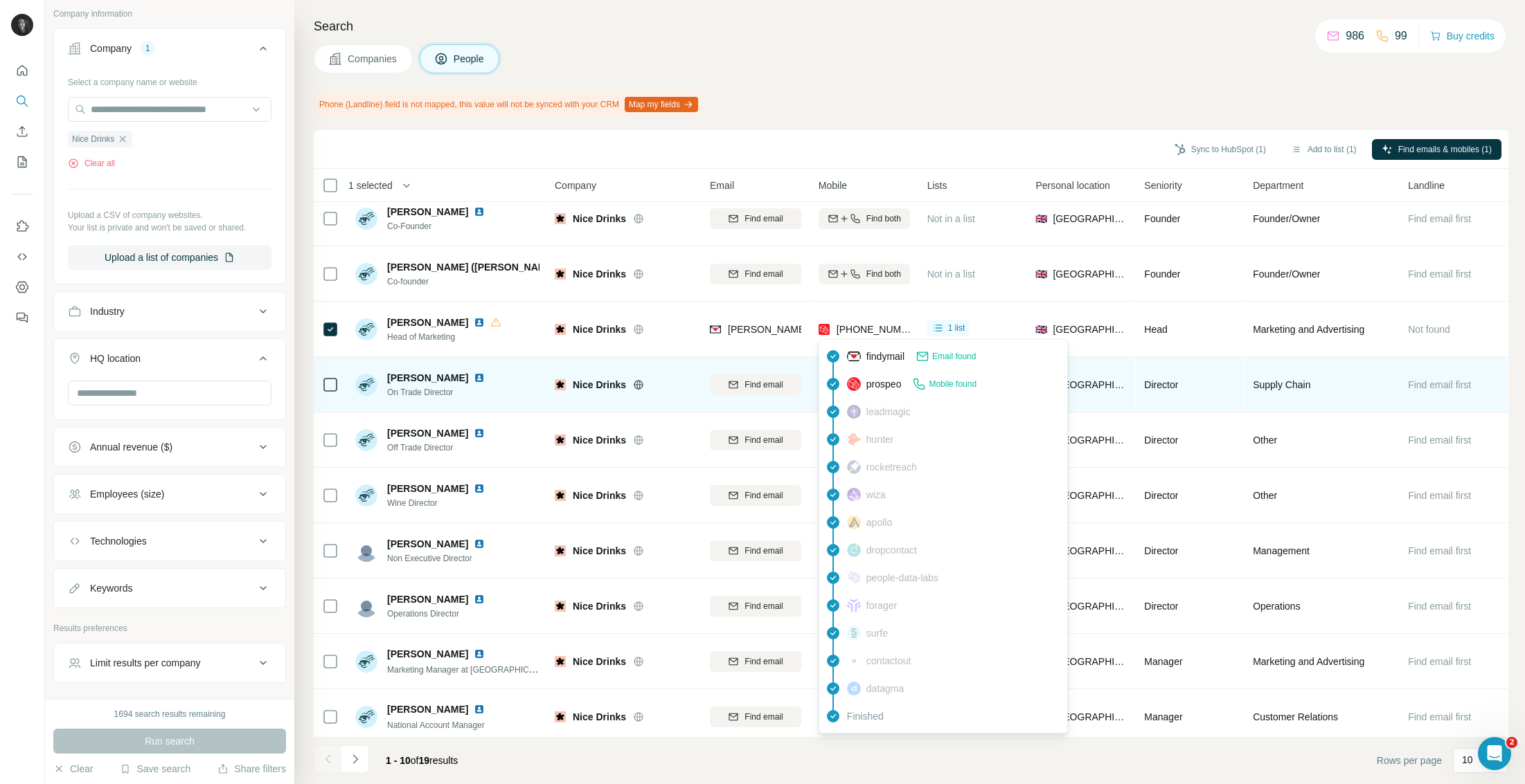
drag, startPoint x: 953, startPoint y: 385, endPoint x: 904, endPoint y: 371, distance: 51.0
click at [953, 385] on span "Mobile found" at bounding box center [952, 384] width 48 height 13
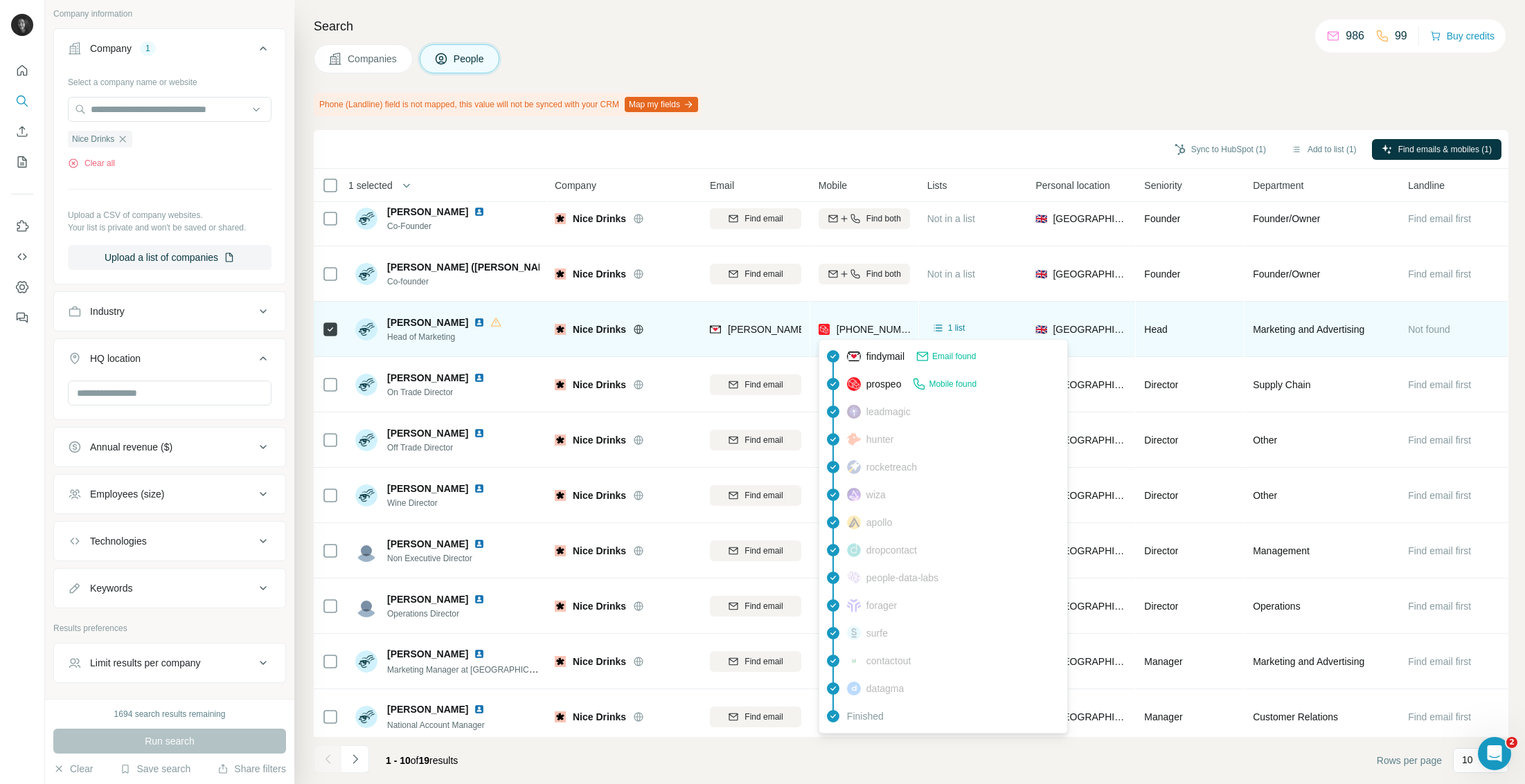
click at [864, 331] on span "[PHONE_NUMBER]" at bounding box center [880, 330] width 87 height 11
copy tr "[PHONE_NUMBER]"
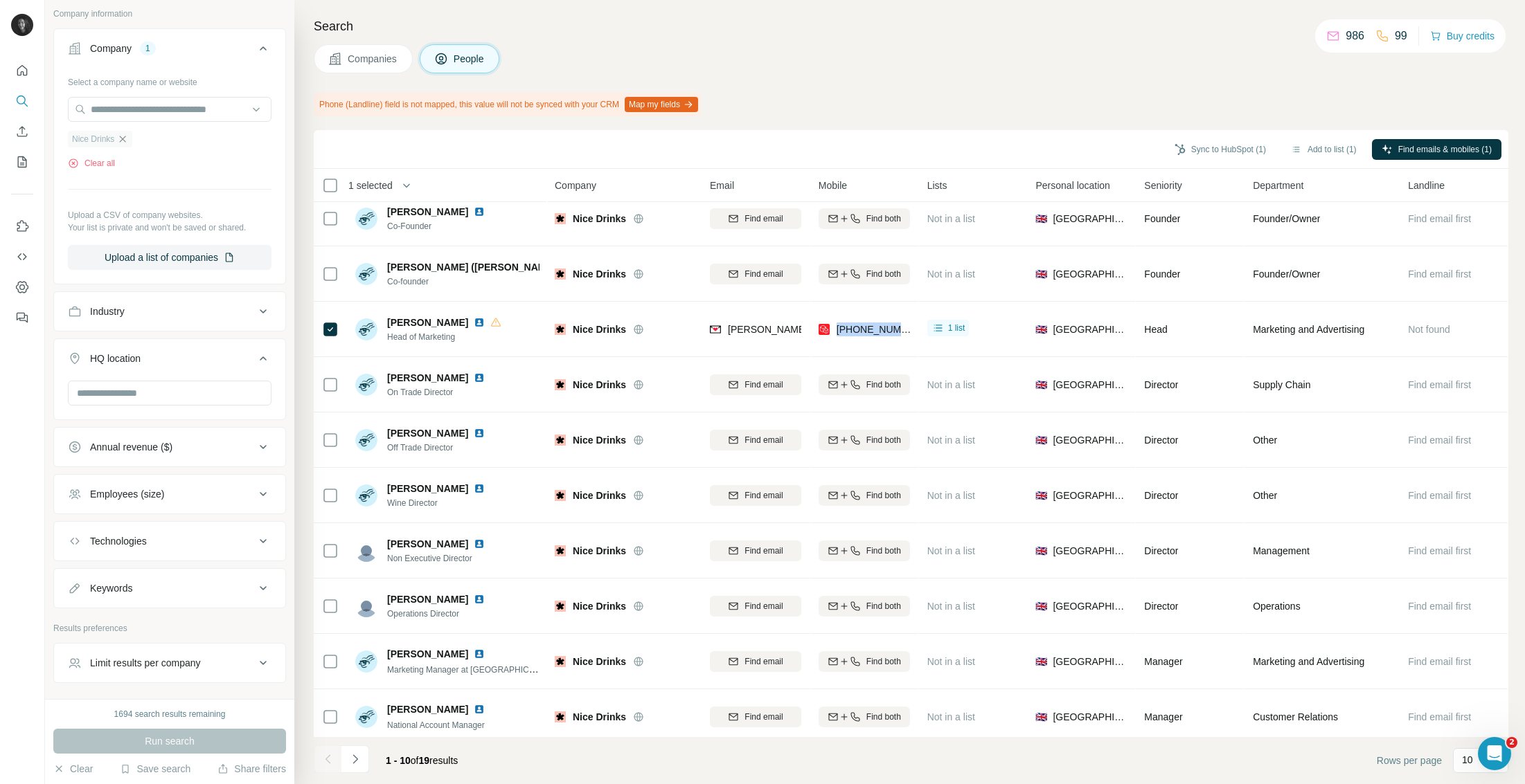
click at [128, 140] on icon "button" at bounding box center [123, 140] width 11 height 11
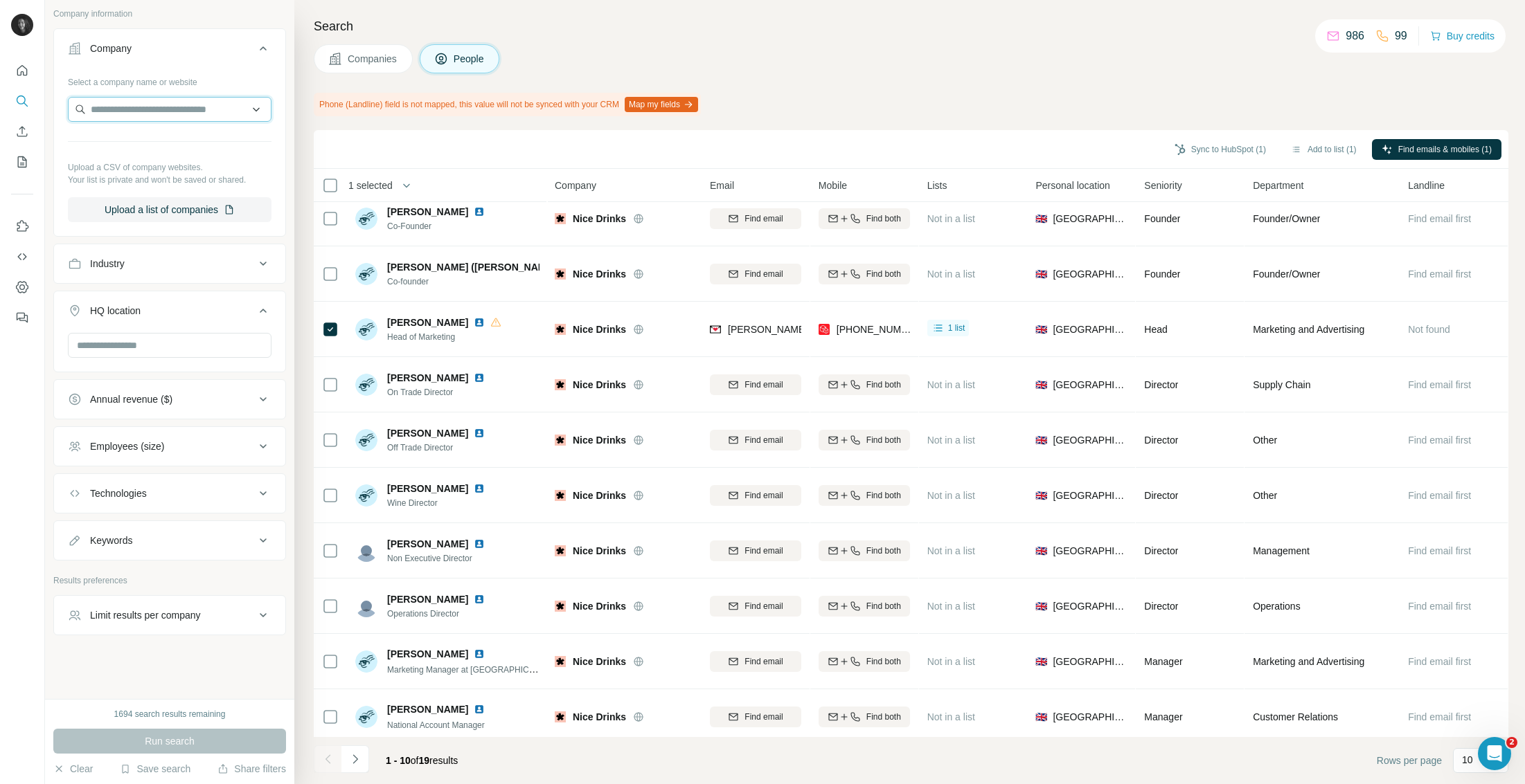
click at [136, 112] on input "text" at bounding box center [170, 109] width 204 height 25
paste input "**********"
type input "**********"
click at [179, 148] on div "[PERSON_NAME]'s Yard [DOMAIN_NAME]" at bounding box center [170, 147] width 197 height 37
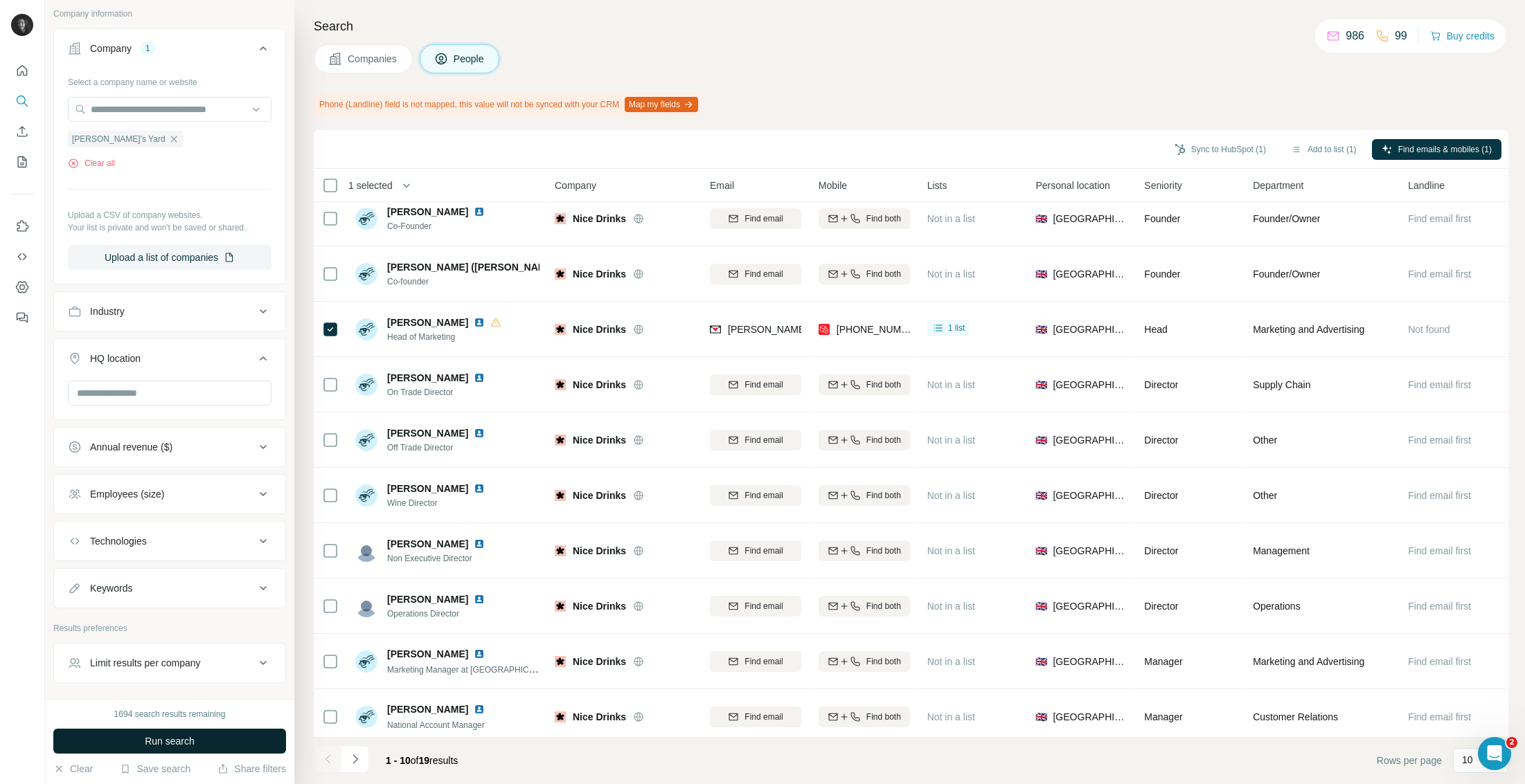
click at [185, 751] on div "1694 search results remaining Run search Clear Save search Share filters" at bounding box center [170, 741] width 249 height 85
click at [188, 749] on button "Run search" at bounding box center [169, 740] width 232 height 25
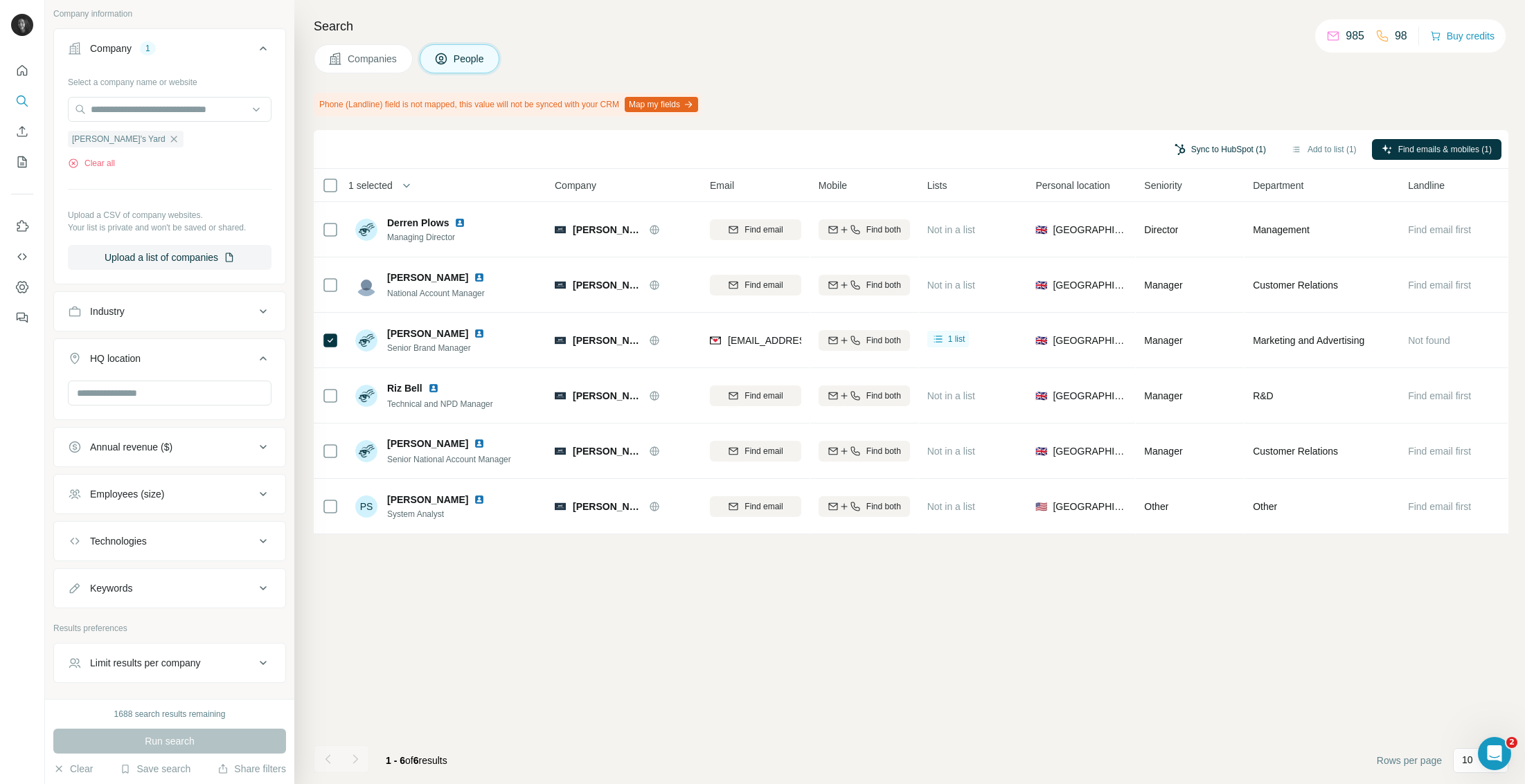
click at [1215, 146] on button "Sync to HubSpot (1)" at bounding box center [1220, 150] width 111 height 21
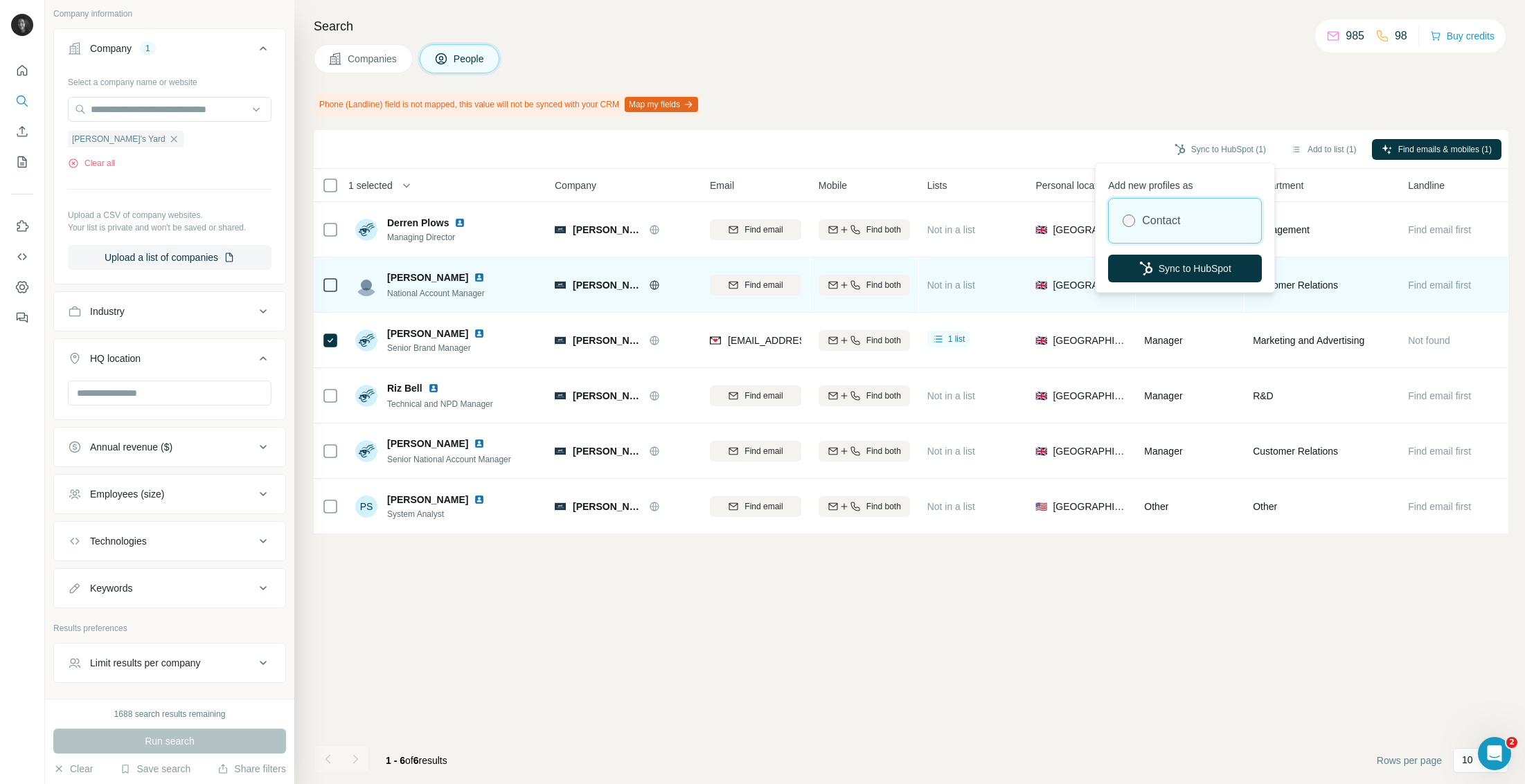
click at [1214, 265] on button "Sync to HubSpot" at bounding box center [1185, 268] width 154 height 28
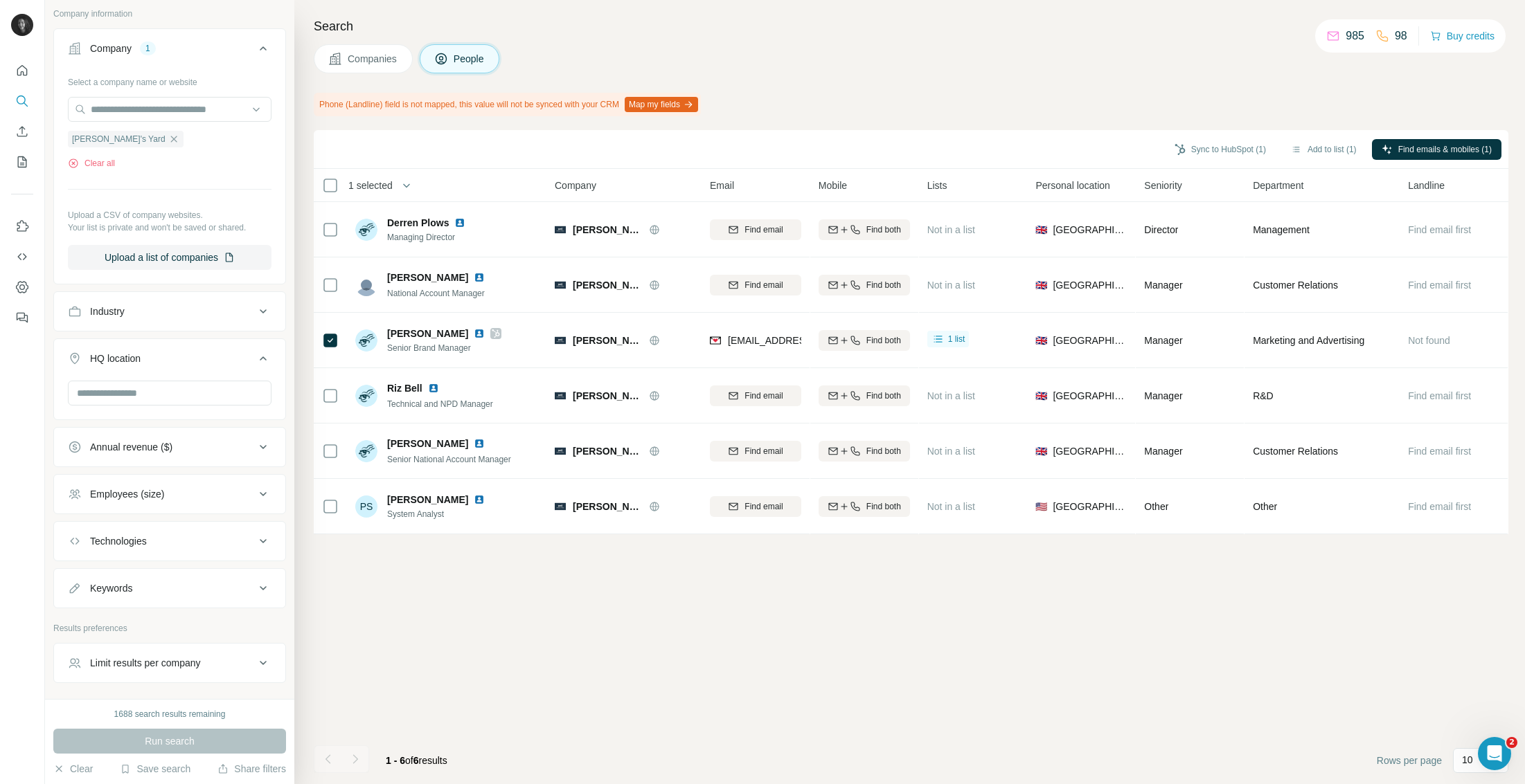
click at [168, 141] on icon "button" at bounding box center [174, 140] width 11 height 11
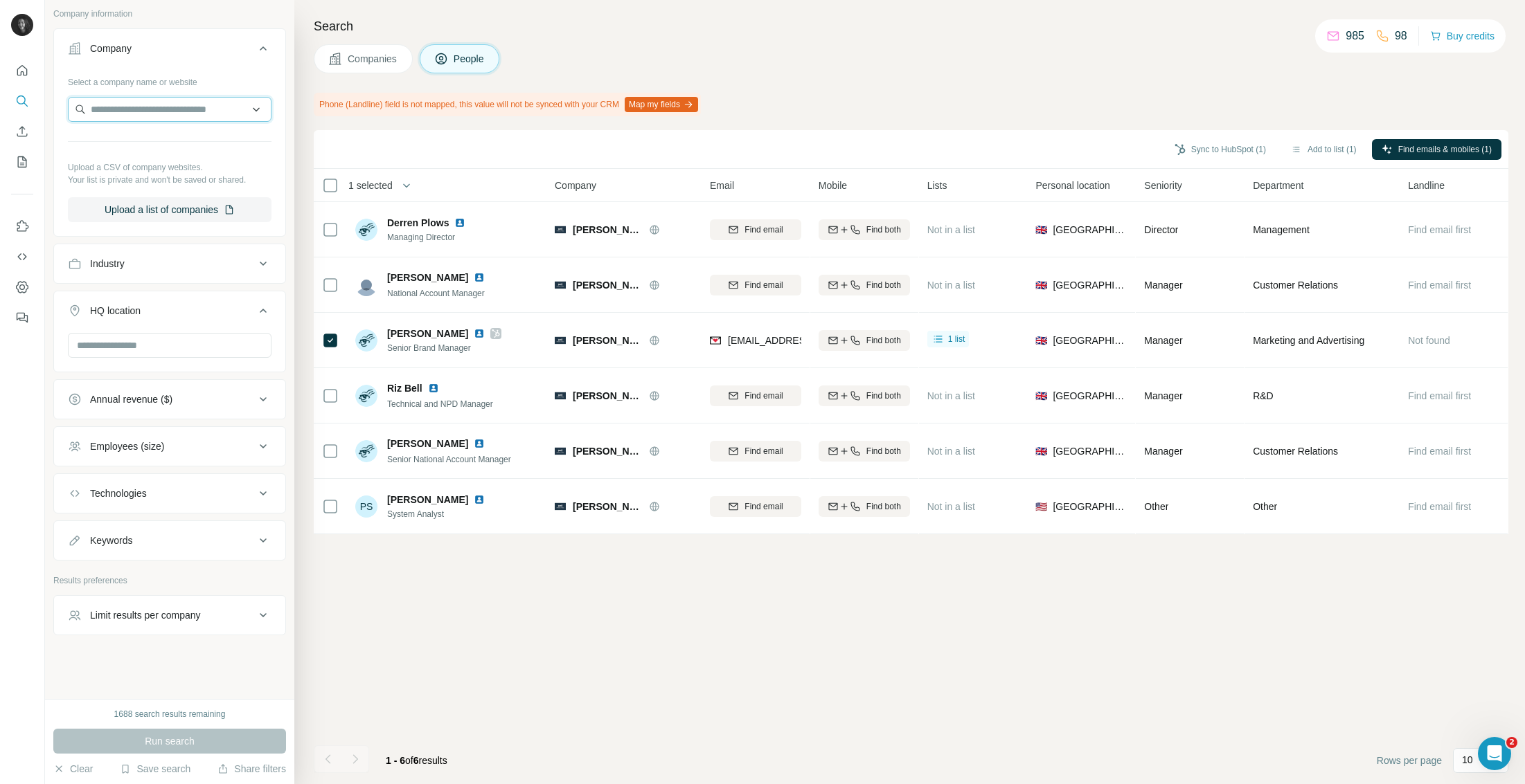
click at [134, 113] on input "text" at bounding box center [170, 109] width 204 height 25
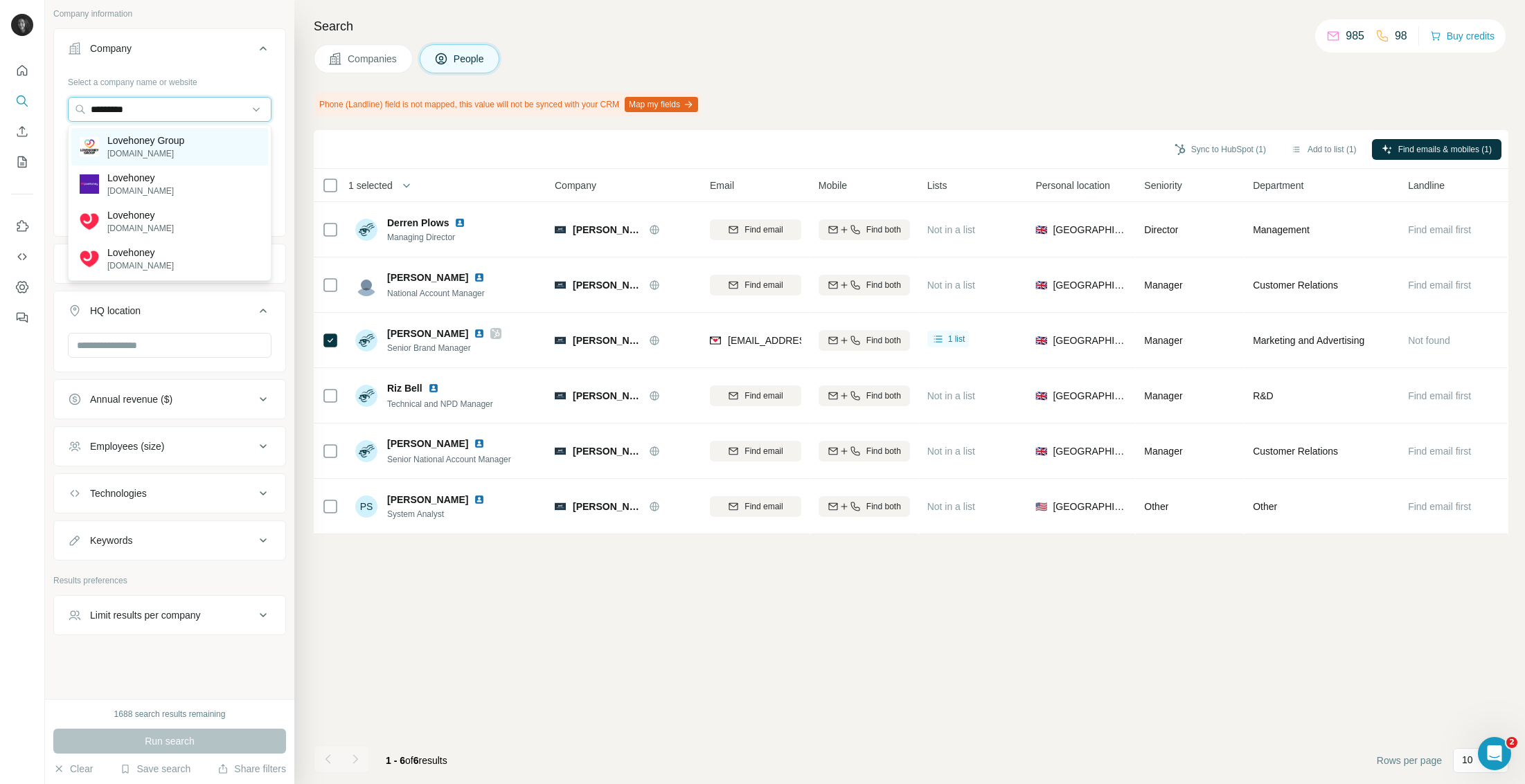
type input "*********"
click at [115, 140] on p "Lovehoney Group" at bounding box center [145, 140] width 77 height 13
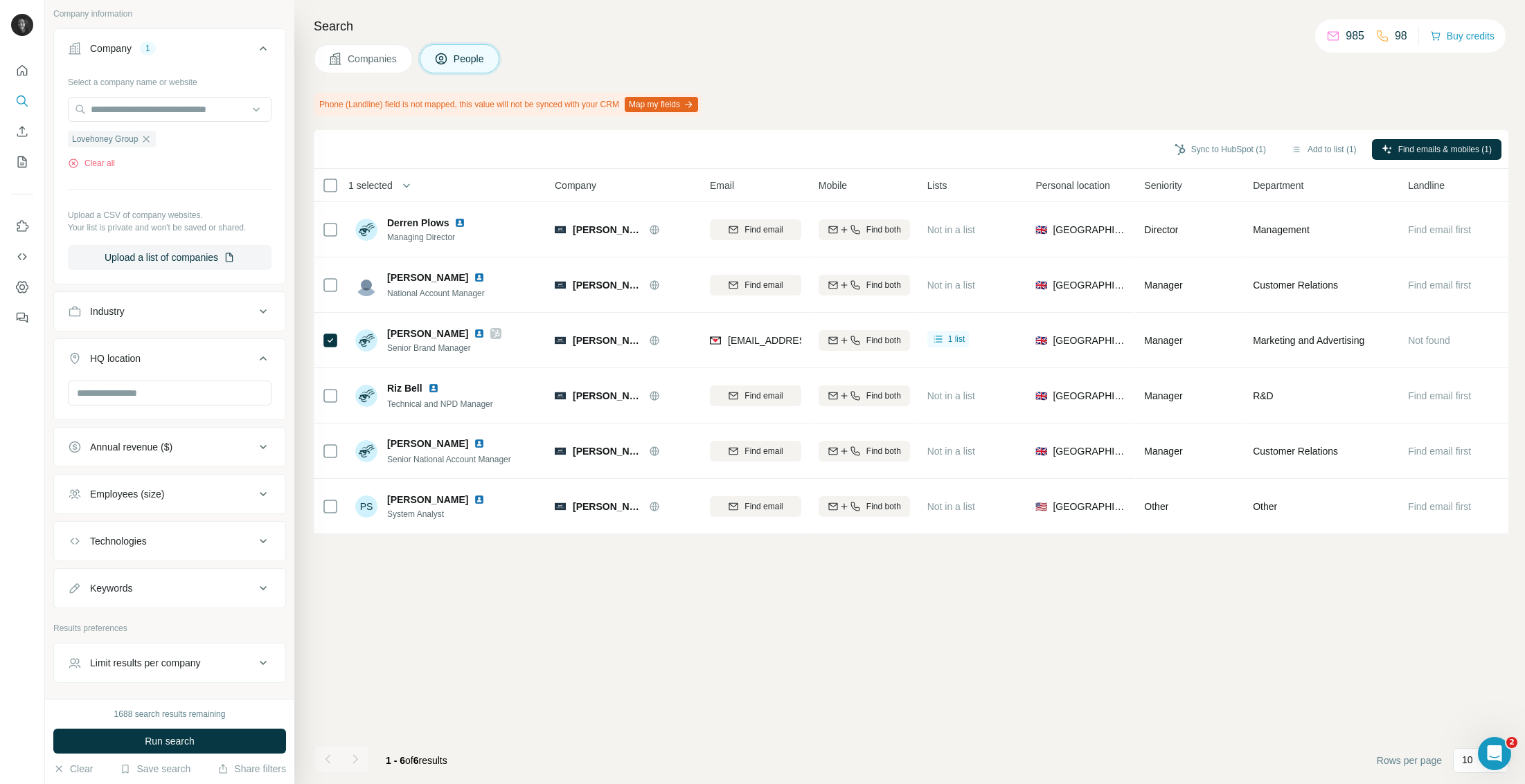
click at [189, 744] on span "Run search" at bounding box center [170, 740] width 50 height 13
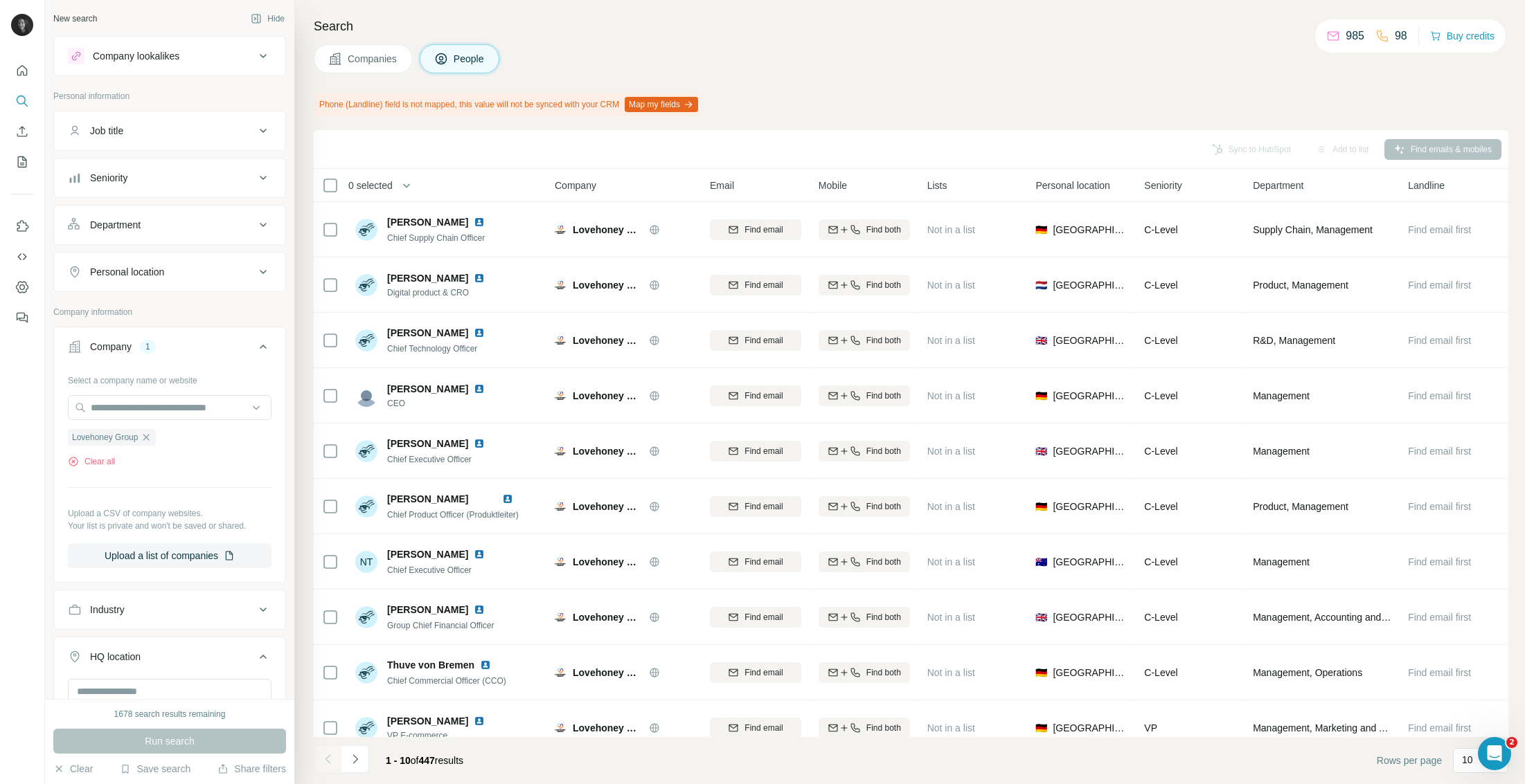
click at [181, 225] on div "Department" at bounding box center [162, 224] width 187 height 13
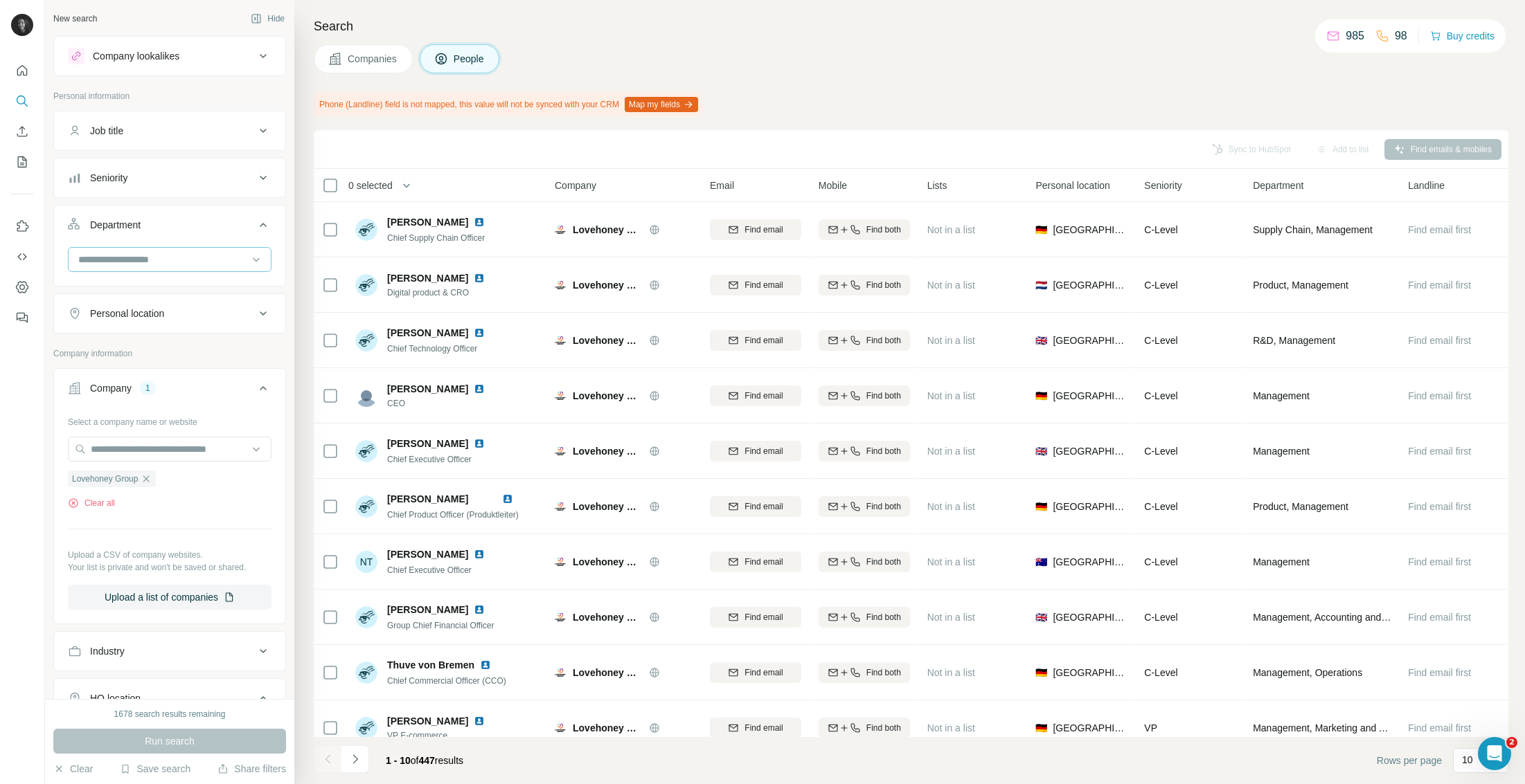
click at [177, 260] on input at bounding box center [163, 259] width 171 height 15
type input "****"
click at [197, 281] on div "Marketing and Advertising" at bounding box center [170, 290] width 197 height 25
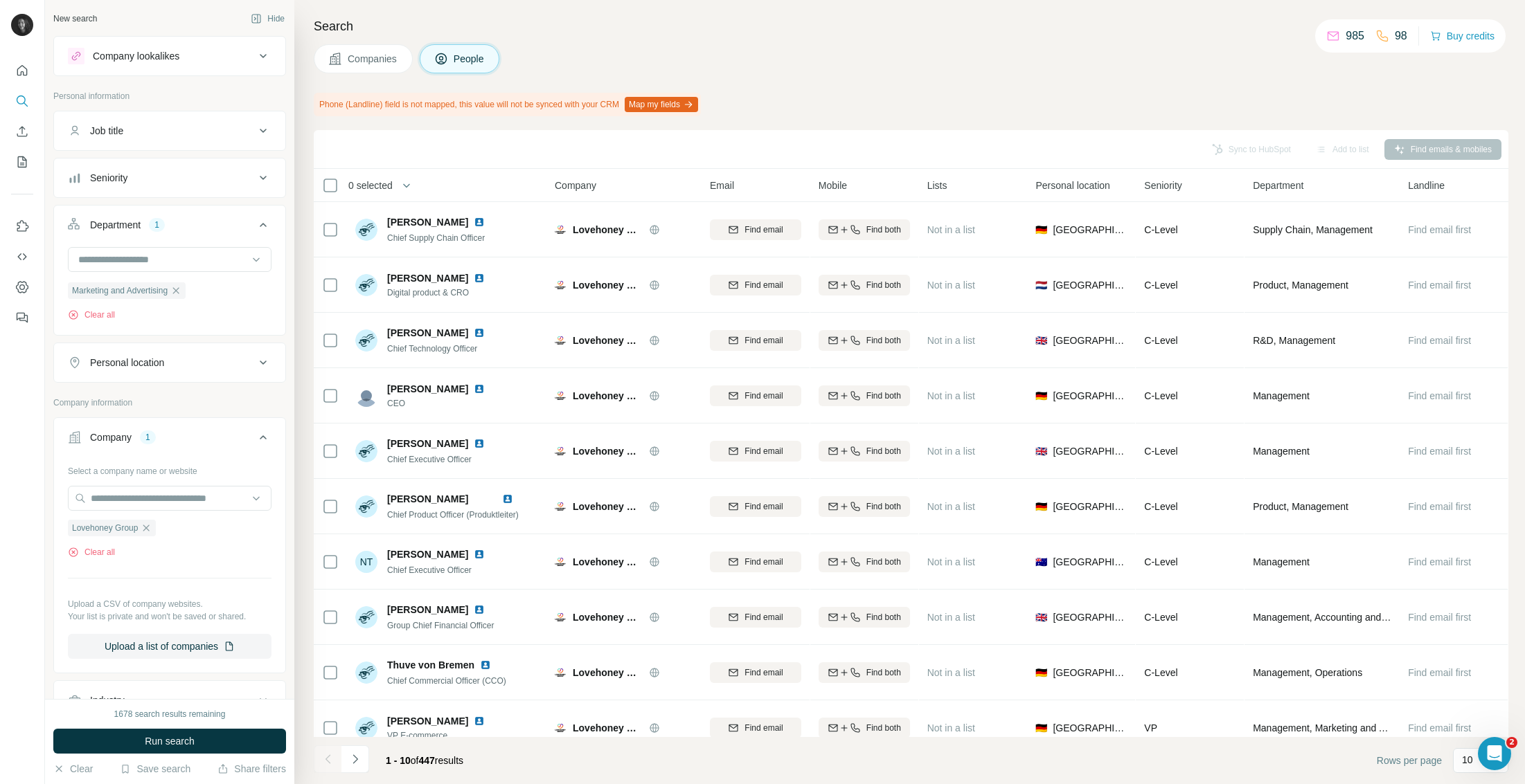
click at [160, 732] on button "Run search" at bounding box center [169, 740] width 232 height 25
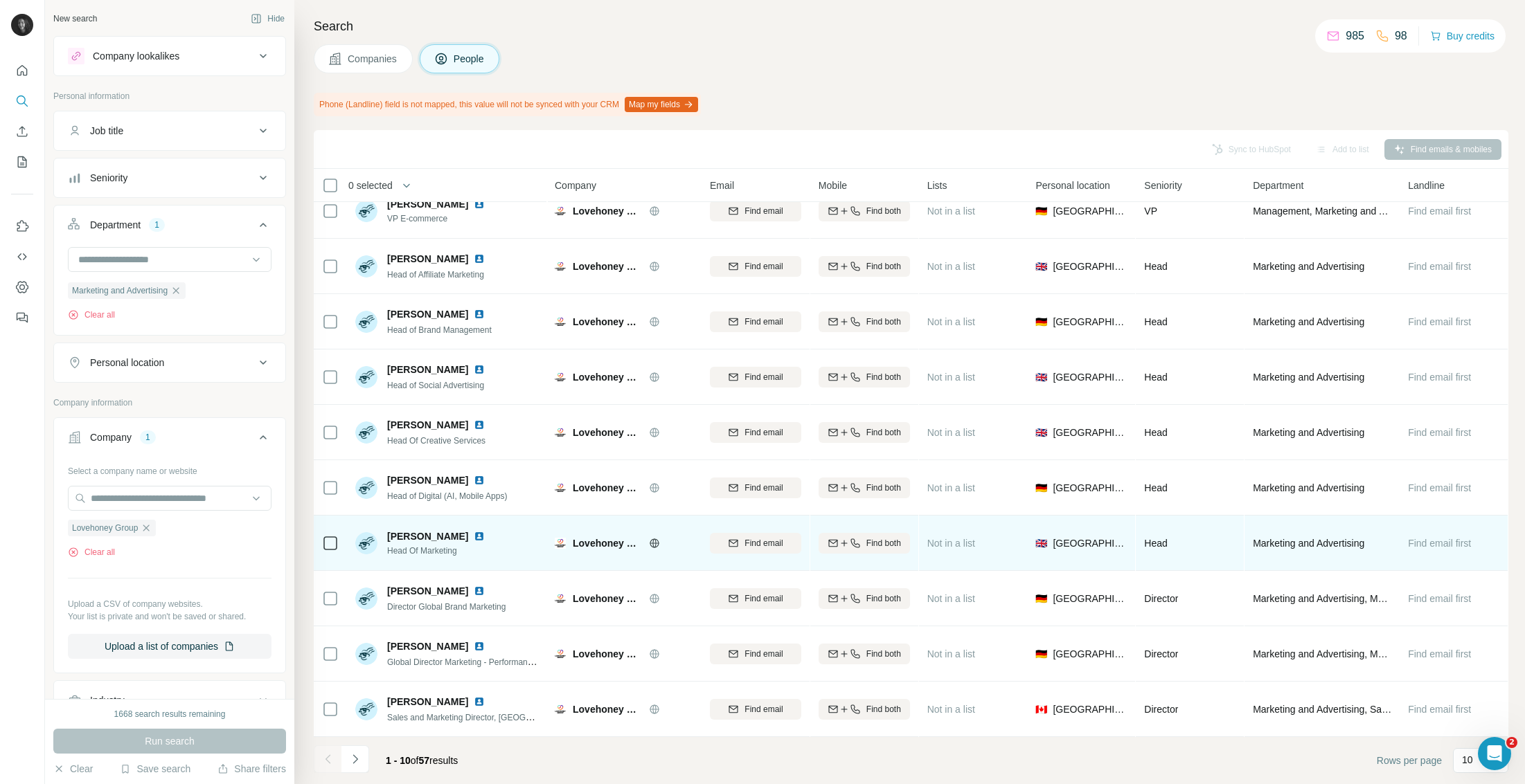
scroll to position [18, 0]
click at [653, 546] on icon at bounding box center [654, 543] width 3 height 9
click at [775, 546] on span "Find email" at bounding box center [764, 544] width 38 height 13
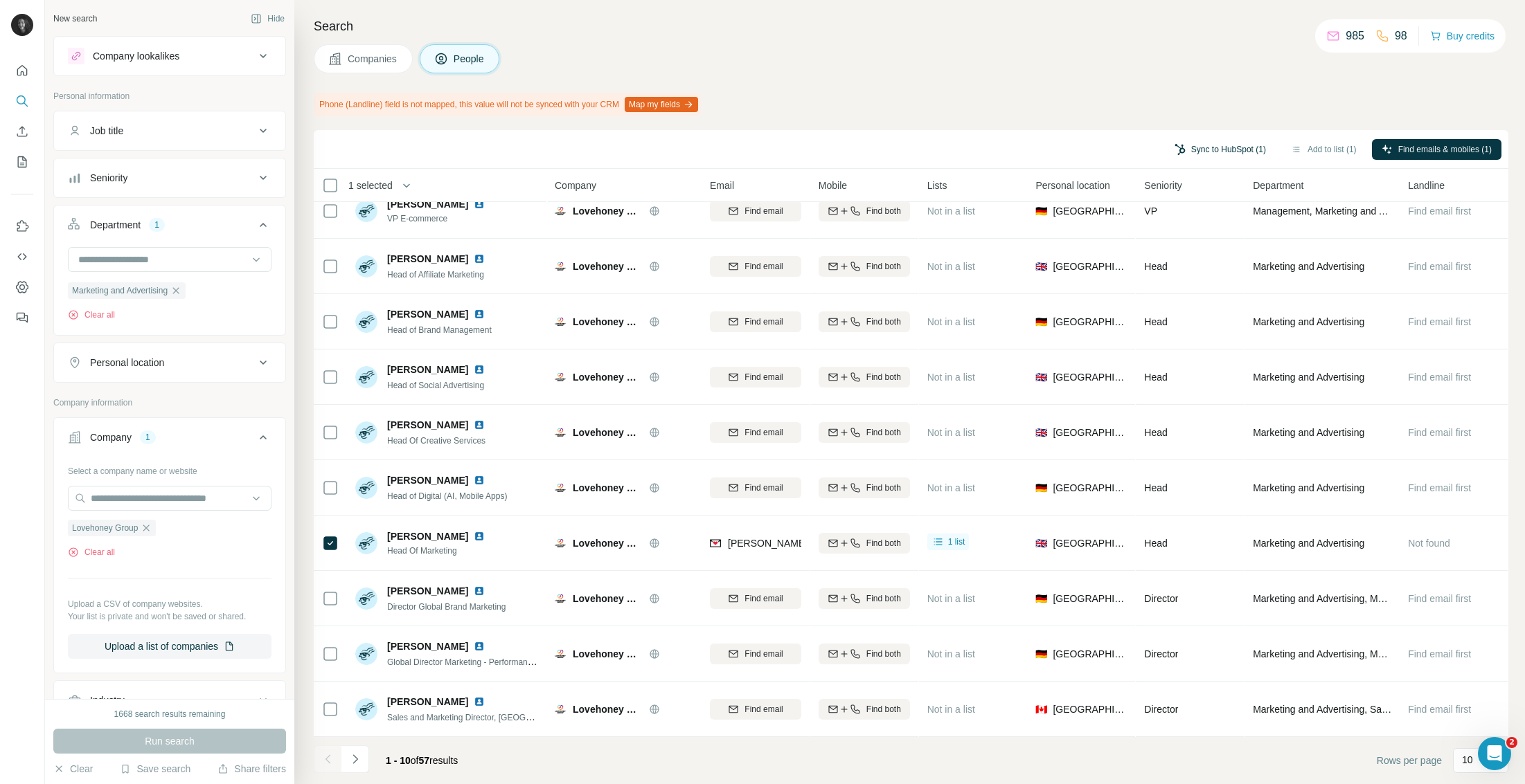
click at [1218, 152] on button "Sync to HubSpot (1)" at bounding box center [1220, 150] width 111 height 21
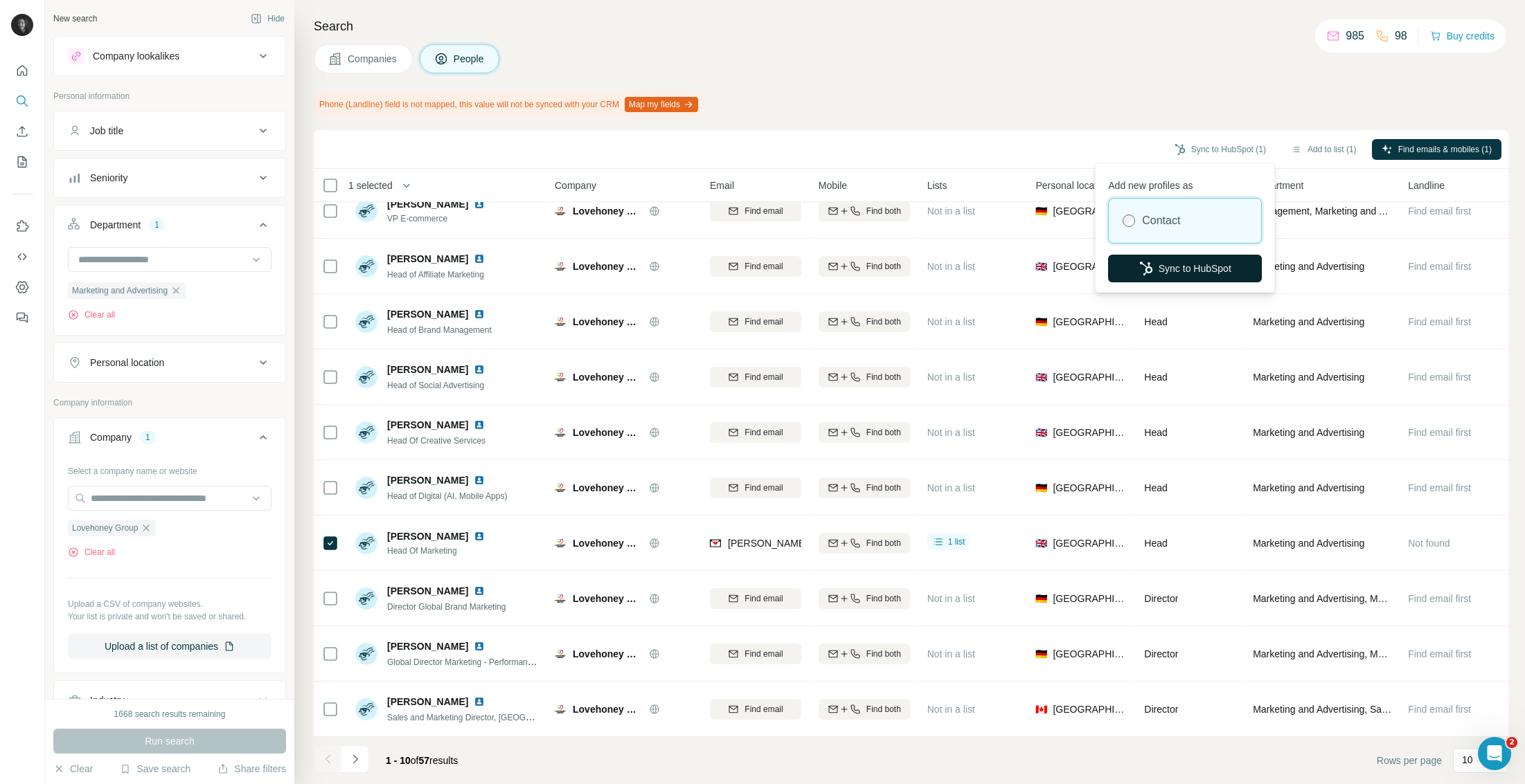
click at [1186, 268] on button "Sync to HubSpot" at bounding box center [1185, 268] width 154 height 28
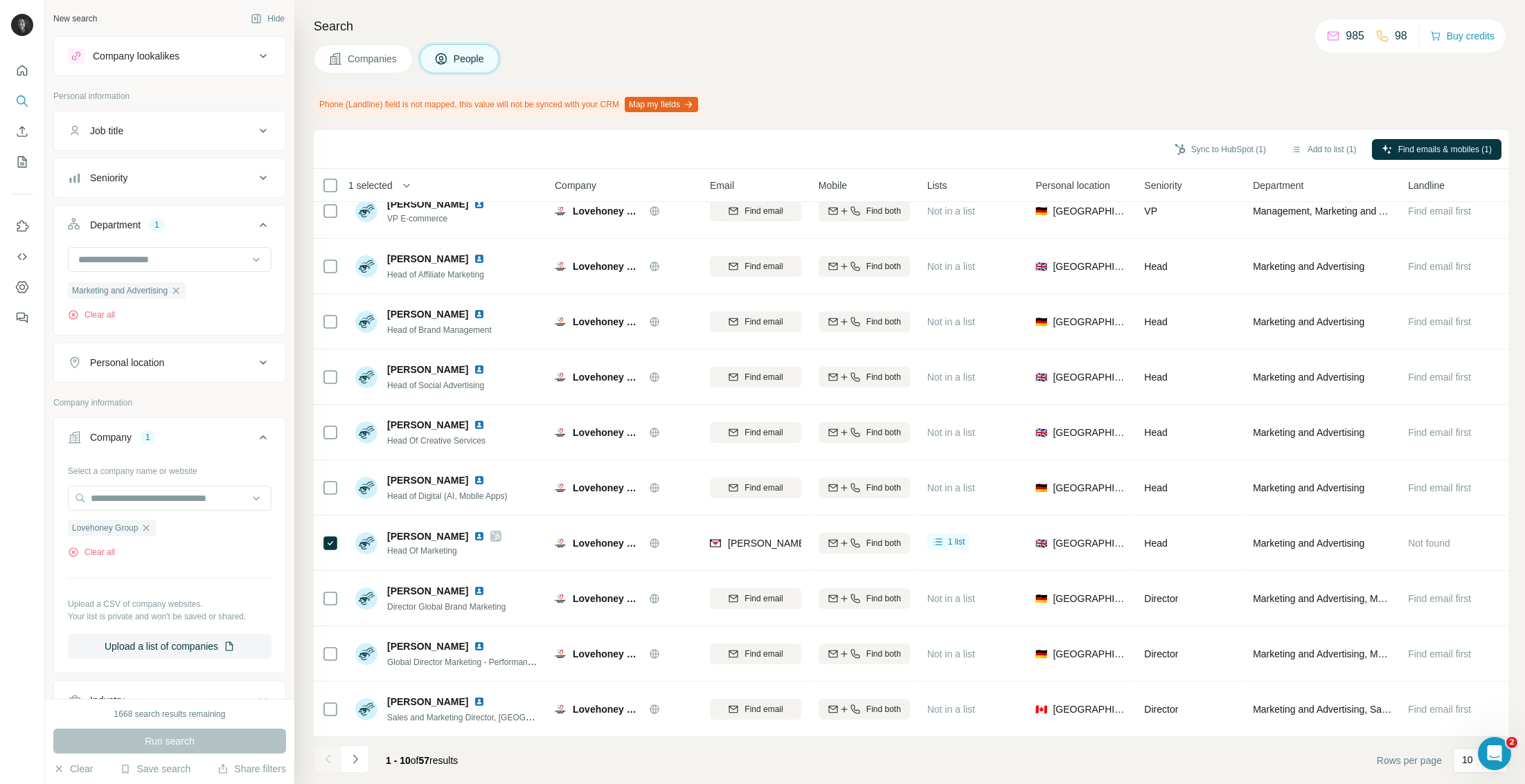
click at [359, 759] on icon "Navigate to next page" at bounding box center [354, 759] width 13 height 13
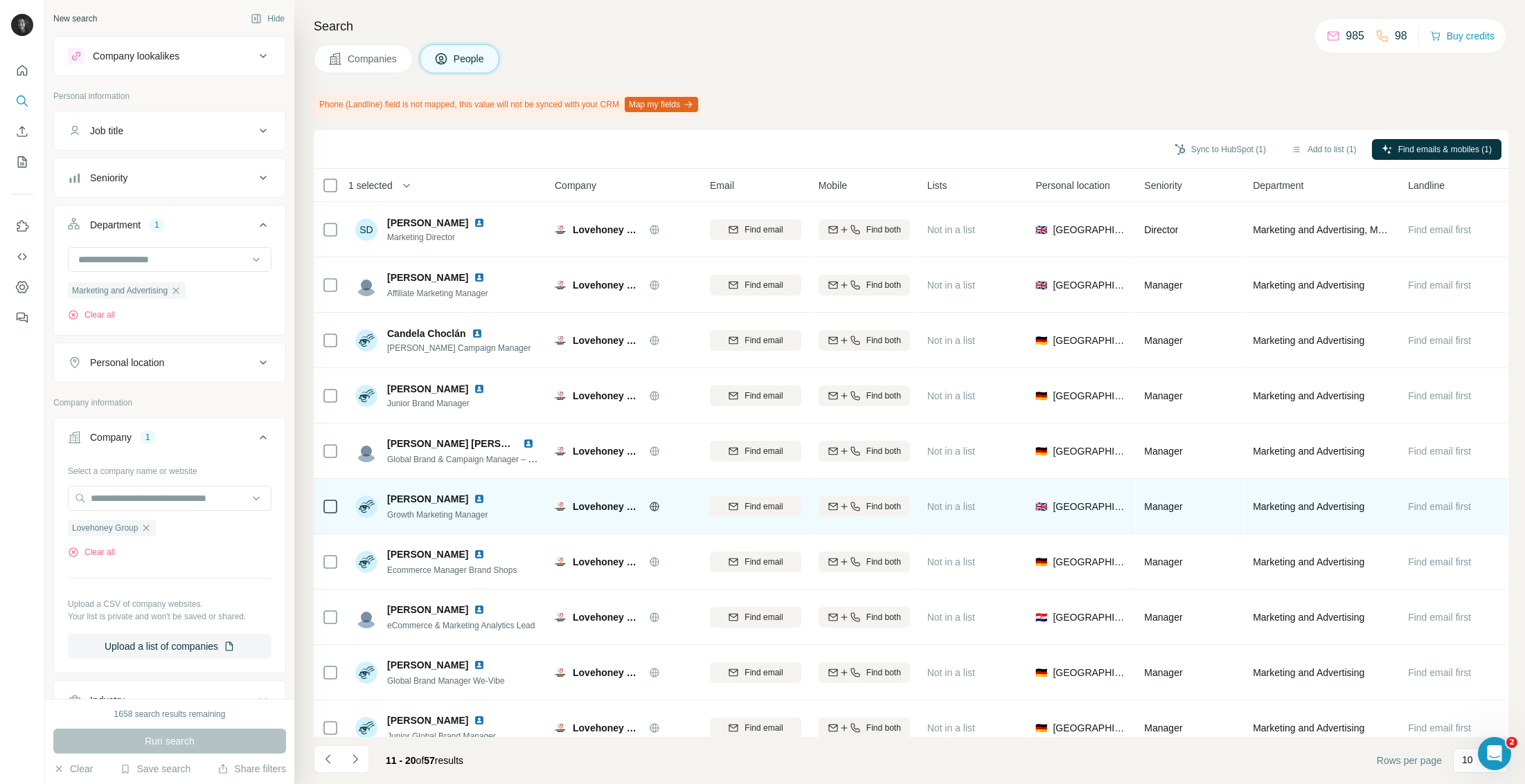
scroll to position [1, 0]
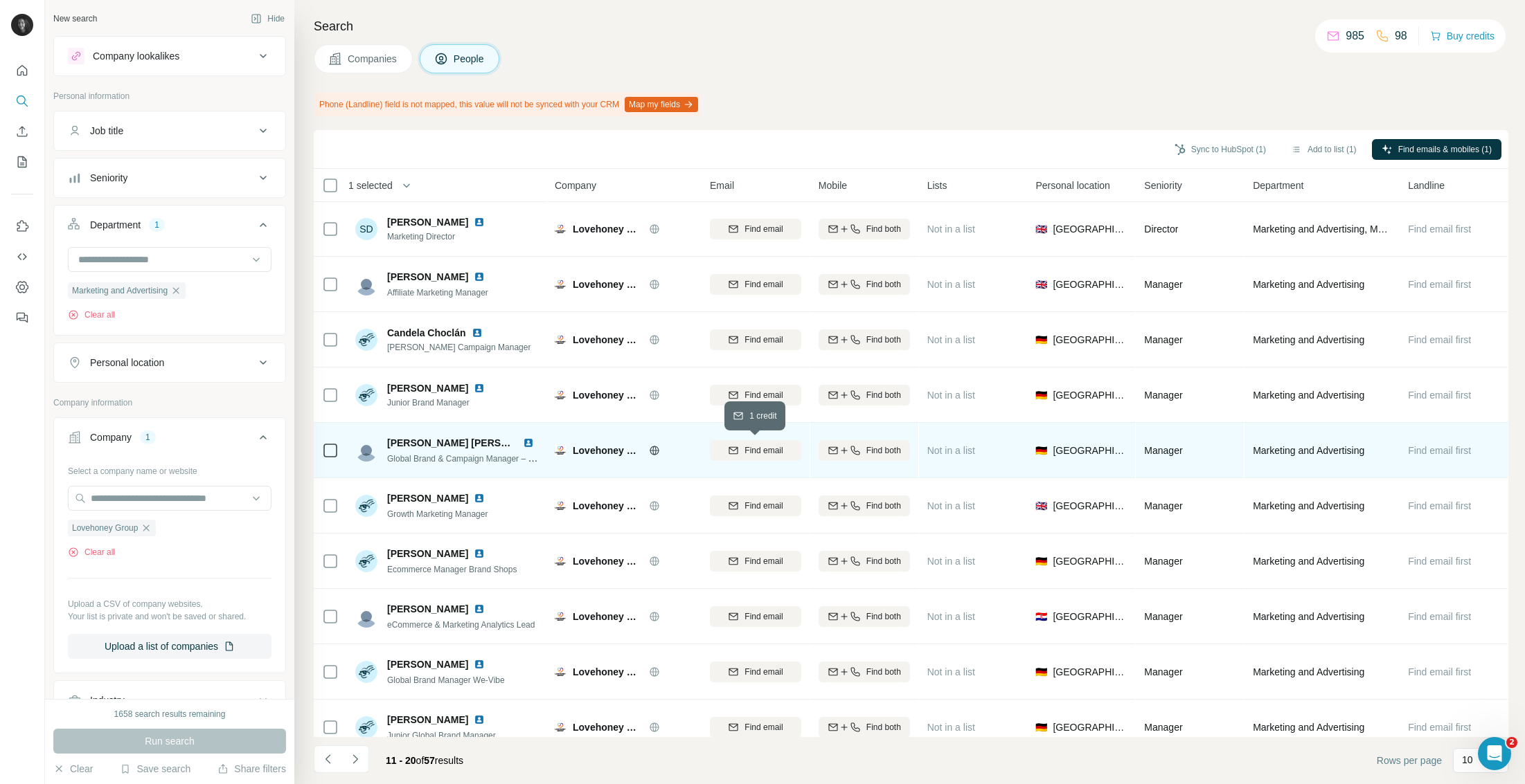
click at [750, 450] on span "Find email" at bounding box center [764, 451] width 38 height 13
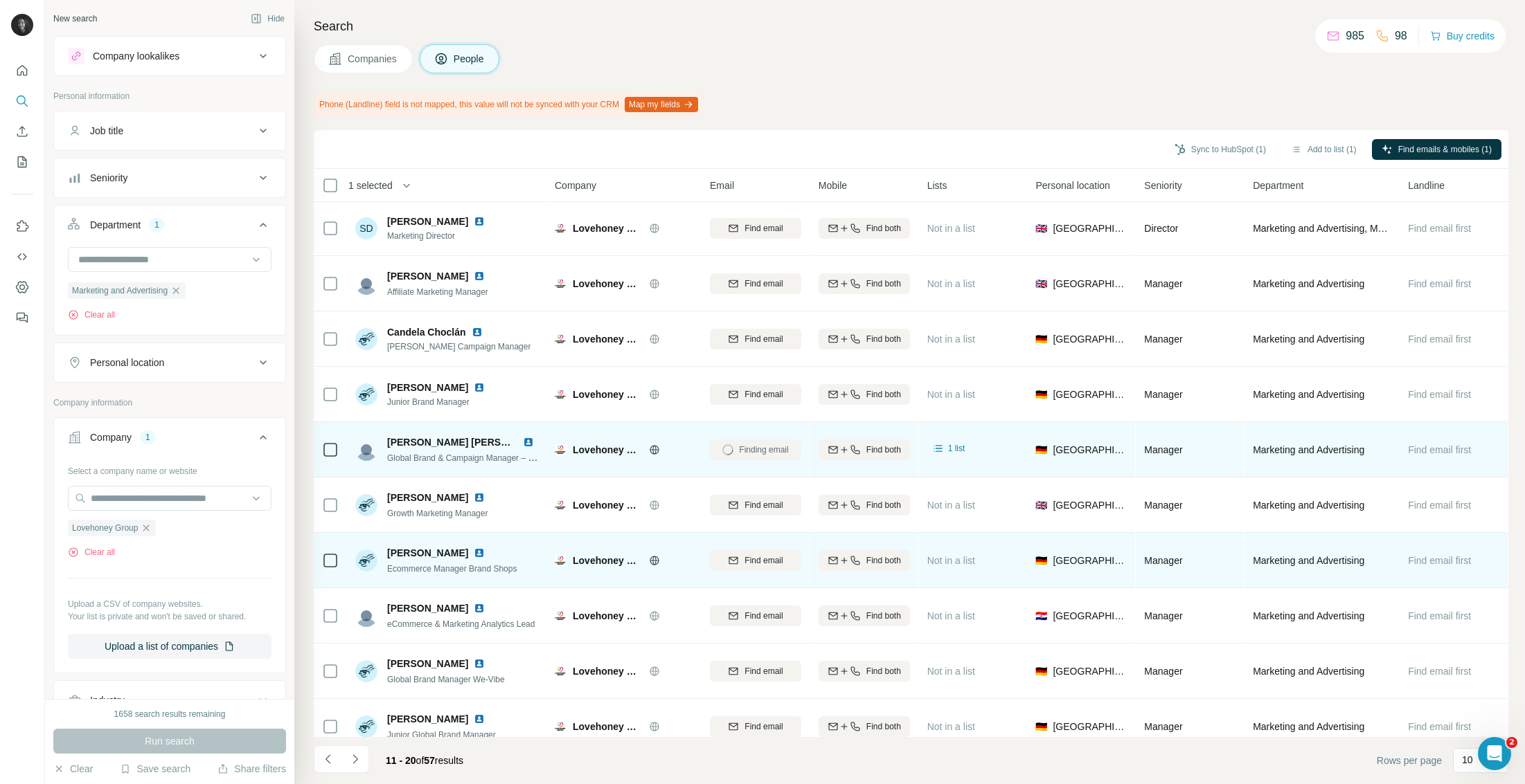
scroll to position [19, 0]
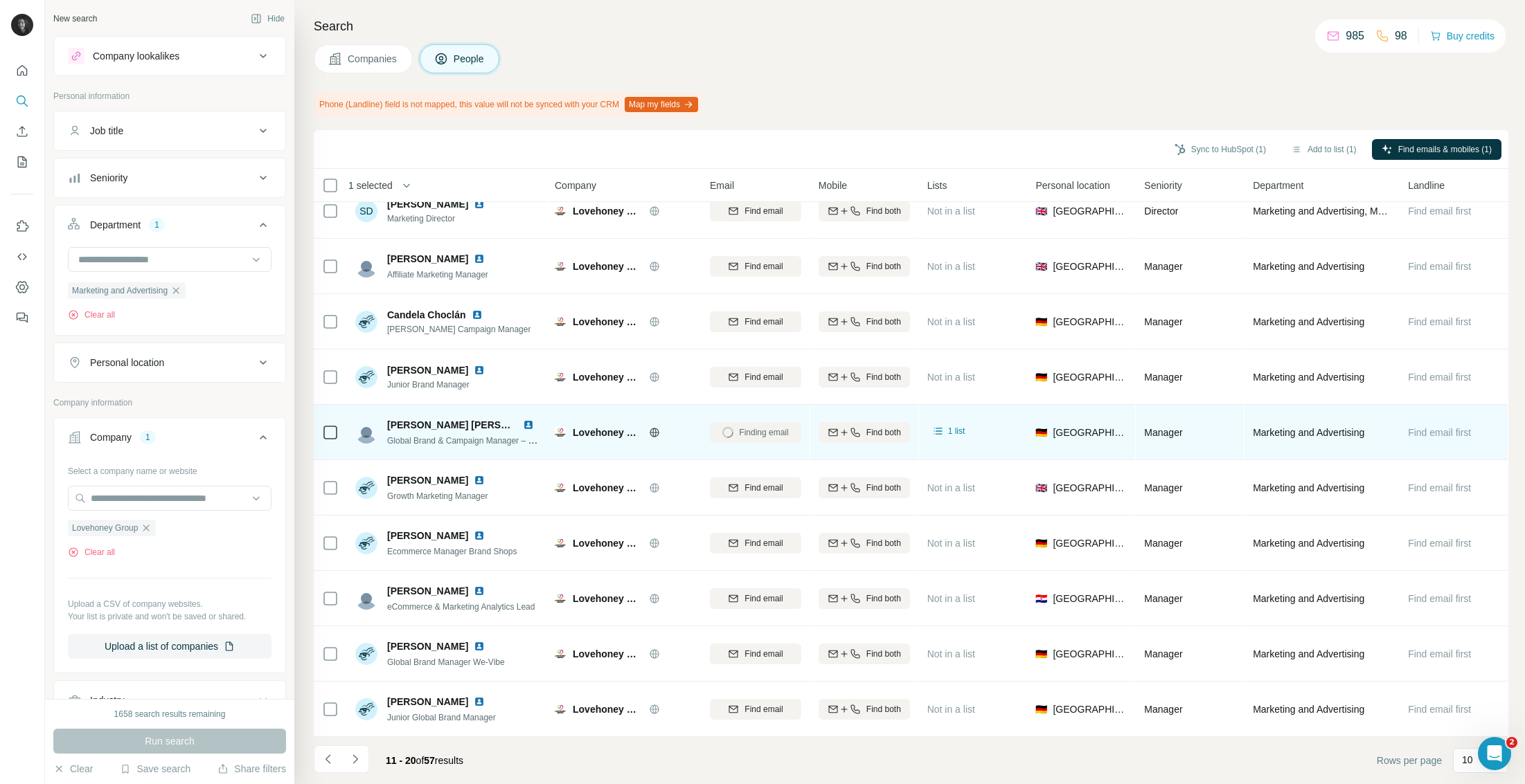
click at [354, 753] on icon "Navigate to next page" at bounding box center [354, 759] width 13 height 13
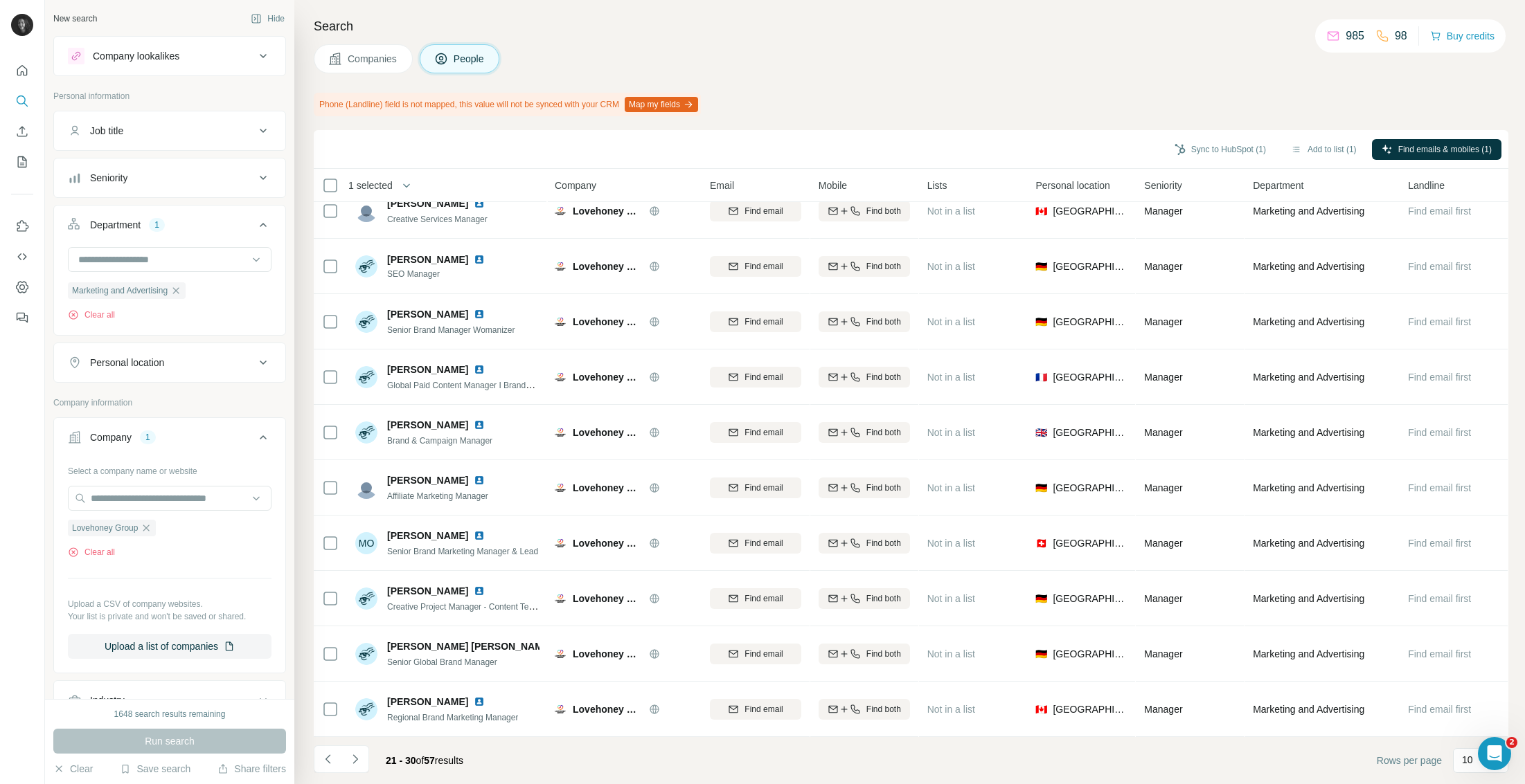
click at [359, 762] on icon "Navigate to next page" at bounding box center [354, 759] width 13 height 13
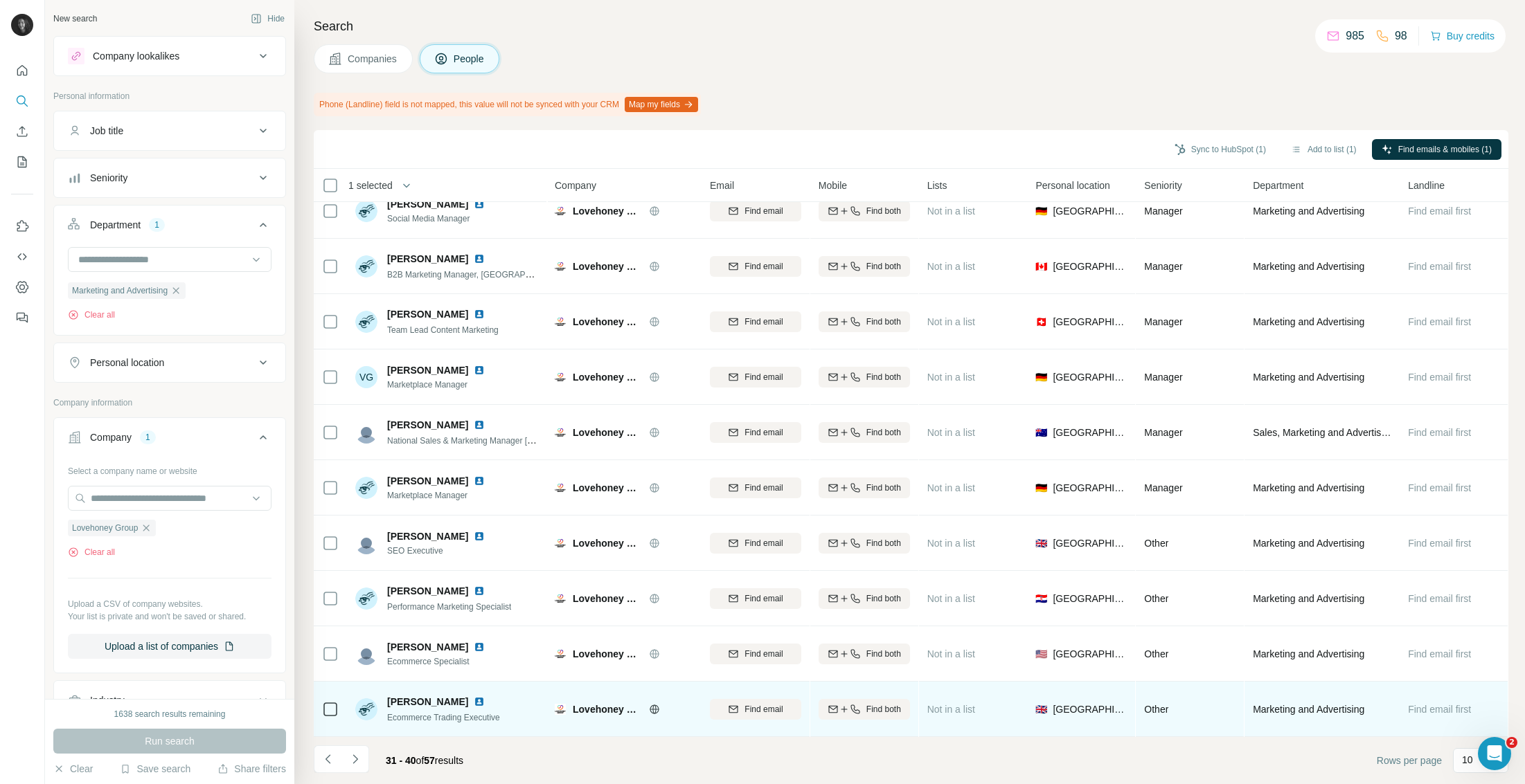
scroll to position [0, 0]
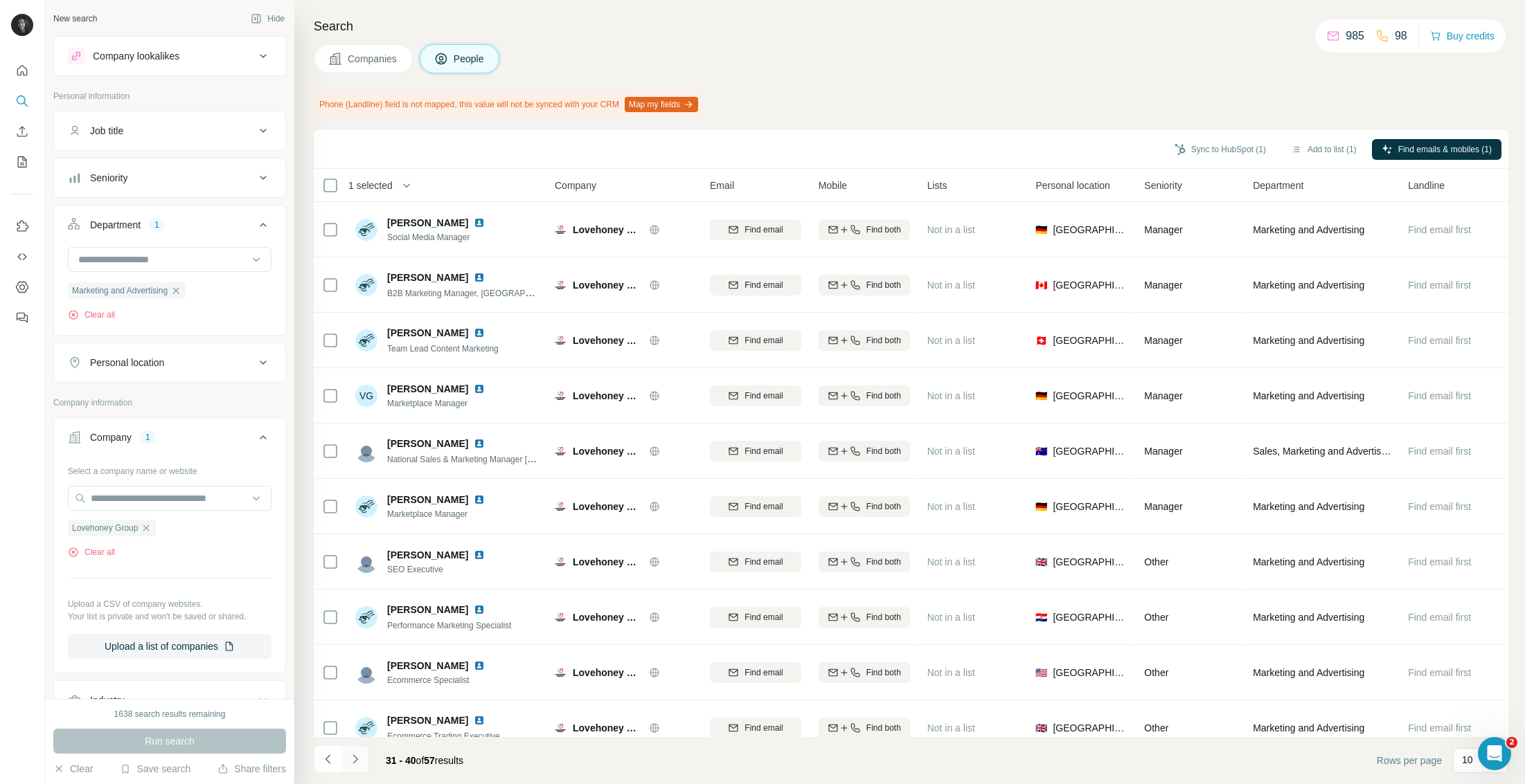
click at [351, 755] on icon "Navigate to next page" at bounding box center [354, 759] width 13 height 13
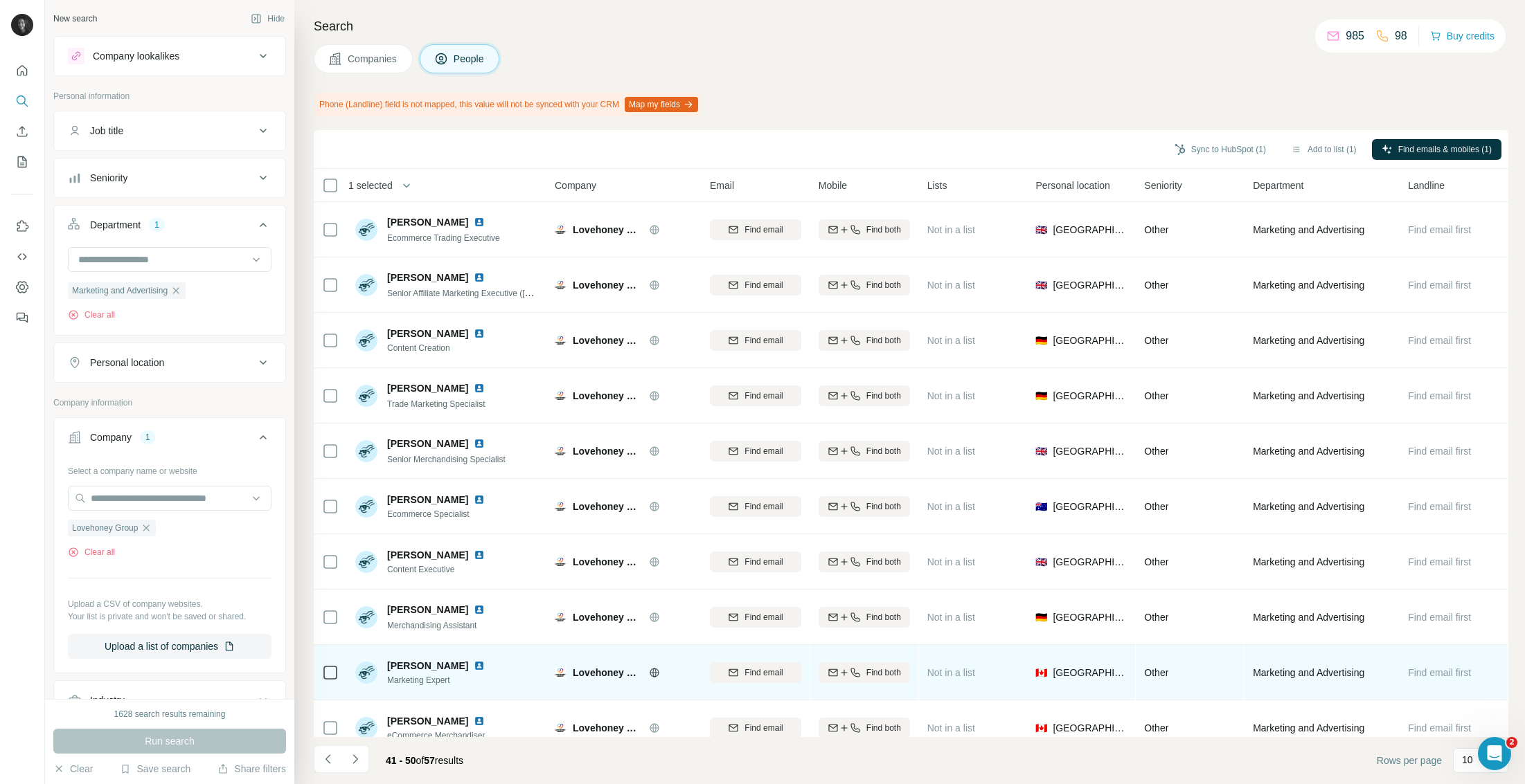
scroll to position [19, 0]
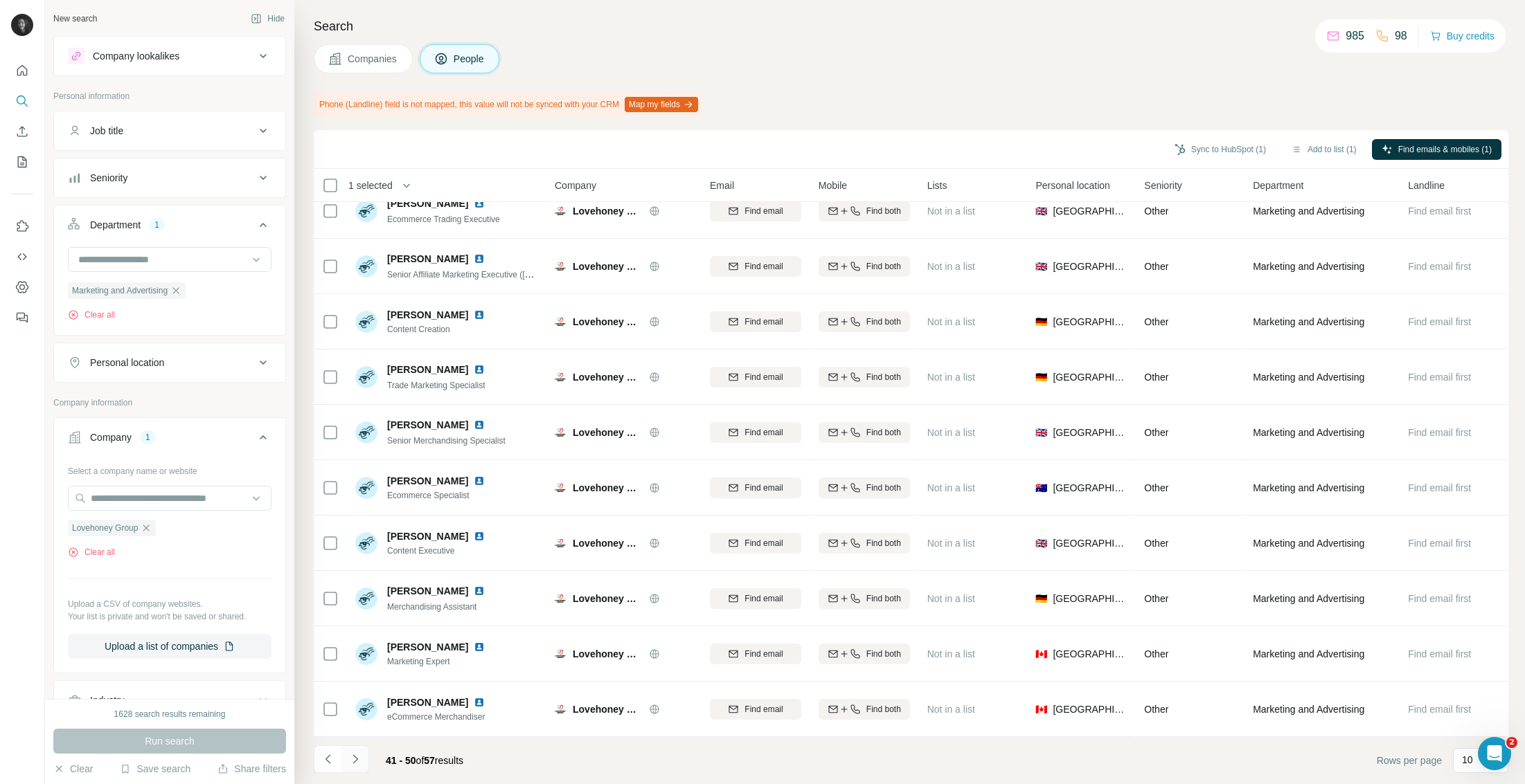
click at [363, 759] on button "Navigate to next page" at bounding box center [354, 759] width 28 height 28
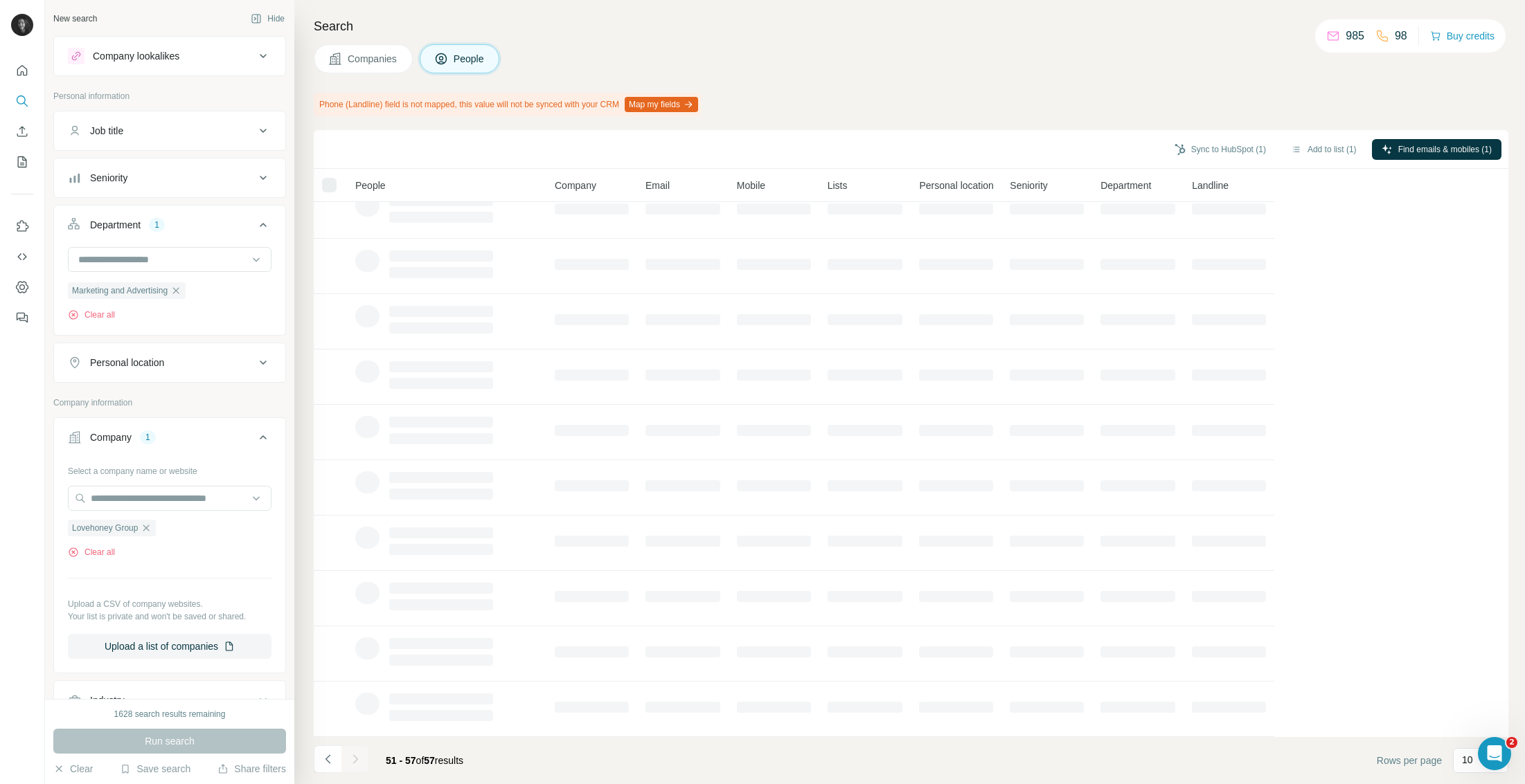
scroll to position [0, 0]
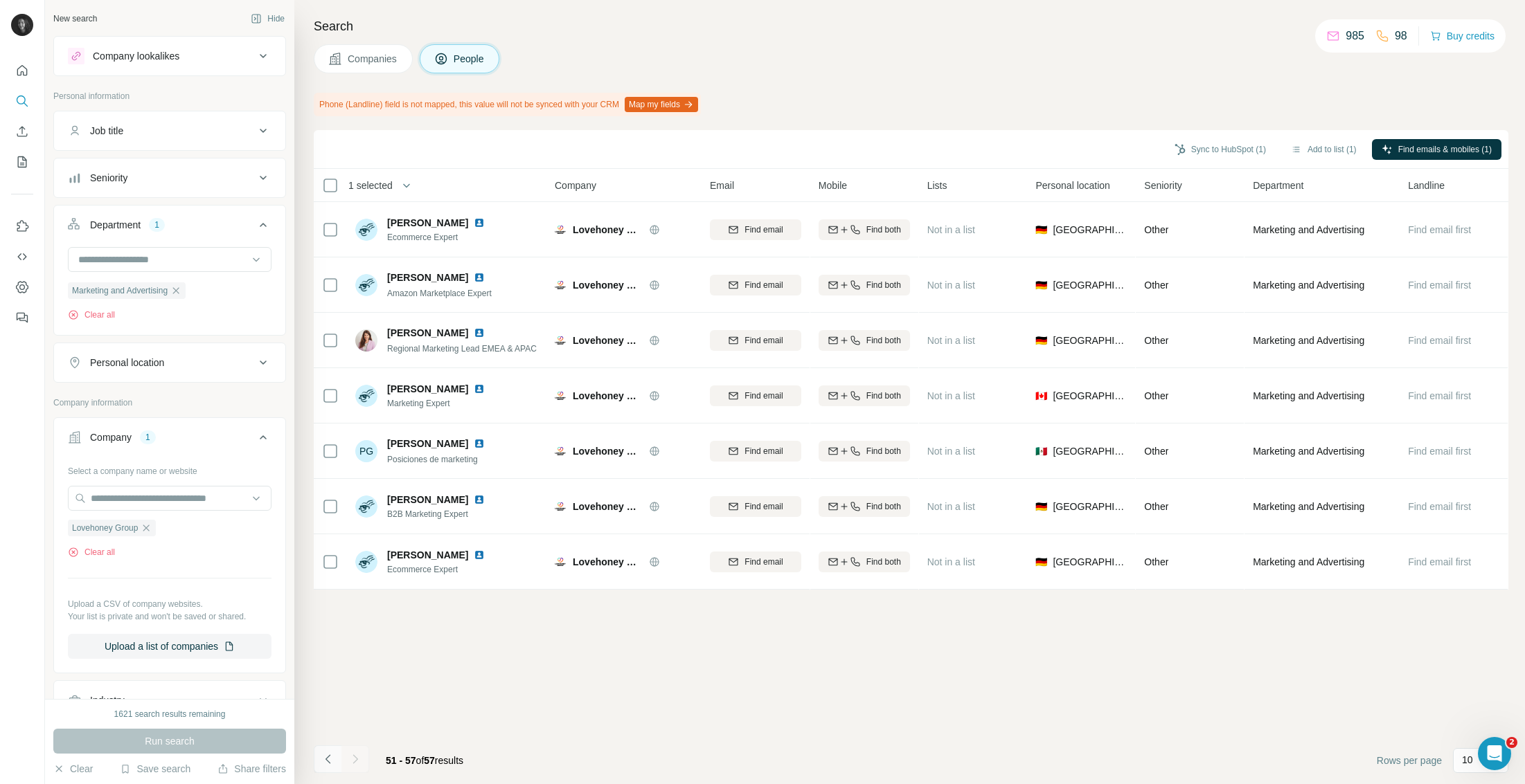
click at [324, 759] on icon "Navigate to previous page" at bounding box center [328, 759] width 13 height 13
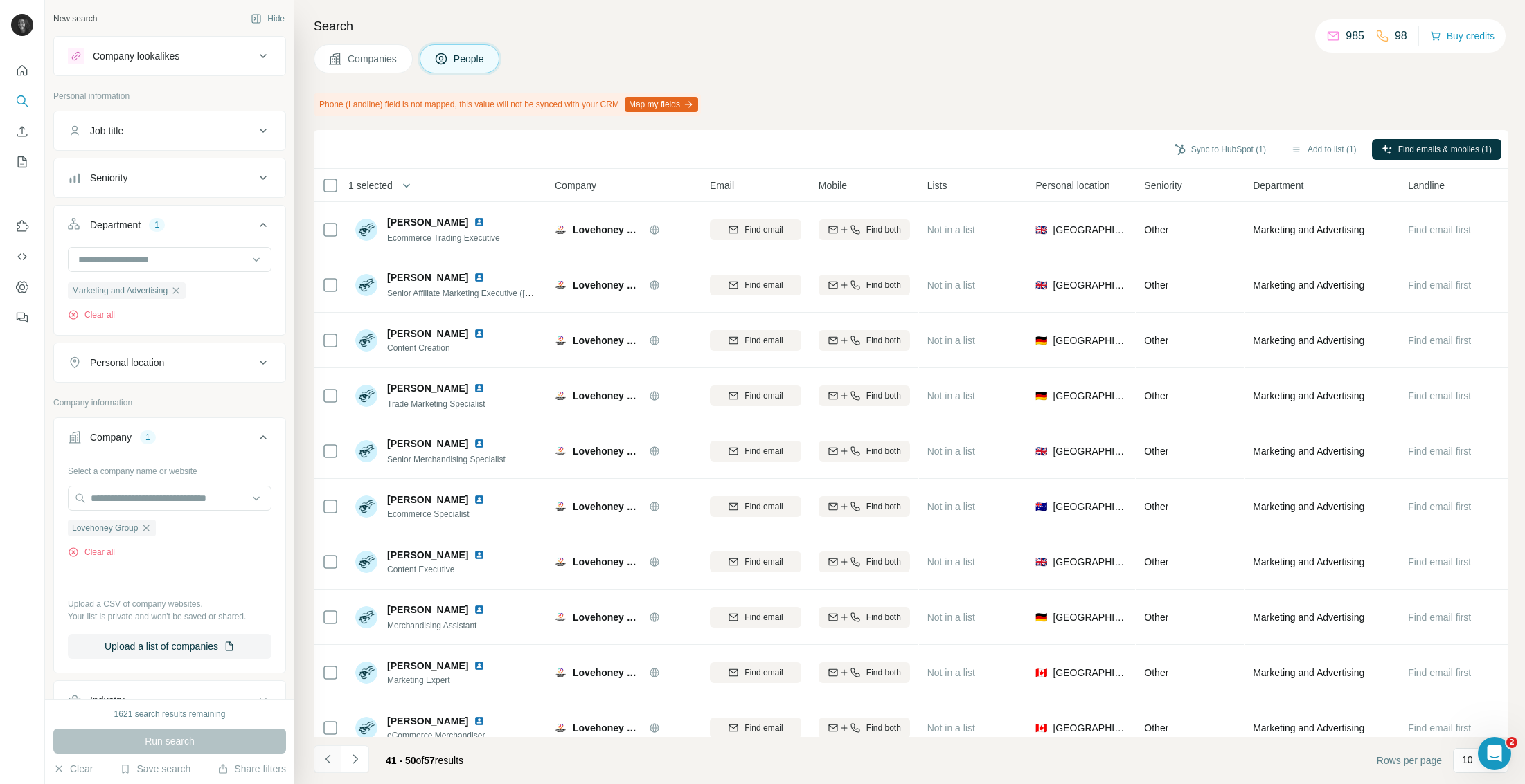
click at [324, 759] on icon "Navigate to previous page" at bounding box center [328, 759] width 13 height 13
click at [324, 763] on icon "Navigate to previous page" at bounding box center [328, 759] width 13 height 13
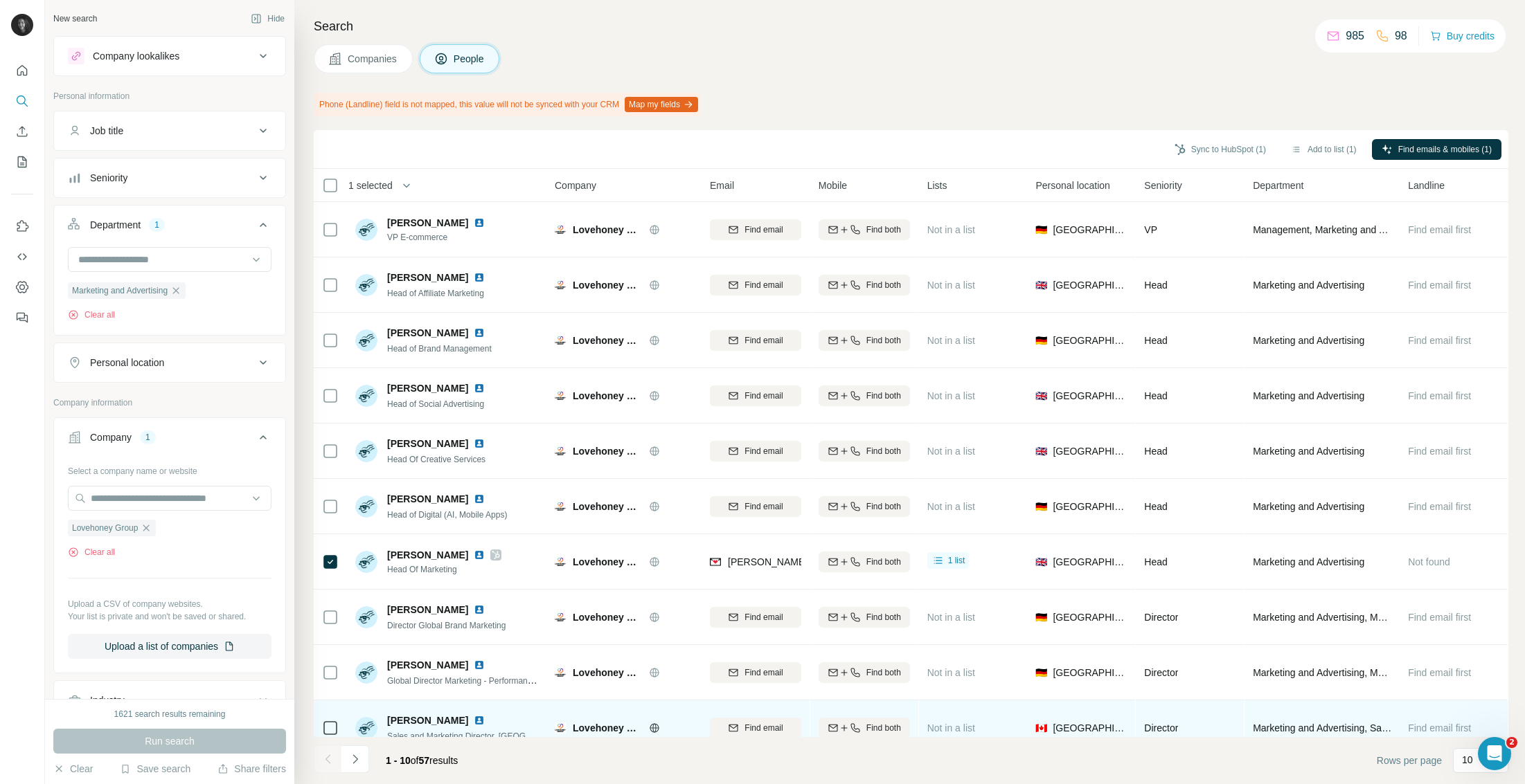
scroll to position [19, 0]
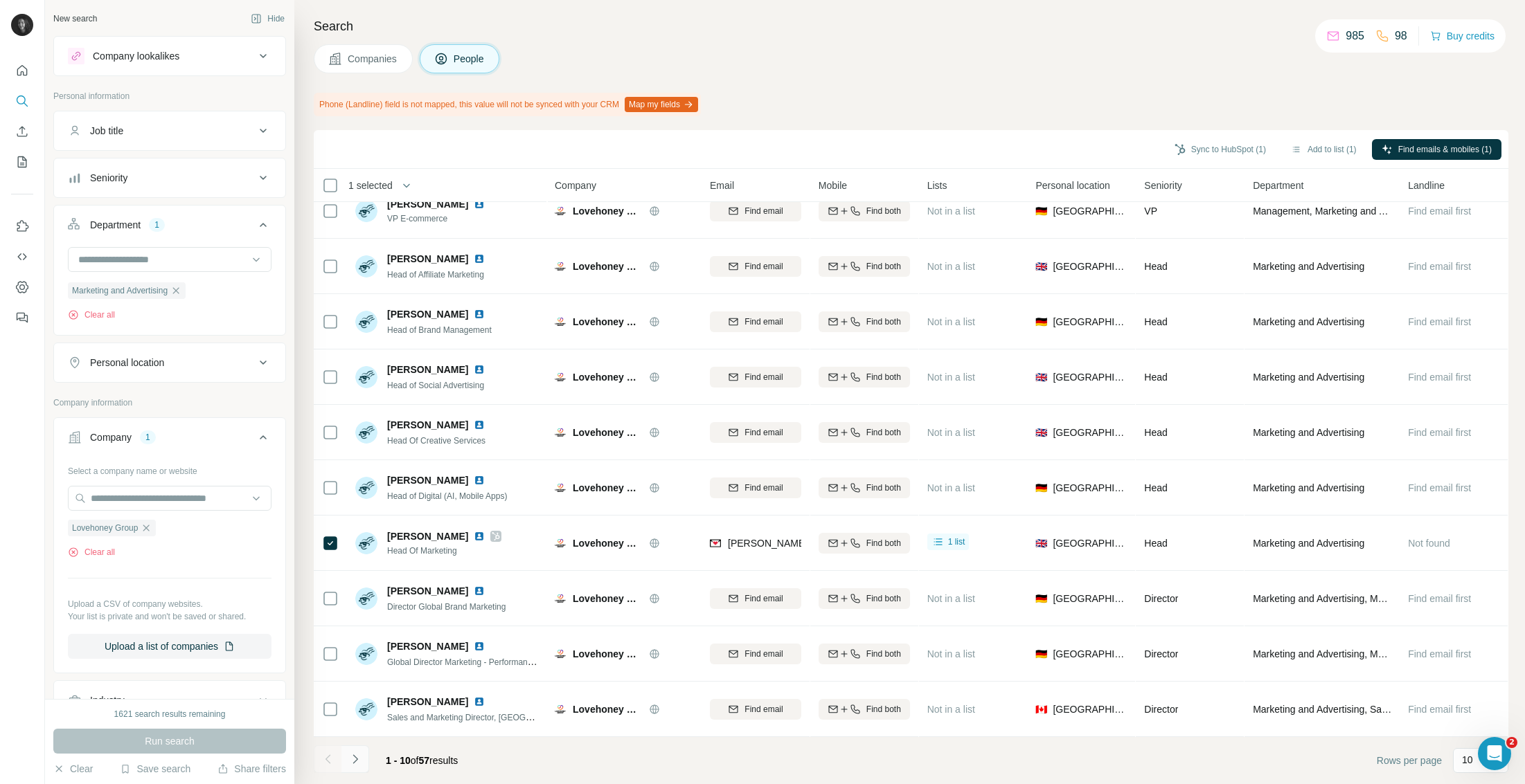
click at [363, 753] on button "Navigate to next page" at bounding box center [354, 759] width 28 height 28
click at [149, 527] on icon "button" at bounding box center [146, 528] width 11 height 11
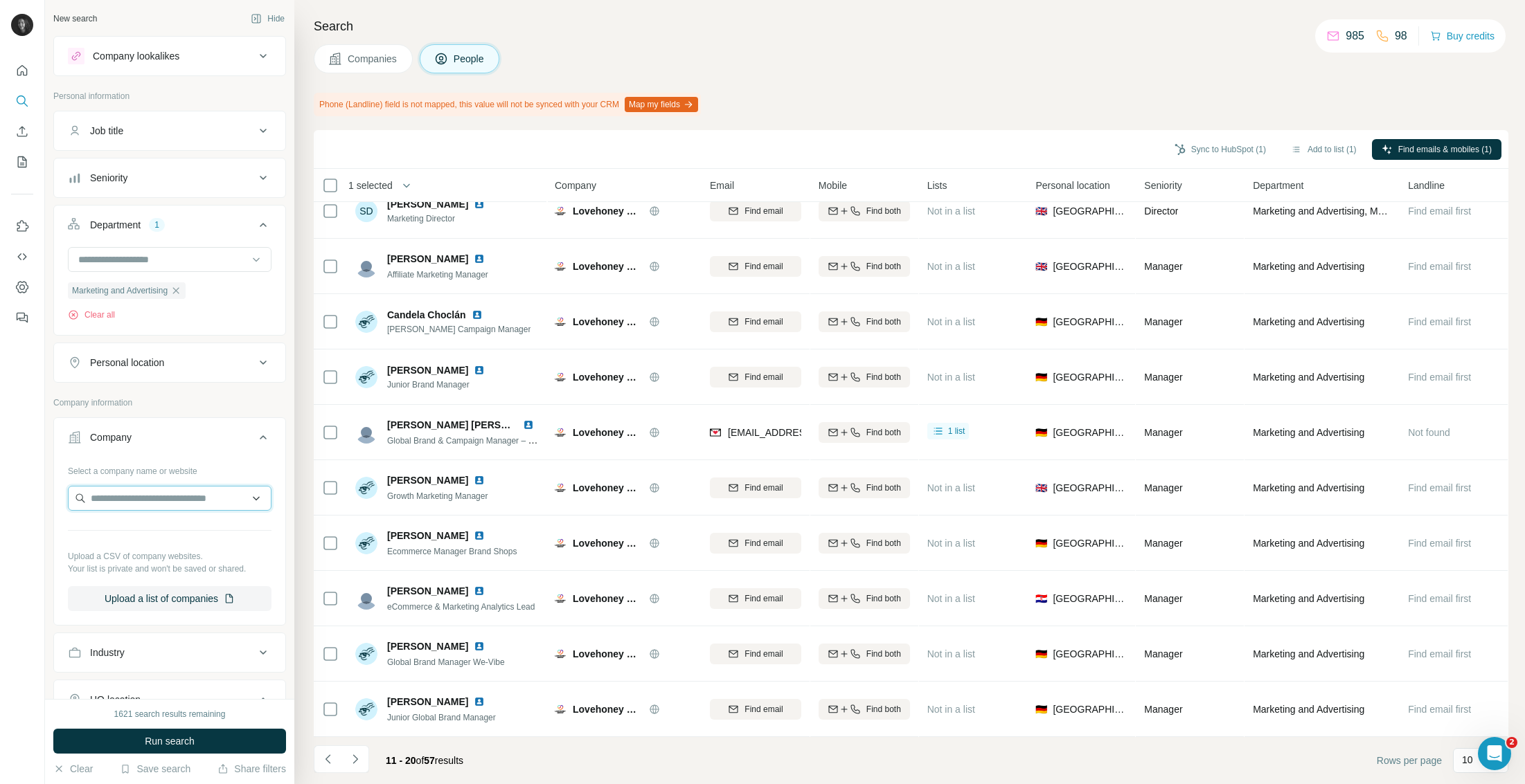
click at [151, 501] on input "text" at bounding box center [170, 498] width 204 height 25
paste input "**********"
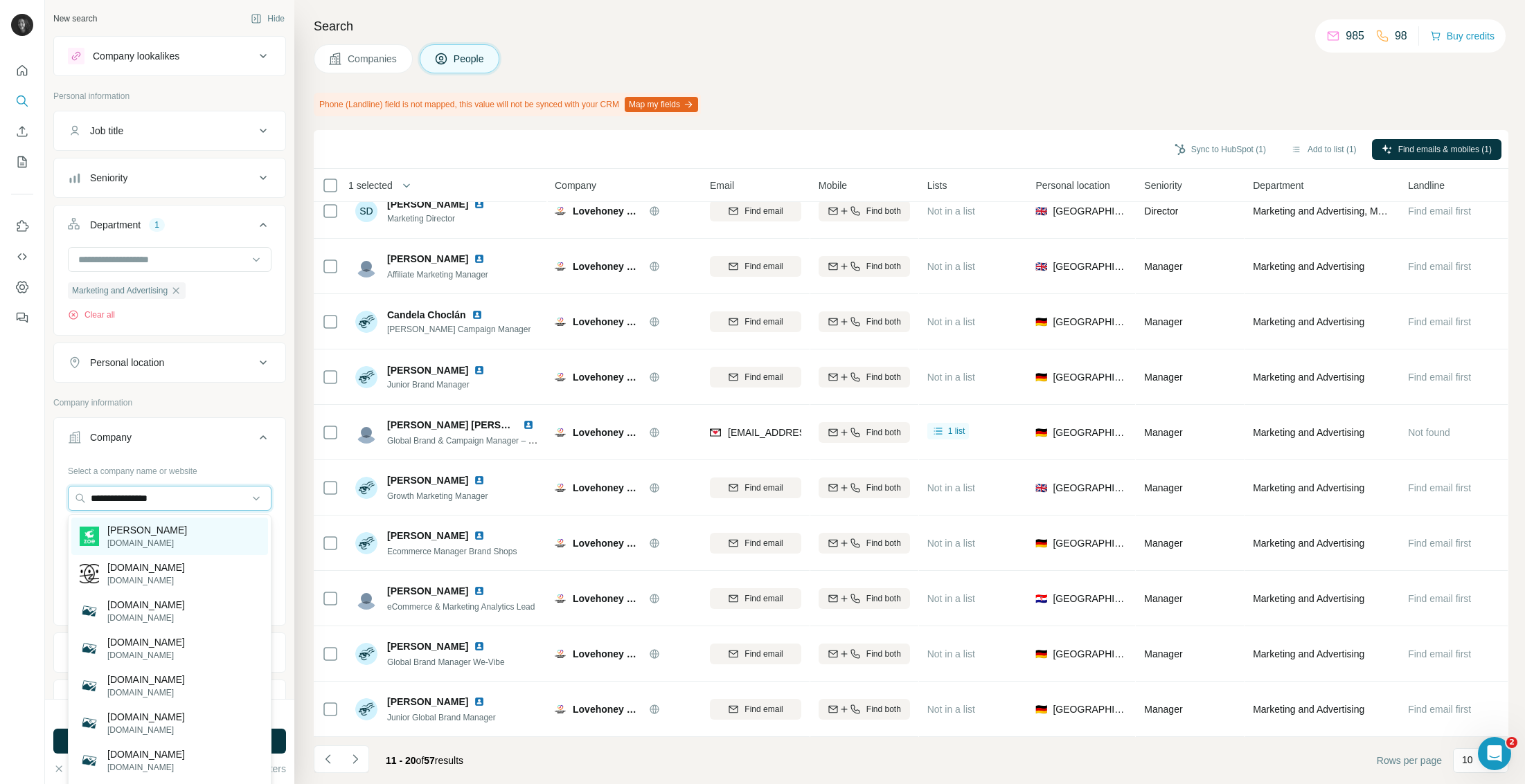
type input "**********"
click at [183, 543] on div "[PERSON_NAME][DOMAIN_NAME]" at bounding box center [170, 536] width 197 height 37
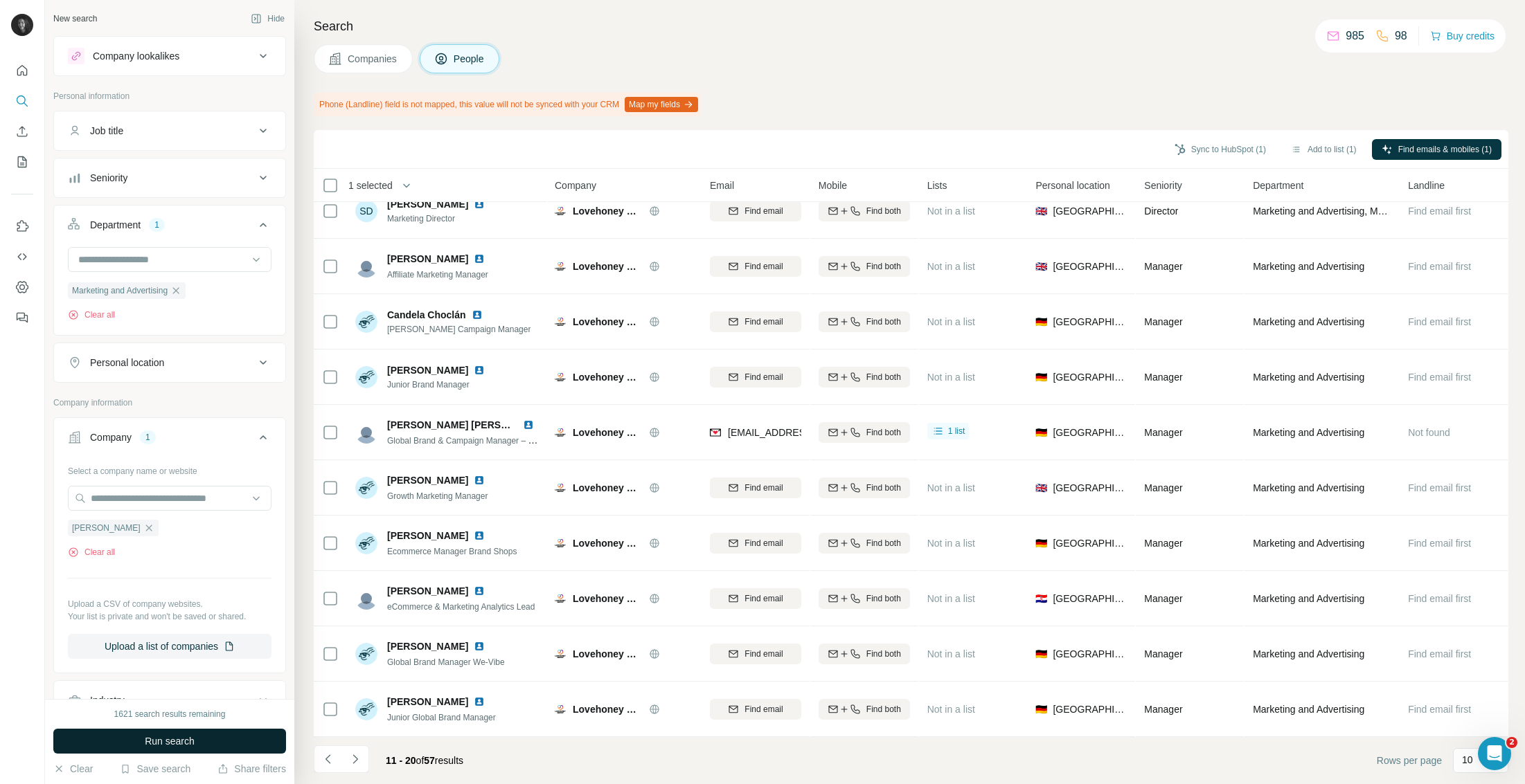
click at [198, 744] on button "Run search" at bounding box center [169, 740] width 232 height 25
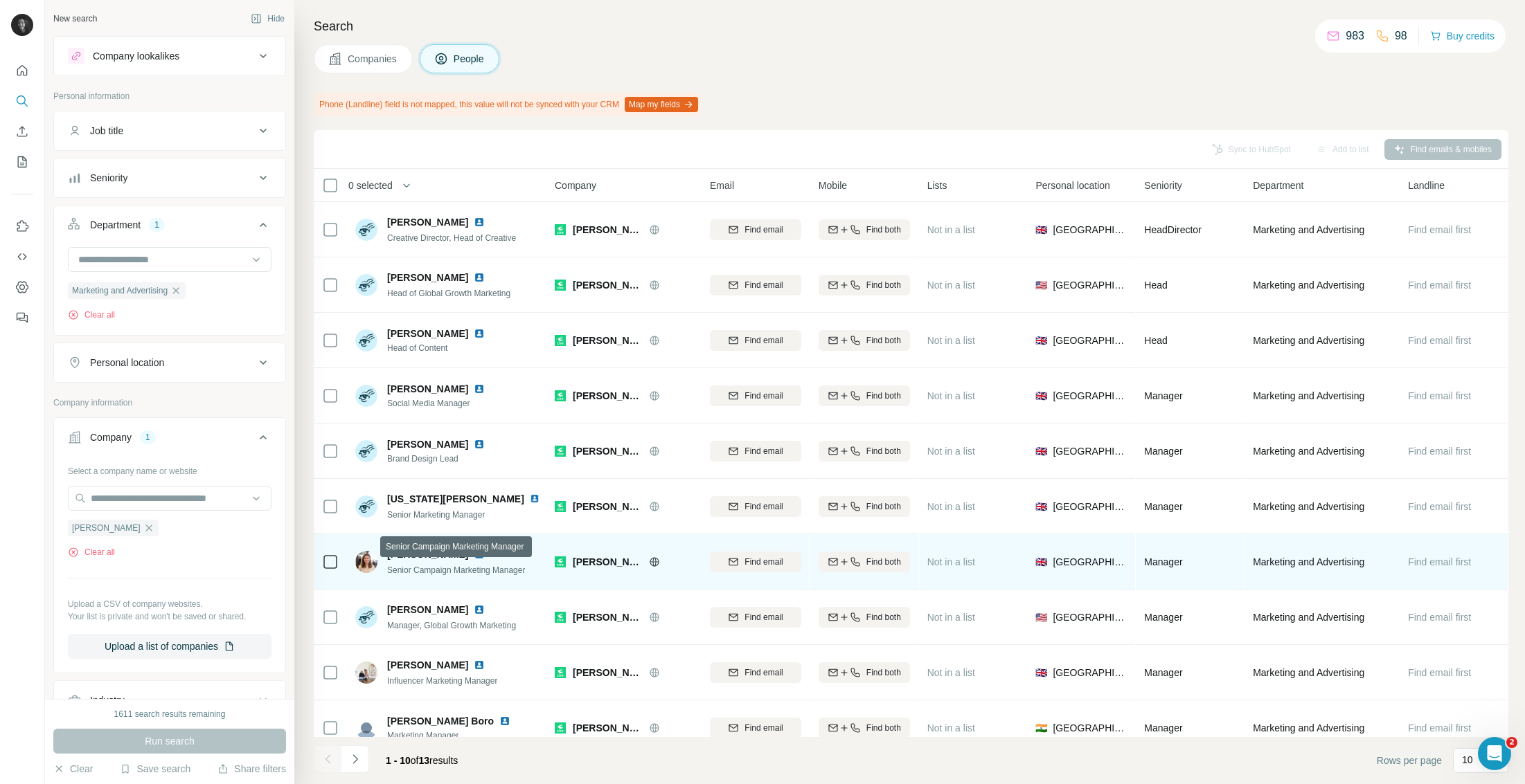
scroll to position [19, 0]
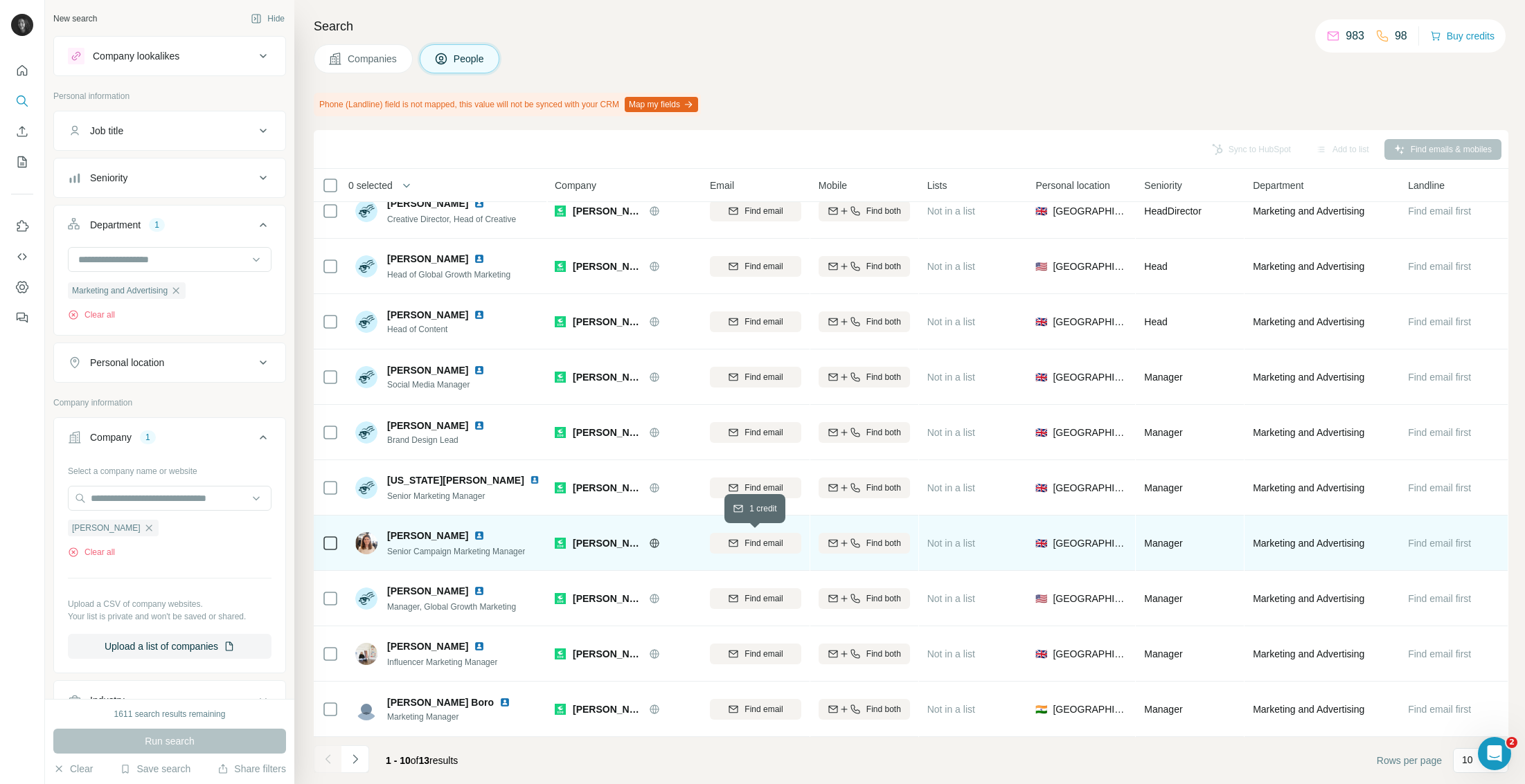
click at [767, 543] on span "Find email" at bounding box center [764, 544] width 38 height 13
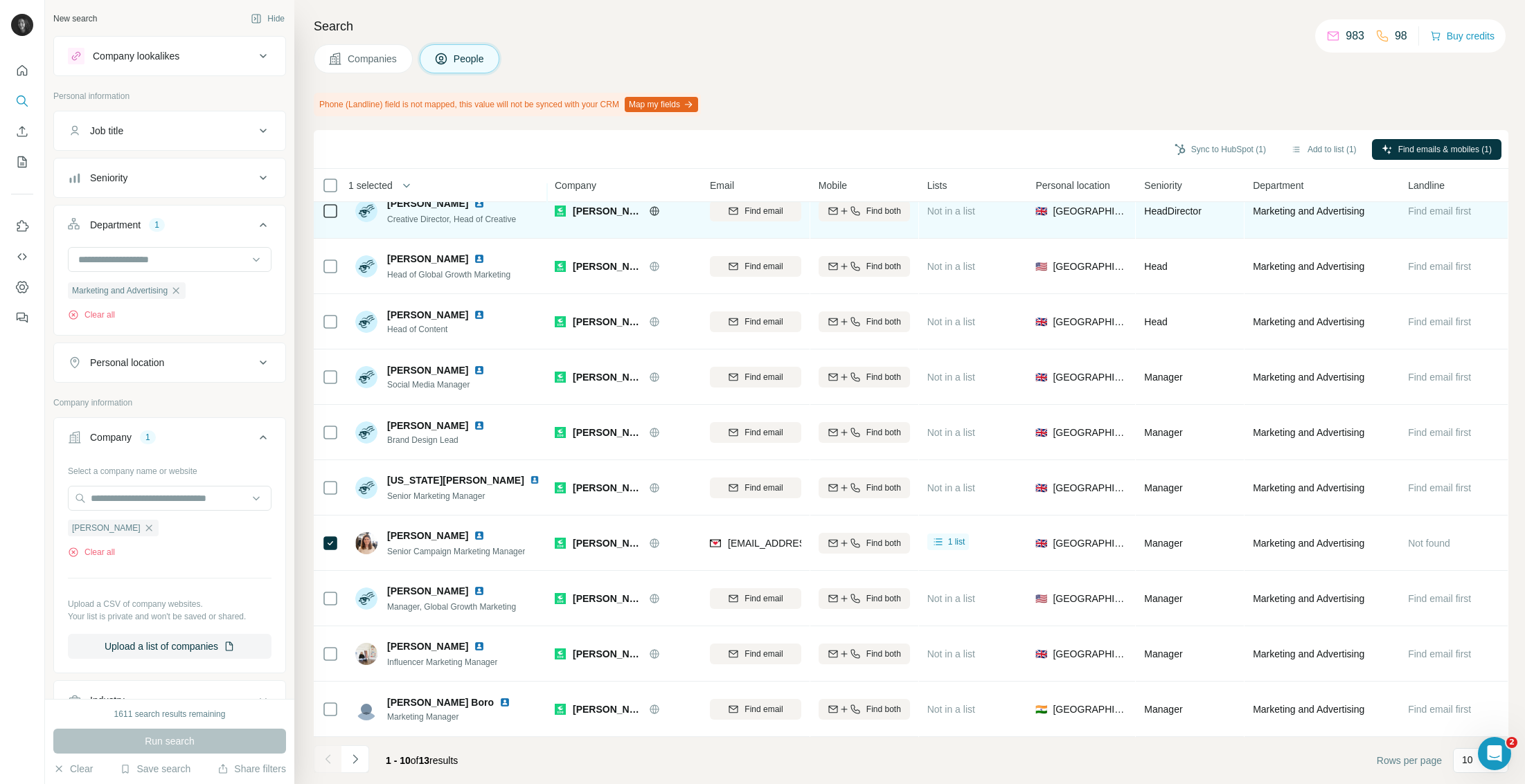
scroll to position [0, 0]
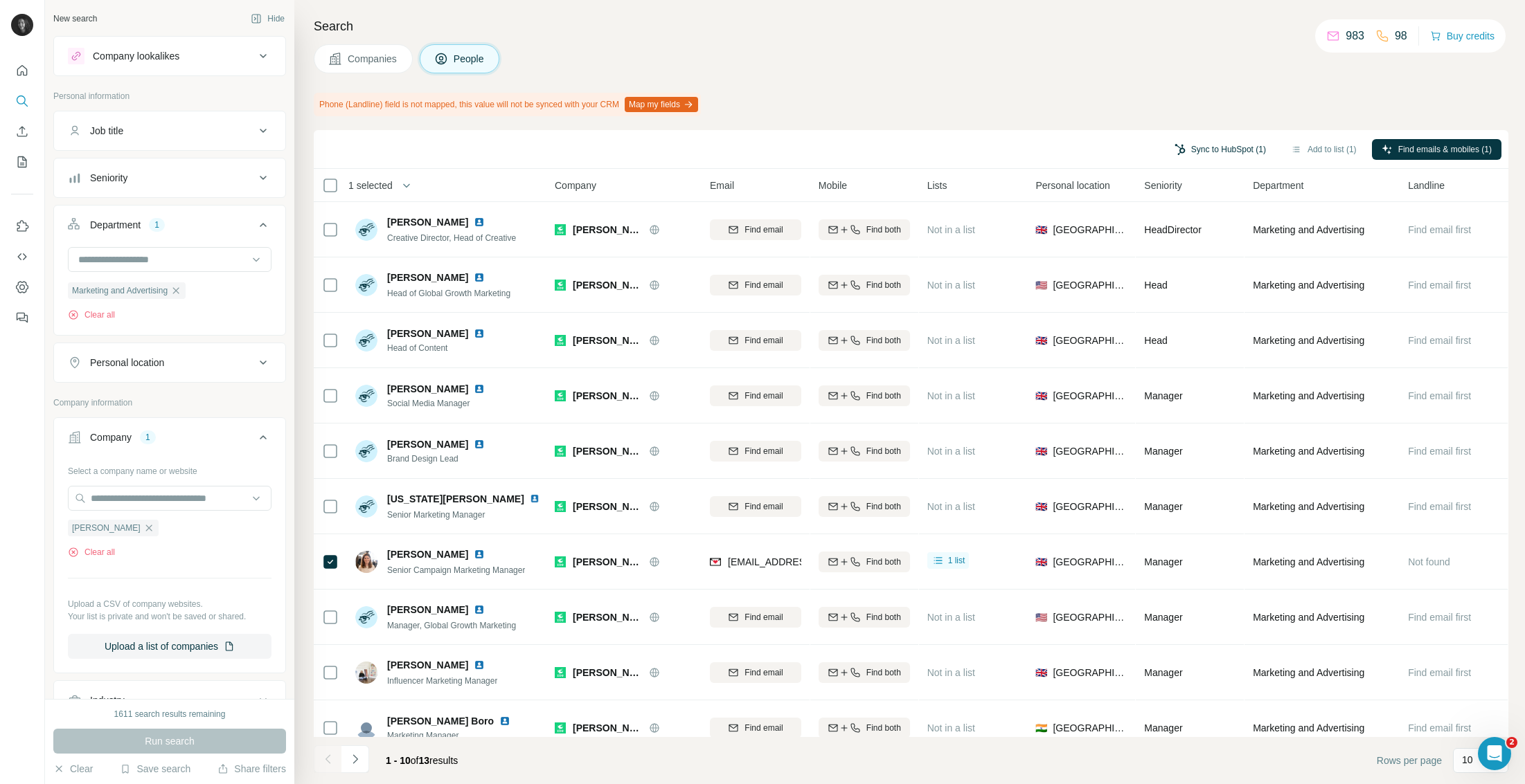
click at [1206, 147] on button "Sync to HubSpot (1)" at bounding box center [1220, 150] width 111 height 21
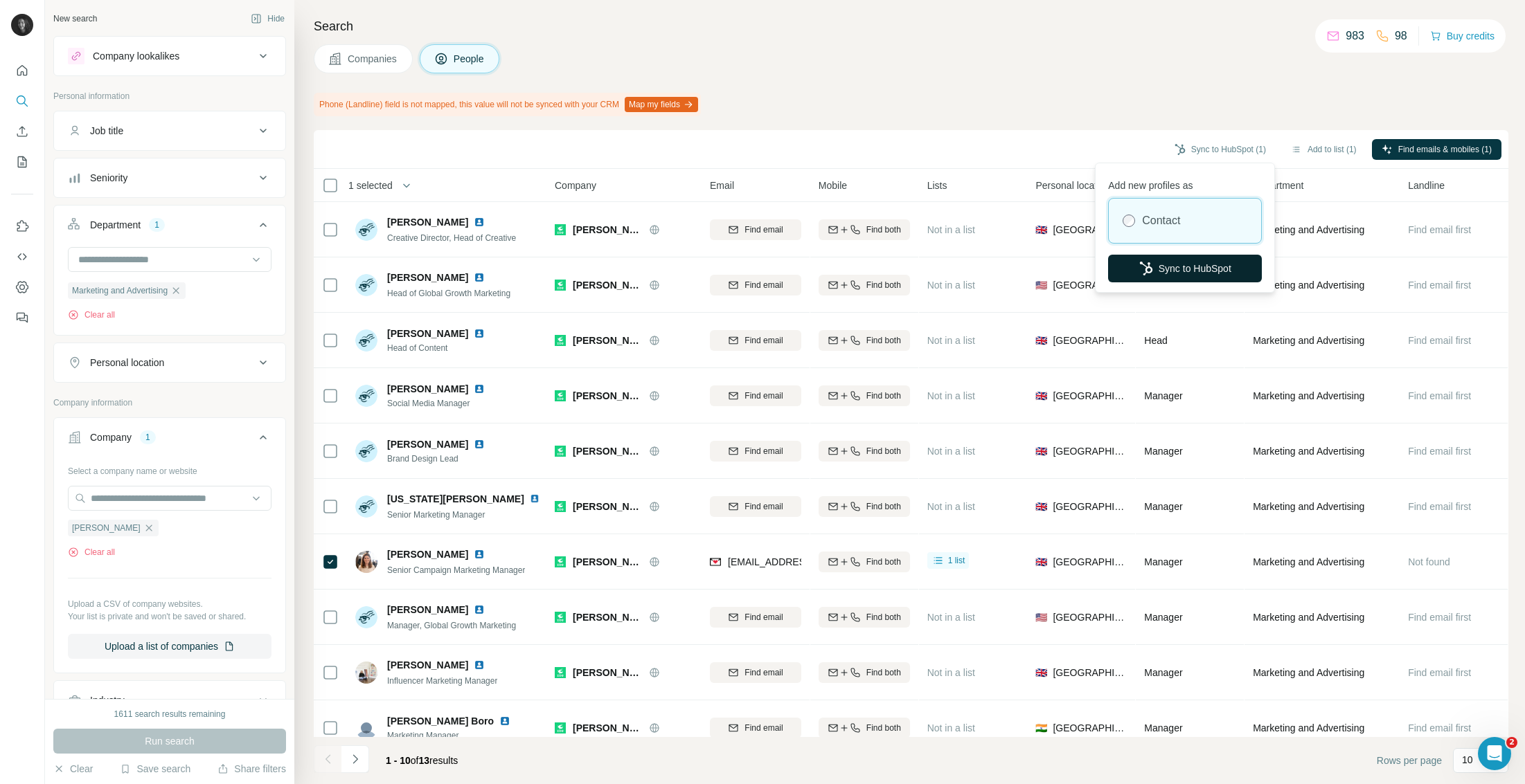
click at [1166, 265] on button "Sync to HubSpot" at bounding box center [1185, 268] width 154 height 28
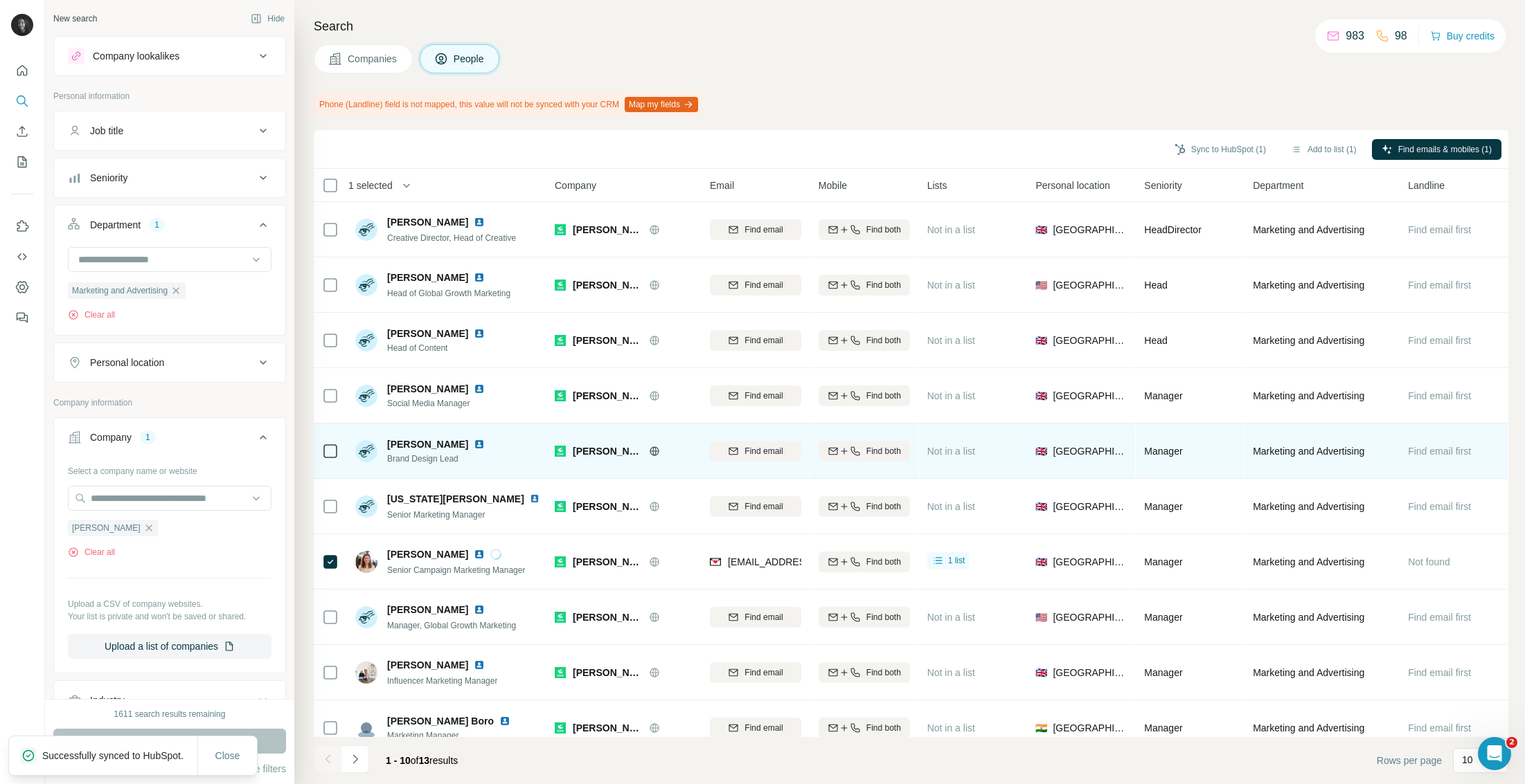
scroll to position [19, 0]
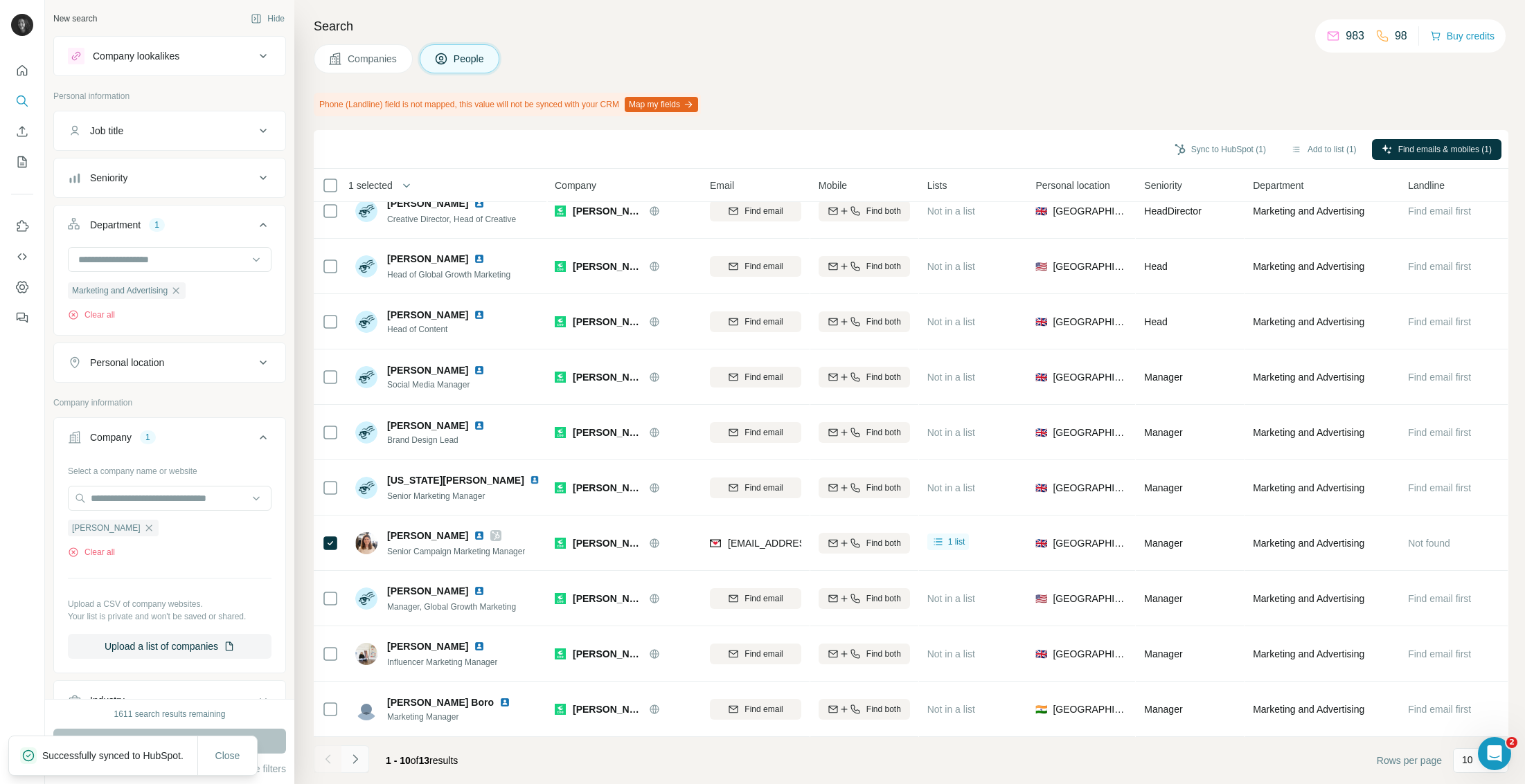
click at [354, 755] on icon "Navigate to next page" at bounding box center [354, 759] width 13 height 13
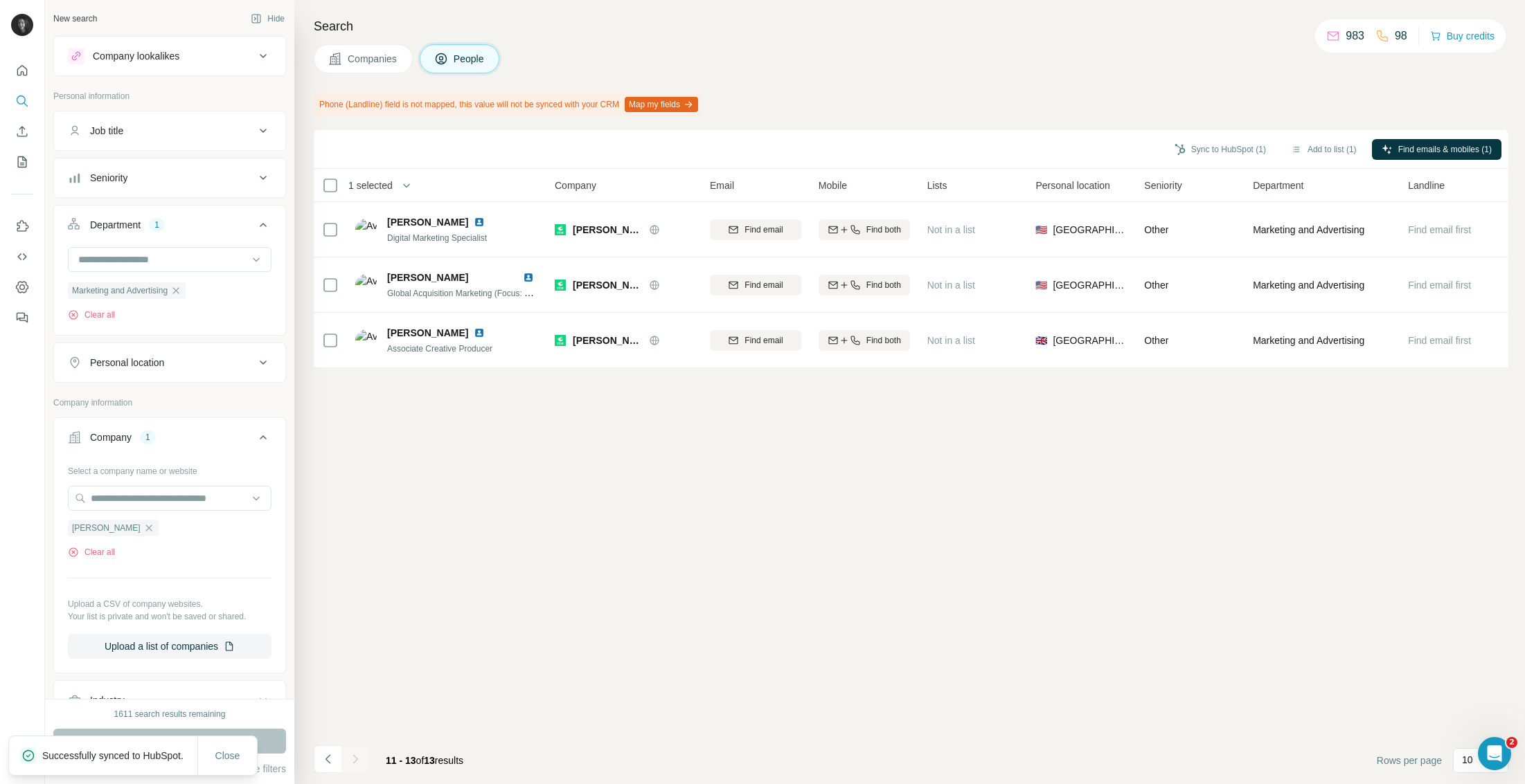
scroll to position [0, 0]
click at [144, 523] on icon "button" at bounding box center [149, 528] width 11 height 11
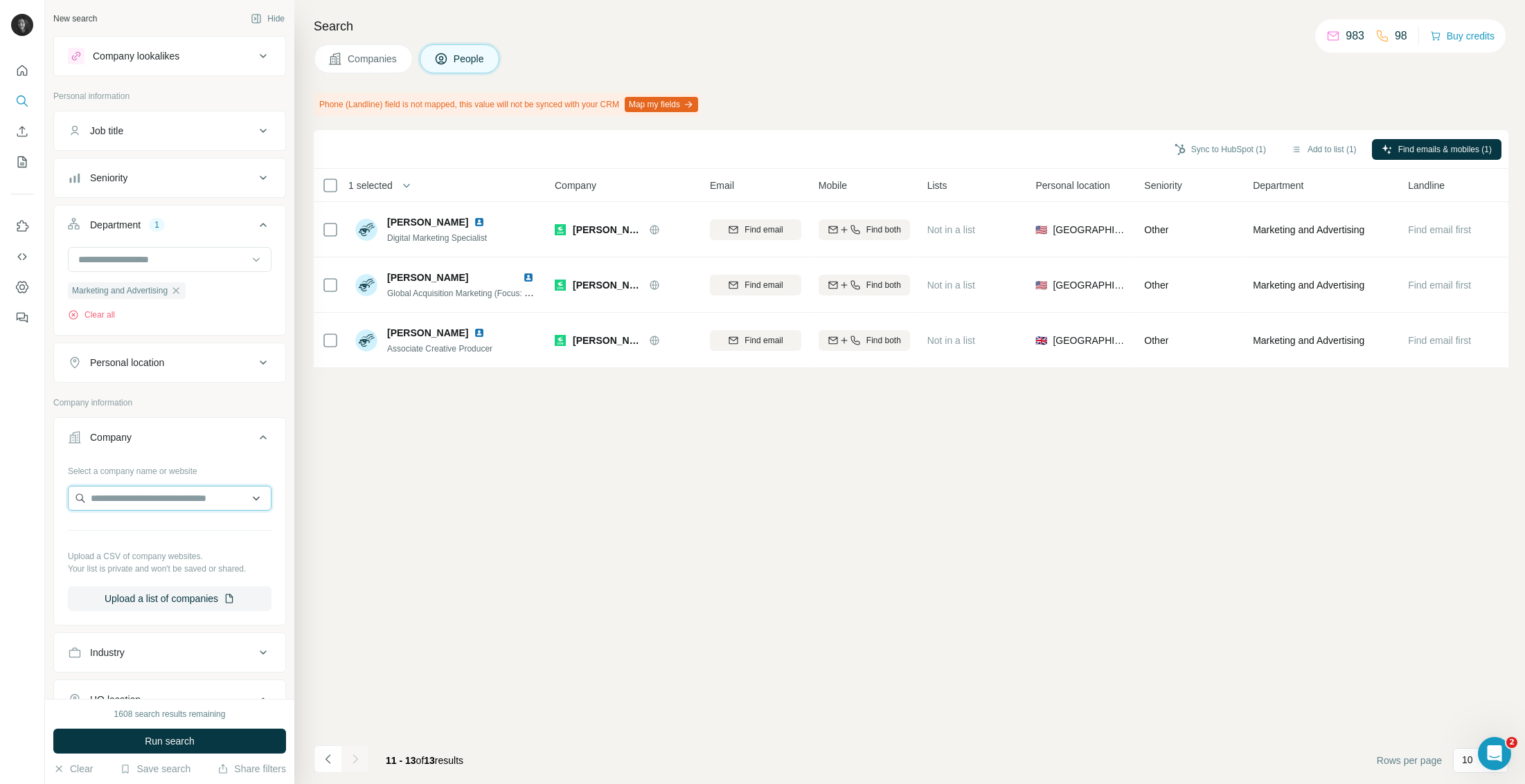
click at [117, 499] on input "text" at bounding box center [170, 498] width 204 height 25
click at [109, 498] on input "**********" at bounding box center [170, 498] width 204 height 25
type input "**********"
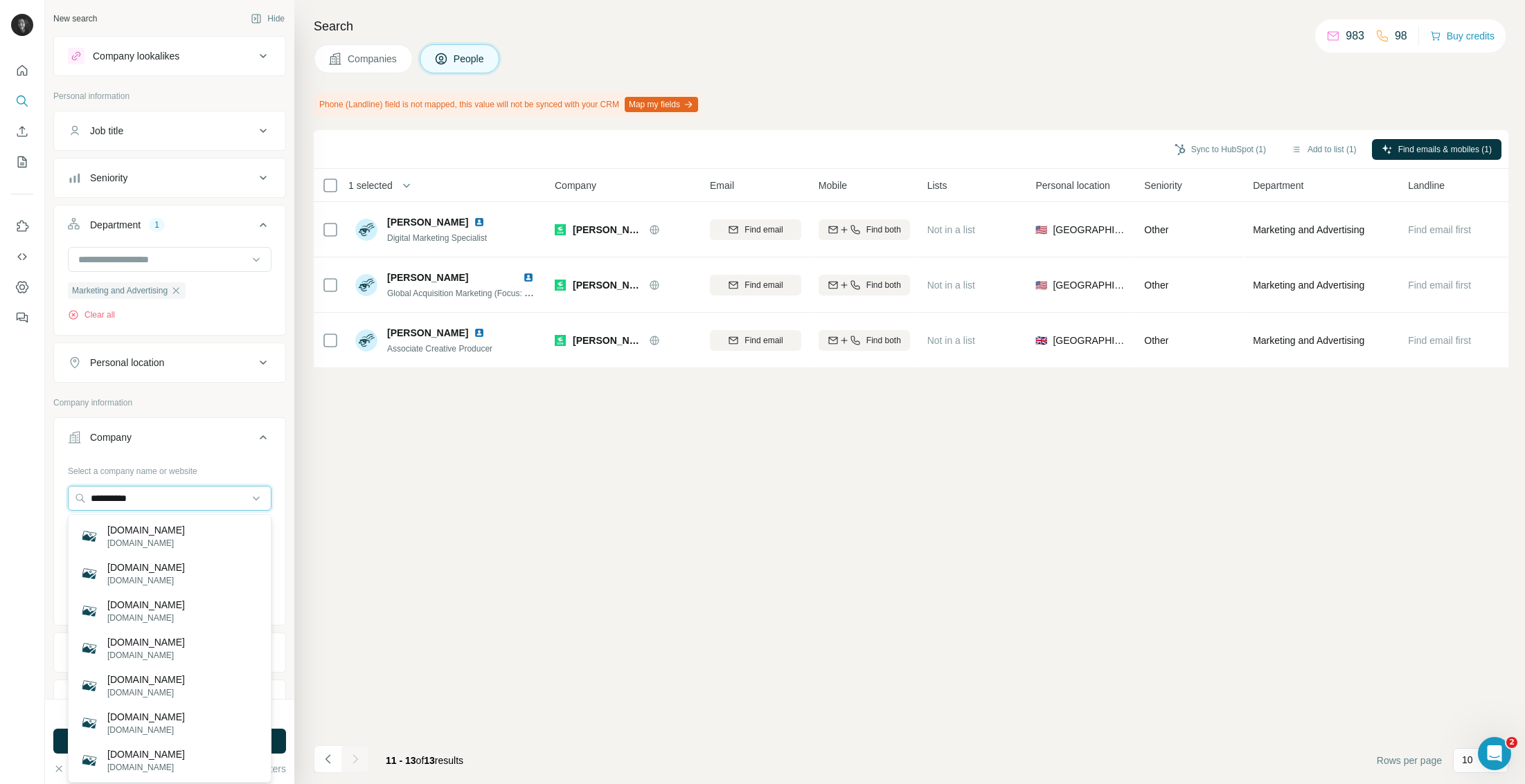
drag, startPoint x: 167, startPoint y: 501, endPoint x: 2, endPoint y: 497, distance: 165.0
click at [2, 497] on div "**********" at bounding box center [762, 392] width 1525 height 784
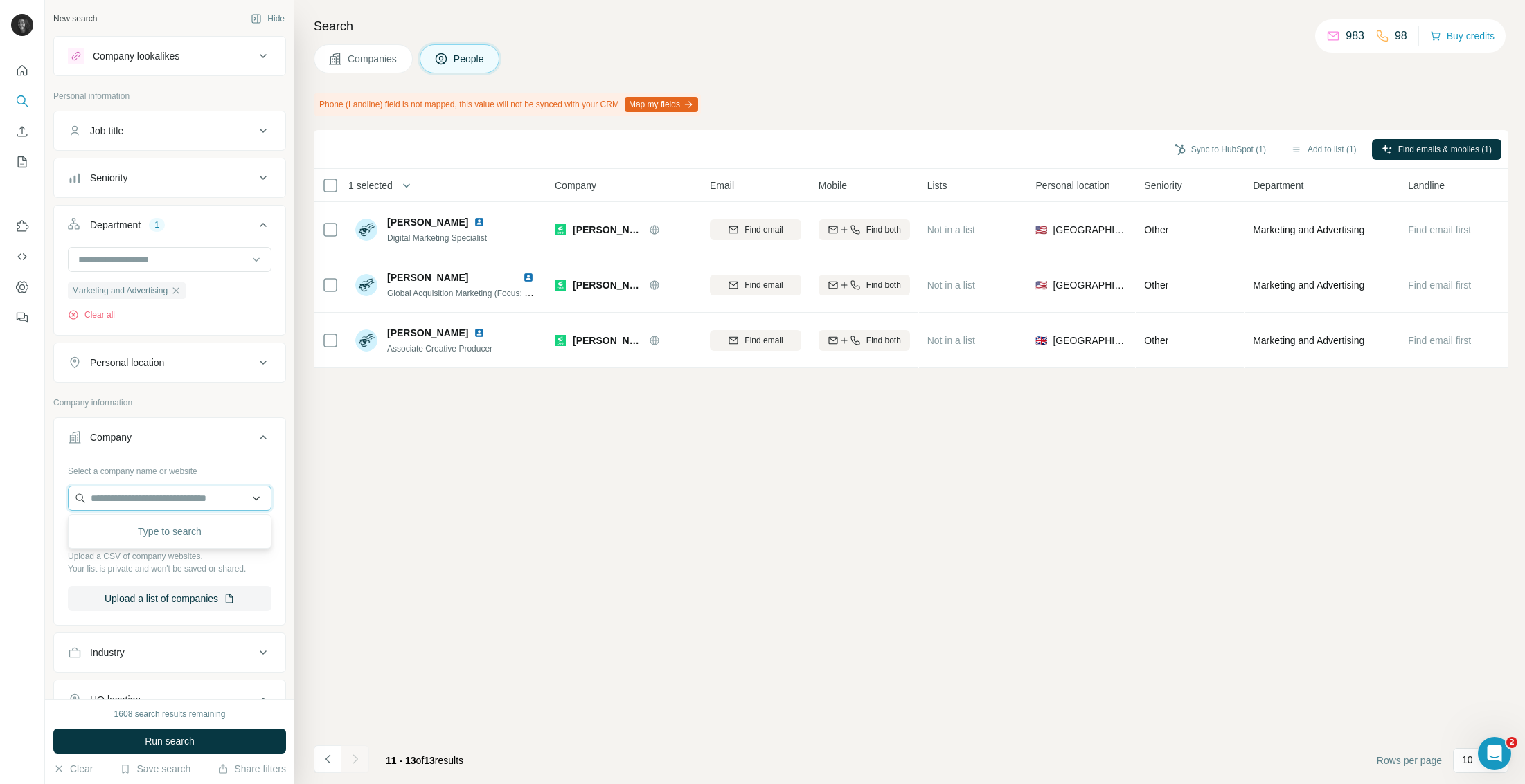
paste input "**********"
type input "**********"
click at [113, 539] on p "[DOMAIN_NAME]" at bounding box center [147, 544] width 79 height 13
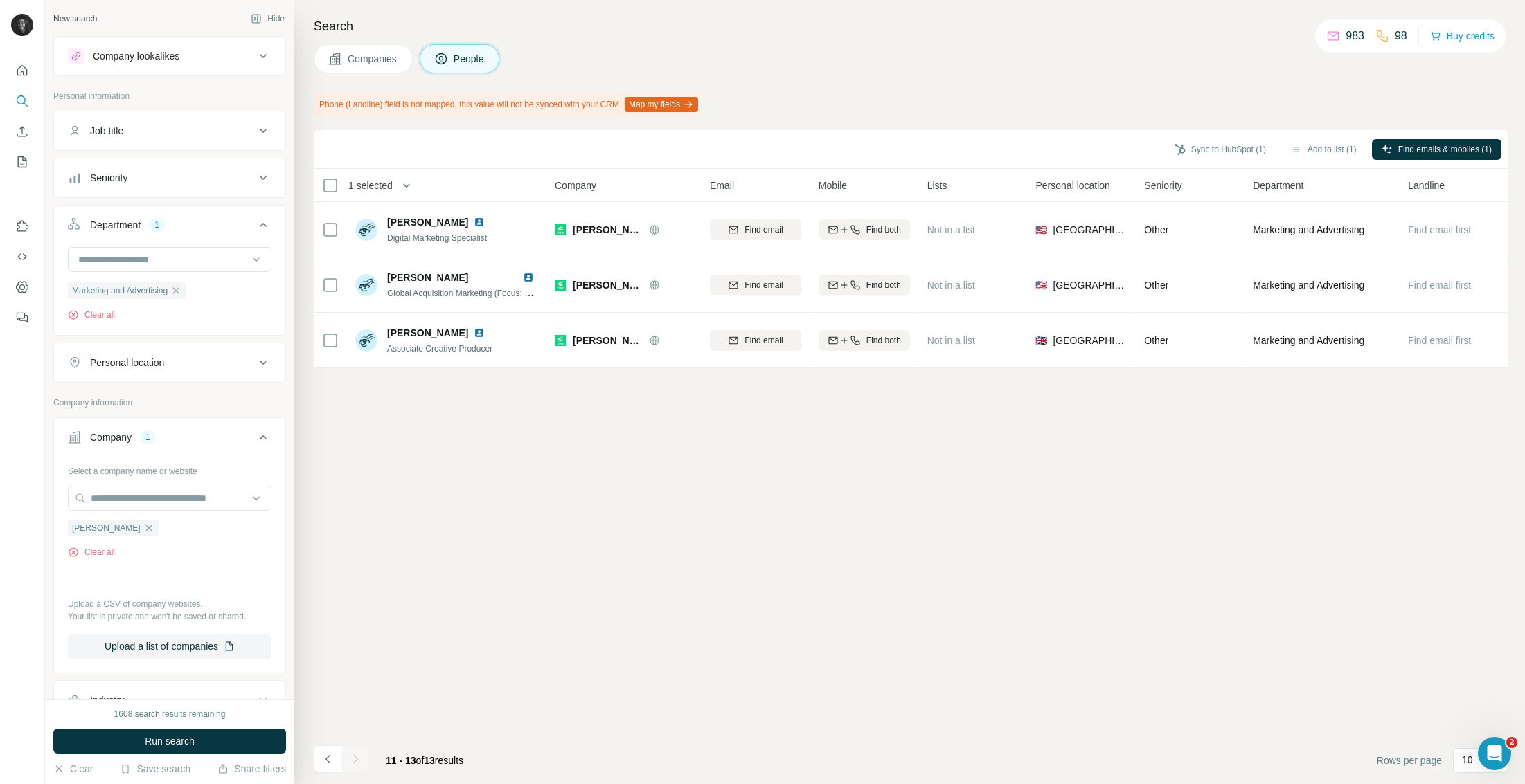
click at [144, 749] on button "Run search" at bounding box center [169, 740] width 232 height 25
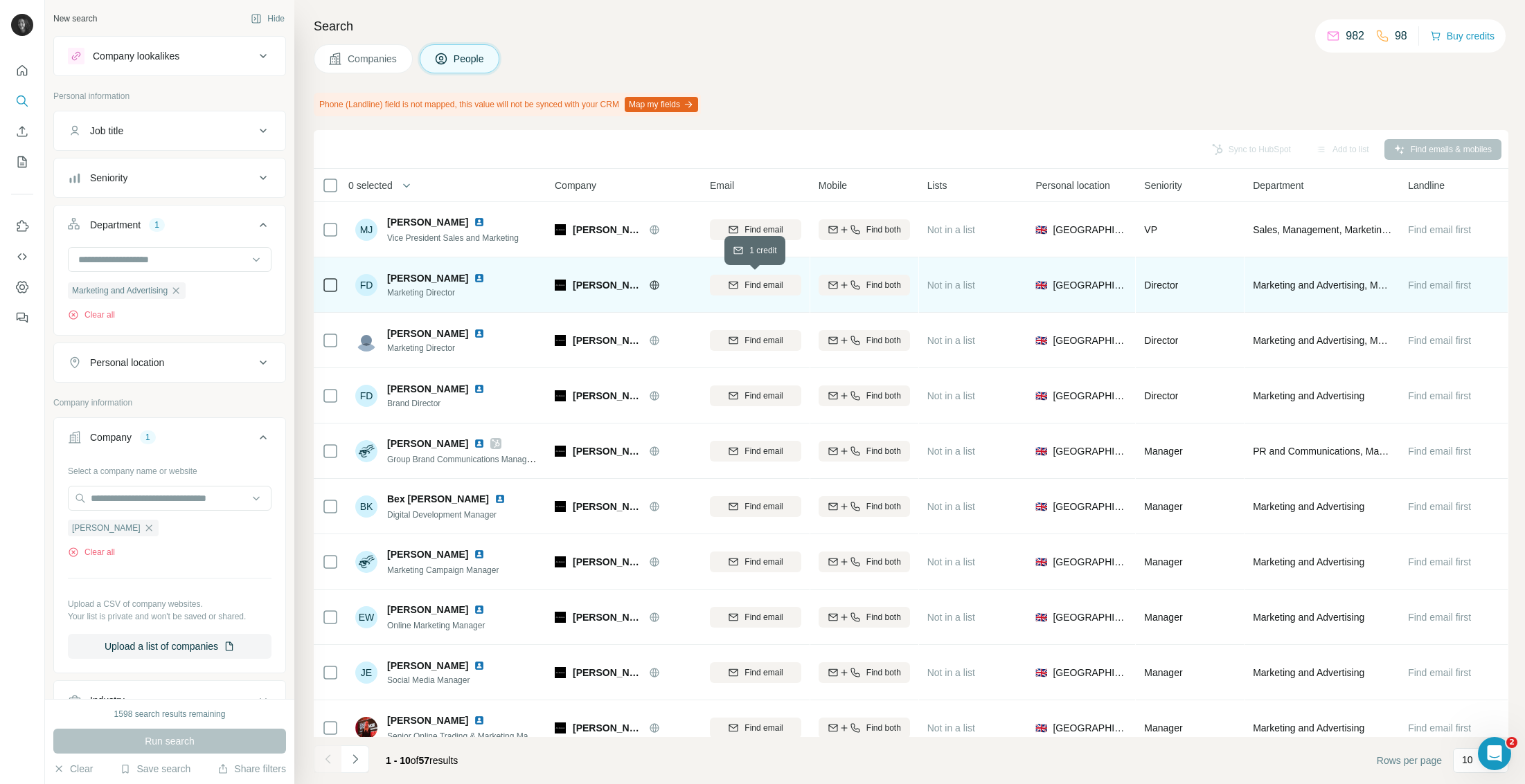
click at [781, 280] on span "Find email" at bounding box center [764, 285] width 38 height 13
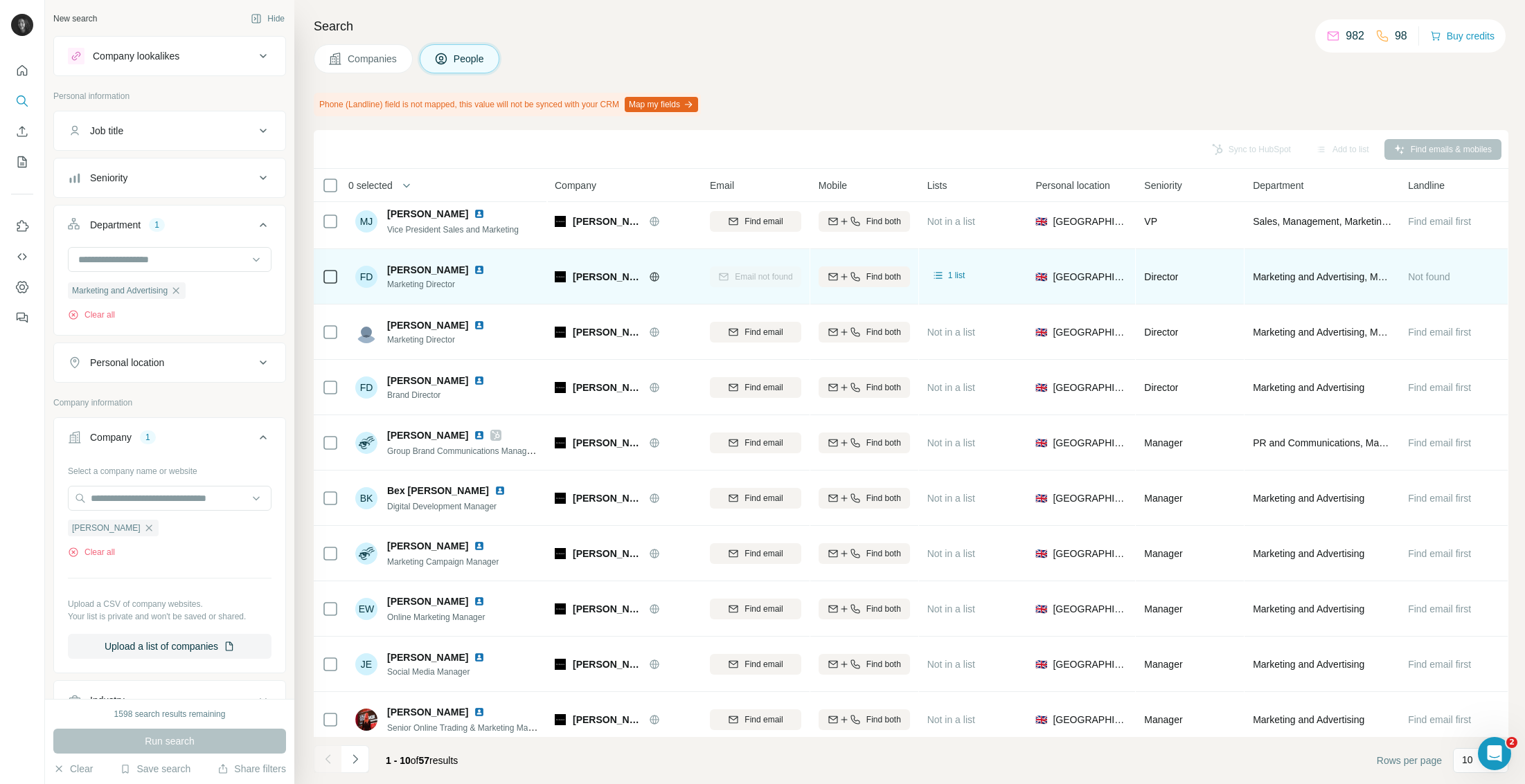
scroll to position [8, 0]
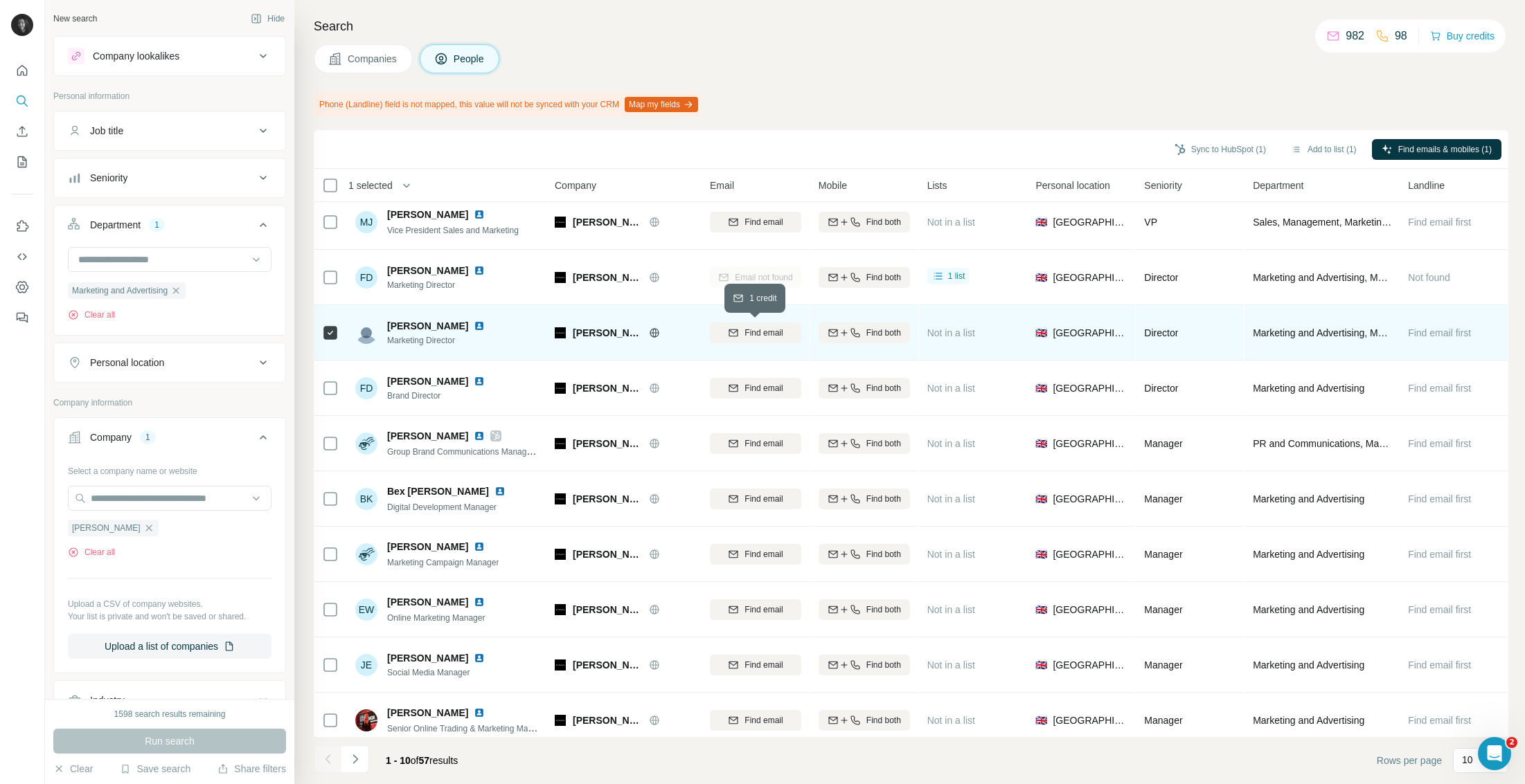
click at [738, 338] on div "Find email" at bounding box center [755, 333] width 91 height 13
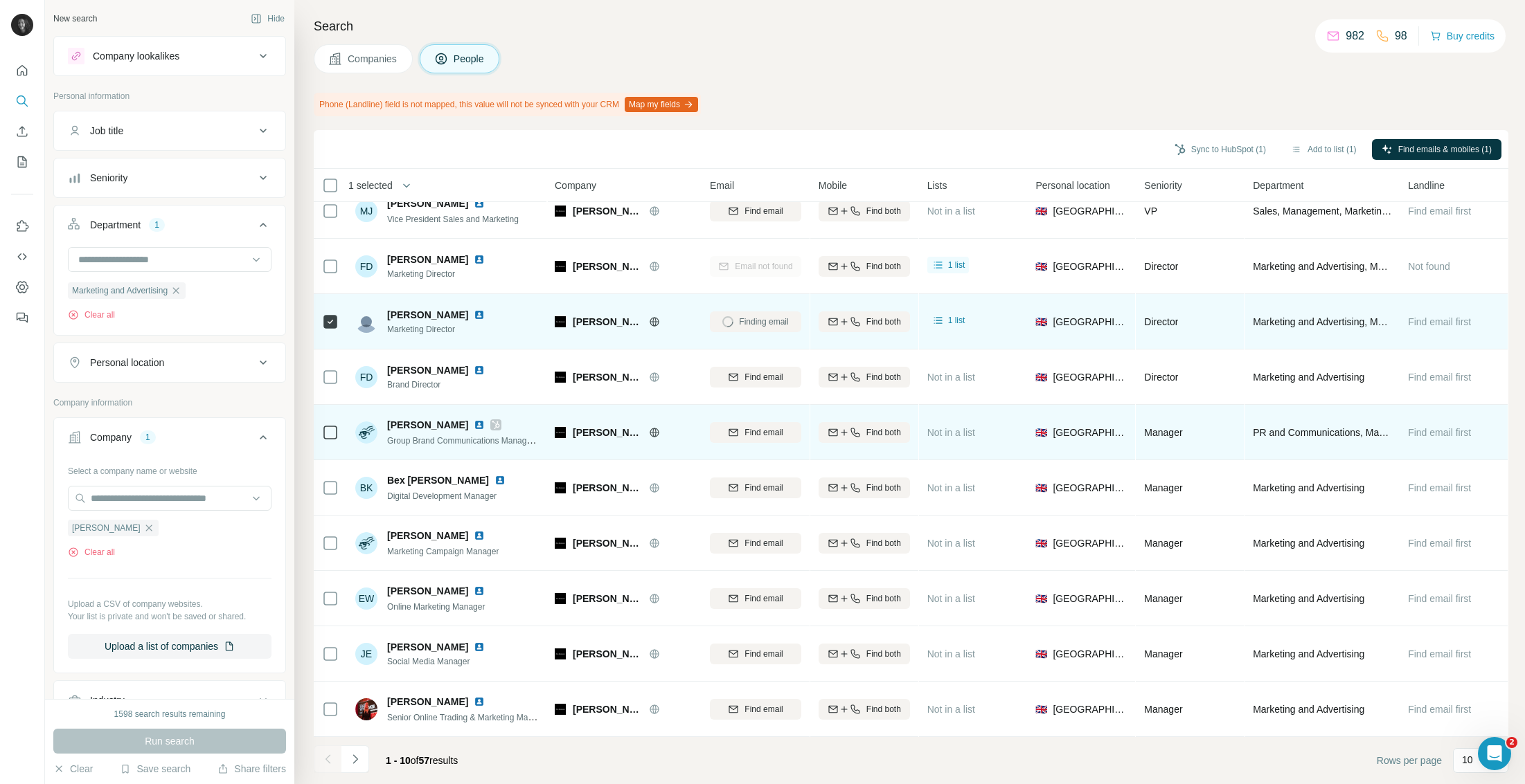
scroll to position [0, 0]
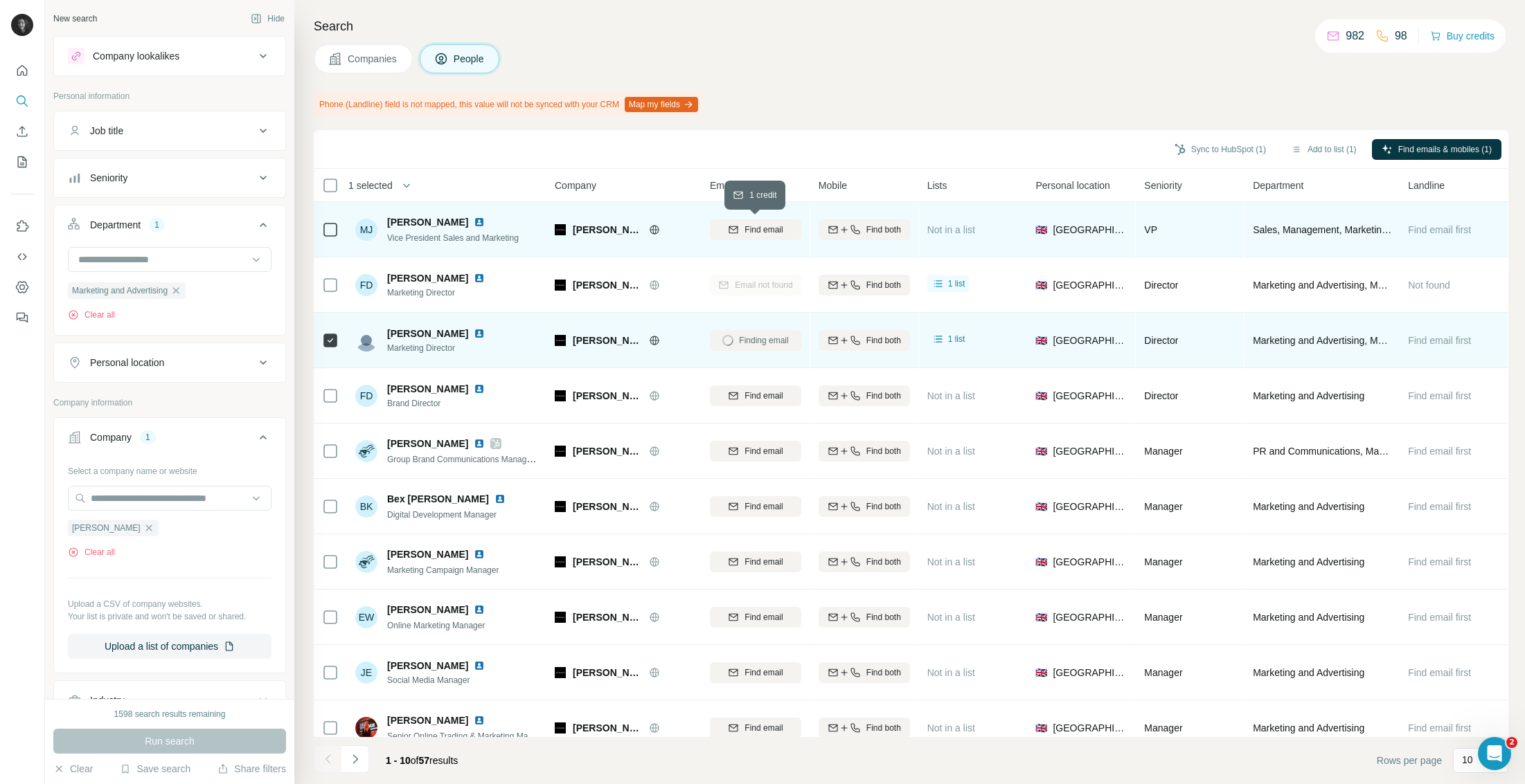
click at [745, 229] on span "Find email" at bounding box center [764, 230] width 38 height 13
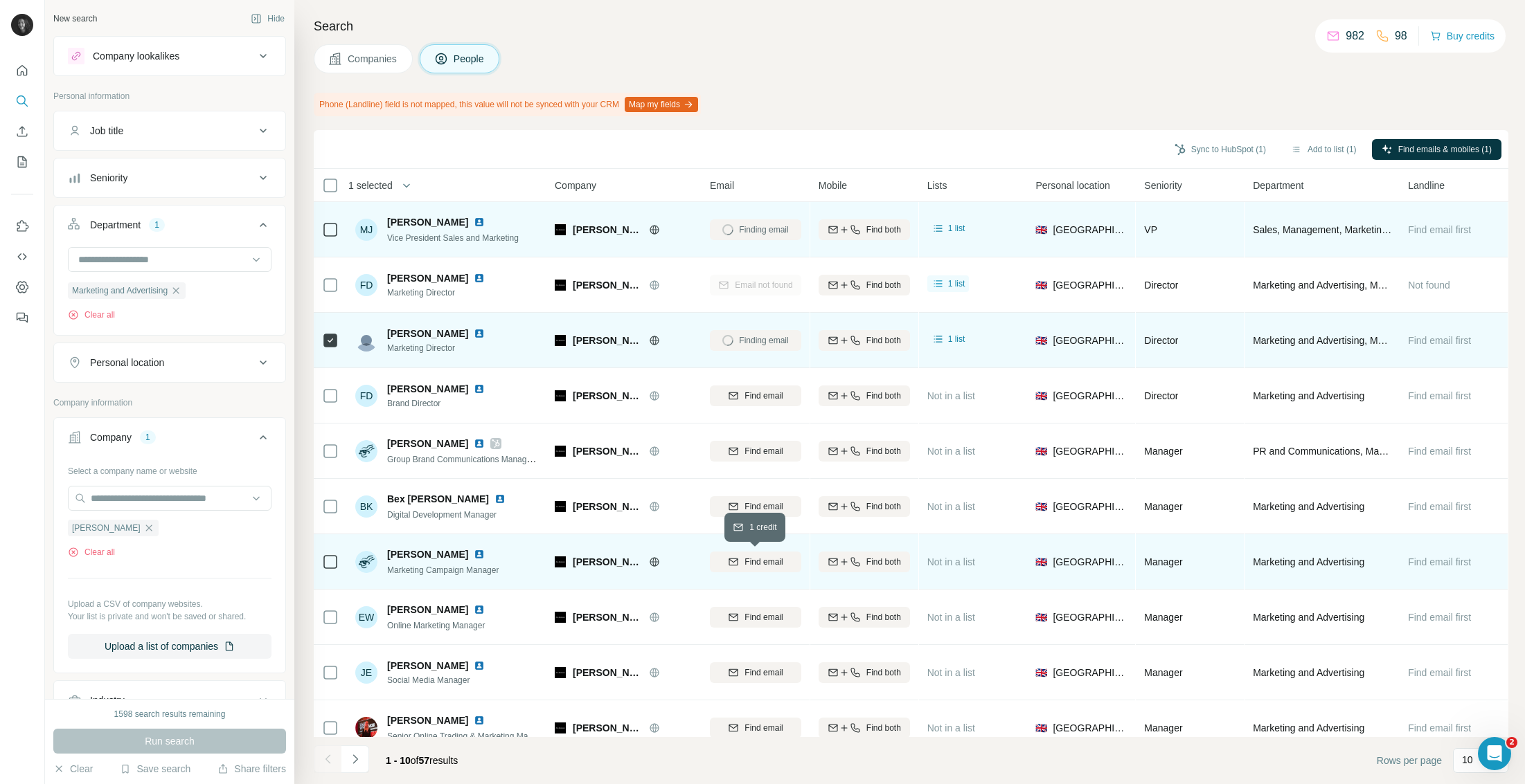
click at [741, 563] on div "Find email" at bounding box center [755, 562] width 91 height 13
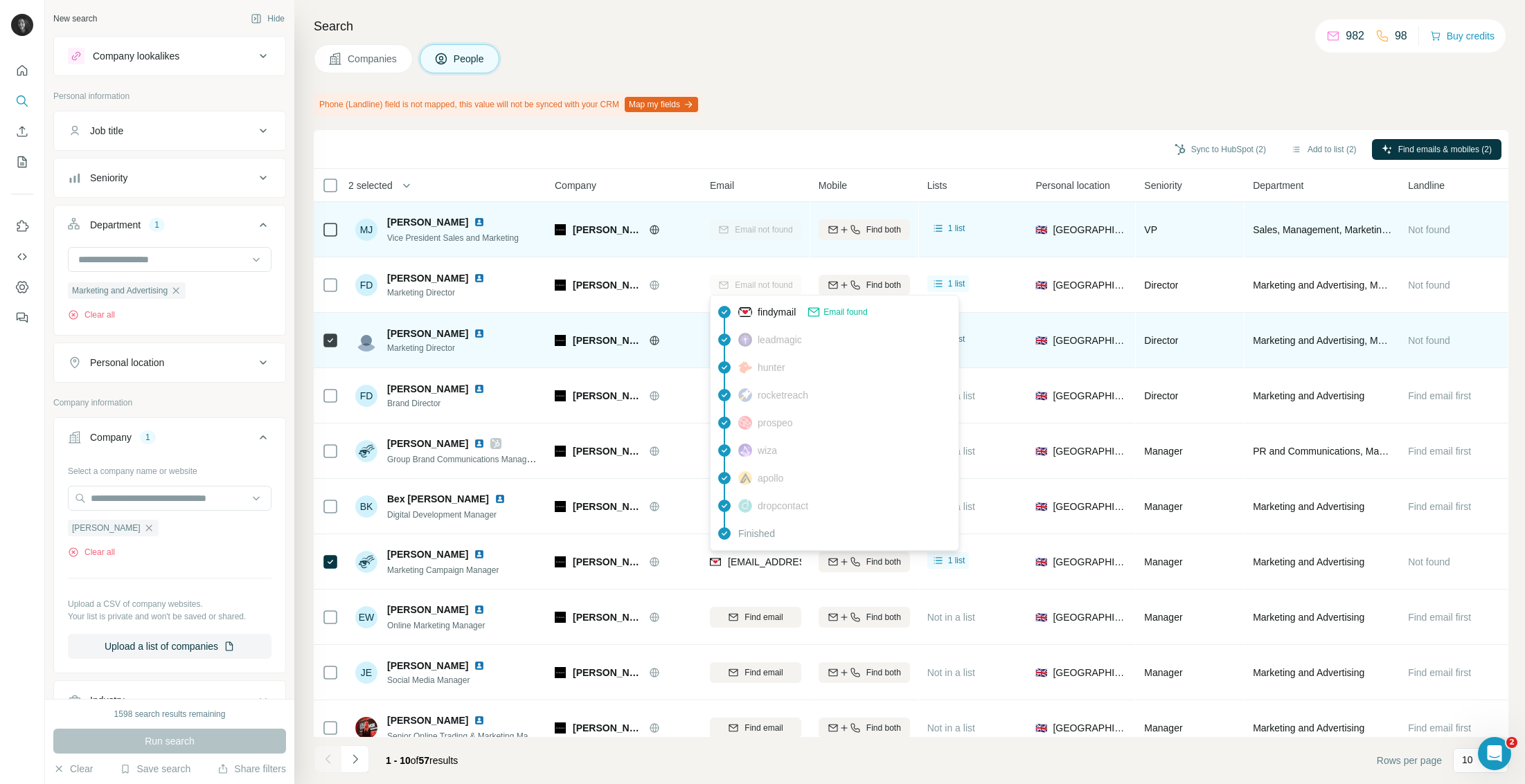
click at [764, 560] on span "[EMAIL_ADDRESS][DOMAIN_NAME]" at bounding box center [810, 562] width 164 height 11
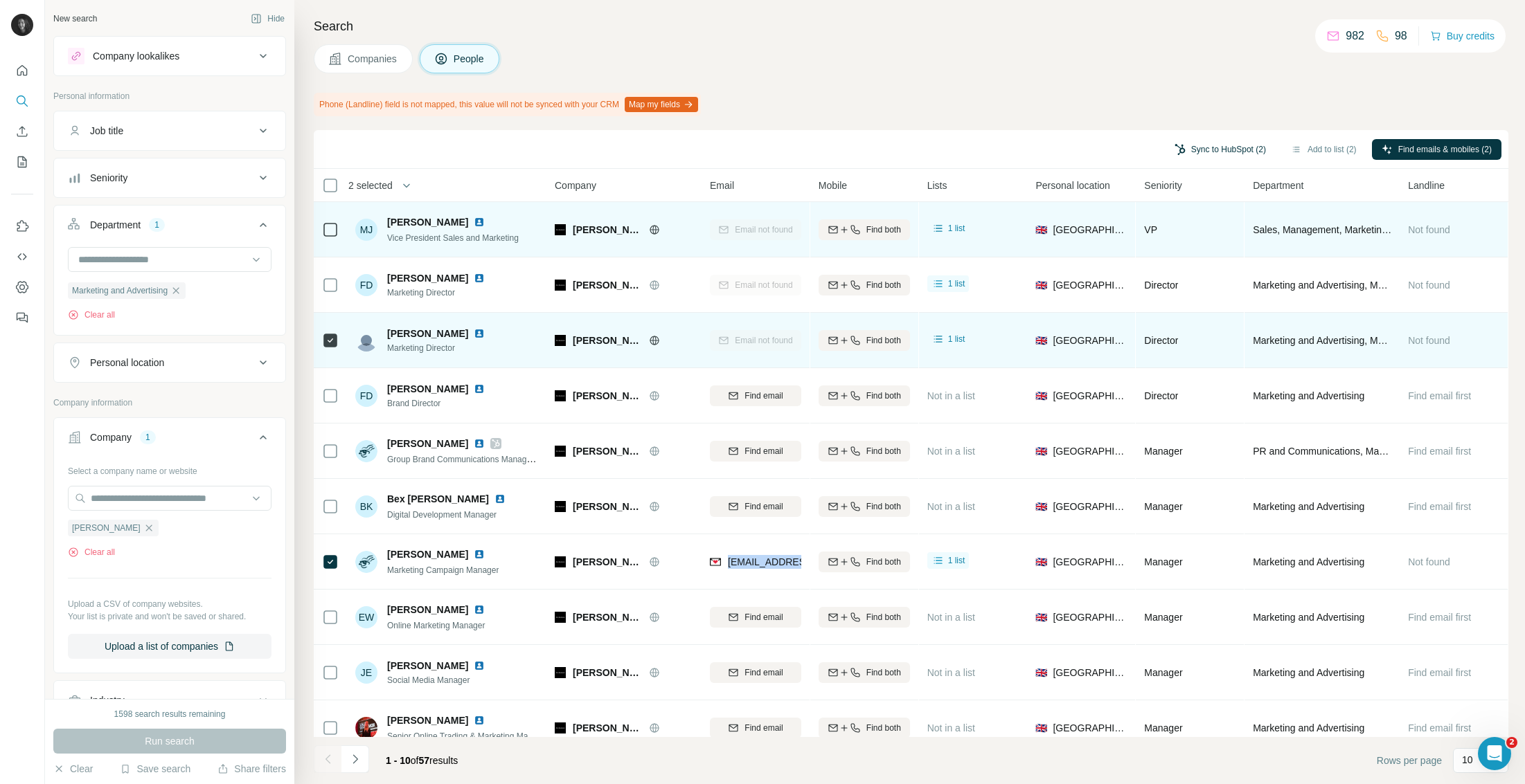
click at [1190, 147] on button "Sync to HubSpot (2)" at bounding box center [1220, 150] width 111 height 21
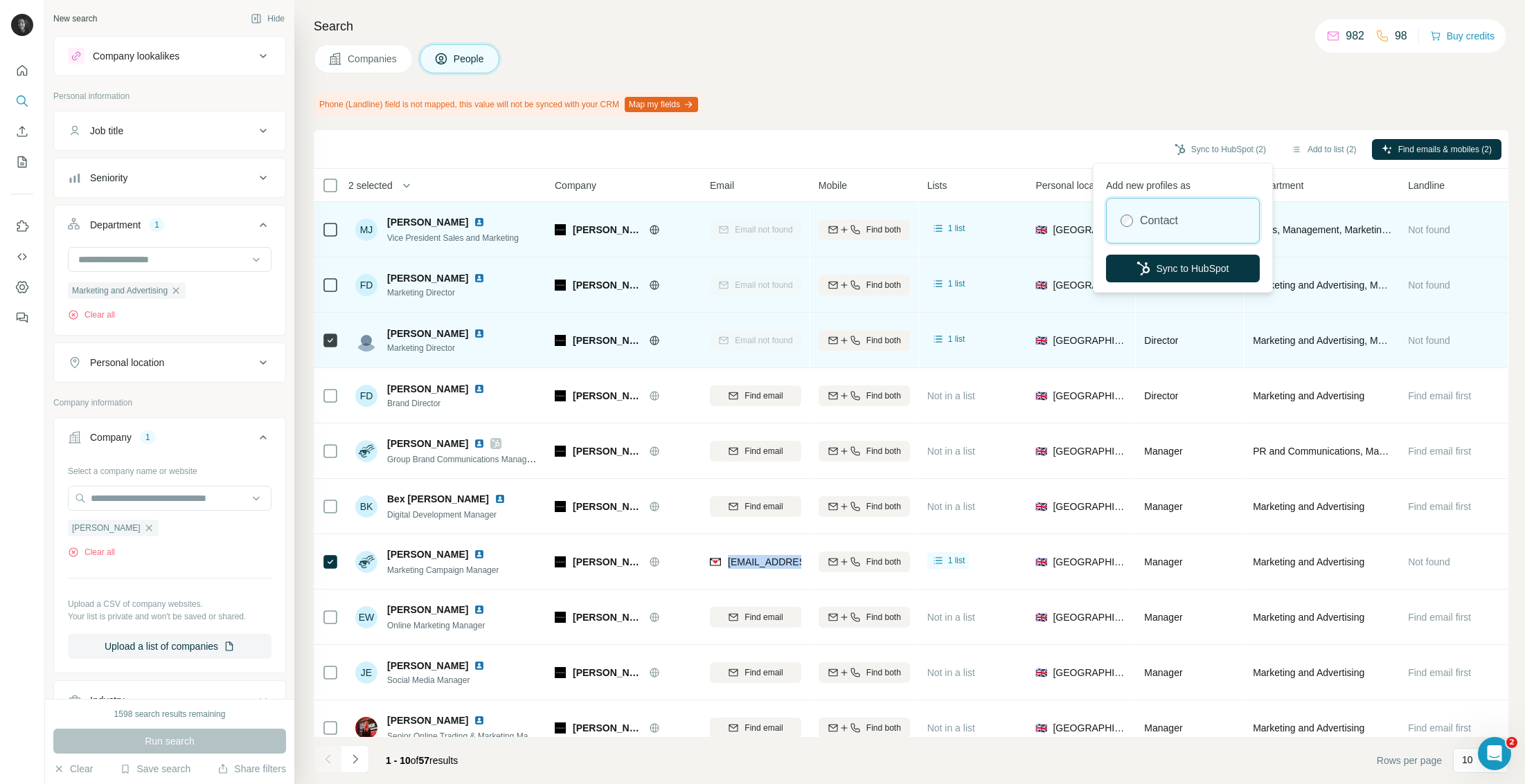
click at [1193, 274] on button "Sync to HubSpot" at bounding box center [1183, 268] width 154 height 28
